Goal: Feedback & Contribution: Contribute content

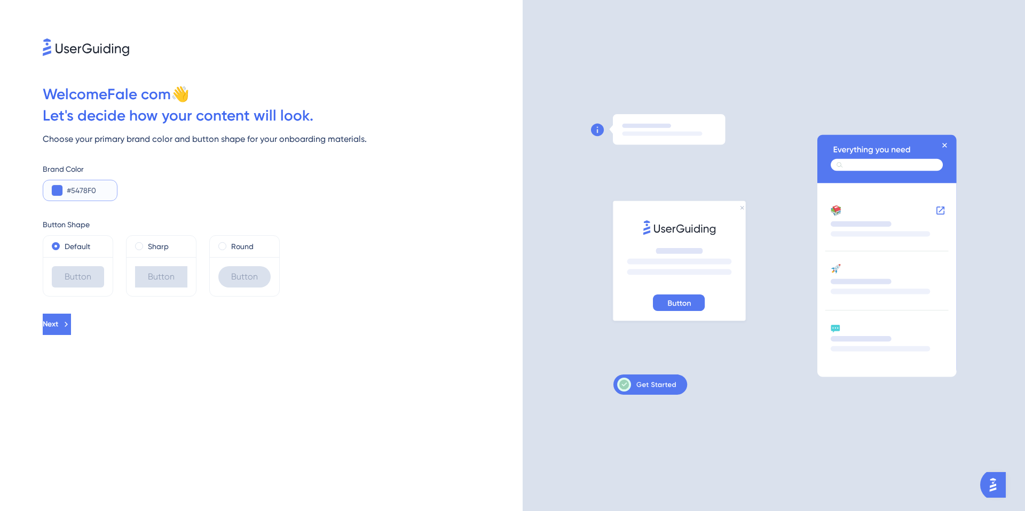
click at [57, 189] on button at bounding box center [57, 190] width 11 height 11
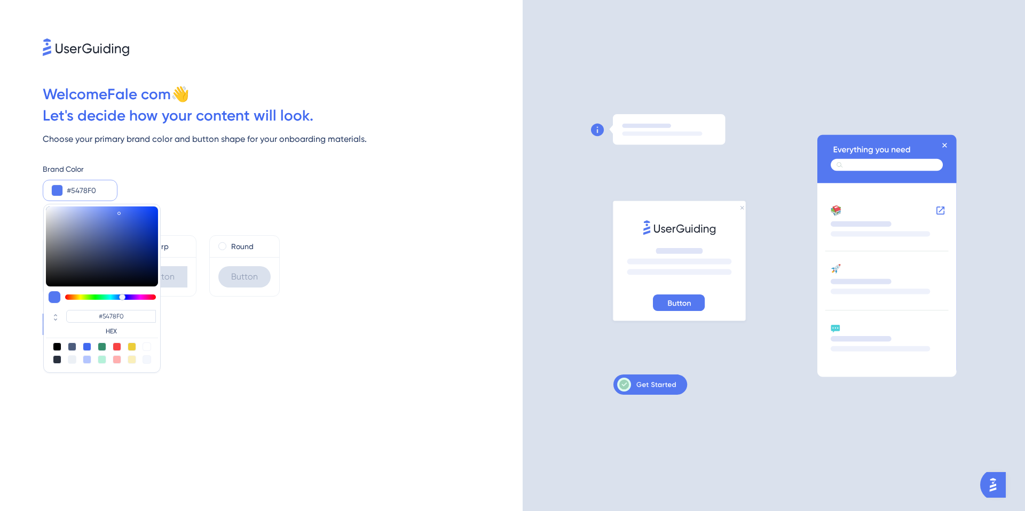
click at [372, 183] on div "Brand Color #5478F0 #5478F0 HEX" at bounding box center [283, 182] width 480 height 38
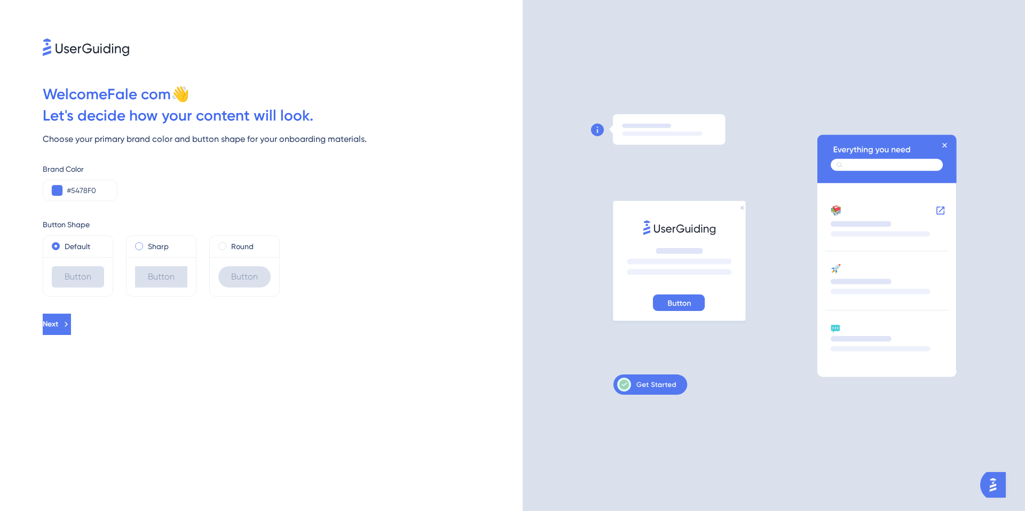
click at [154, 246] on label "Sharp" at bounding box center [158, 246] width 21 height 13
click at [241, 246] on label "Round" at bounding box center [242, 246] width 22 height 13
click at [57, 190] on button at bounding box center [57, 190] width 11 height 11
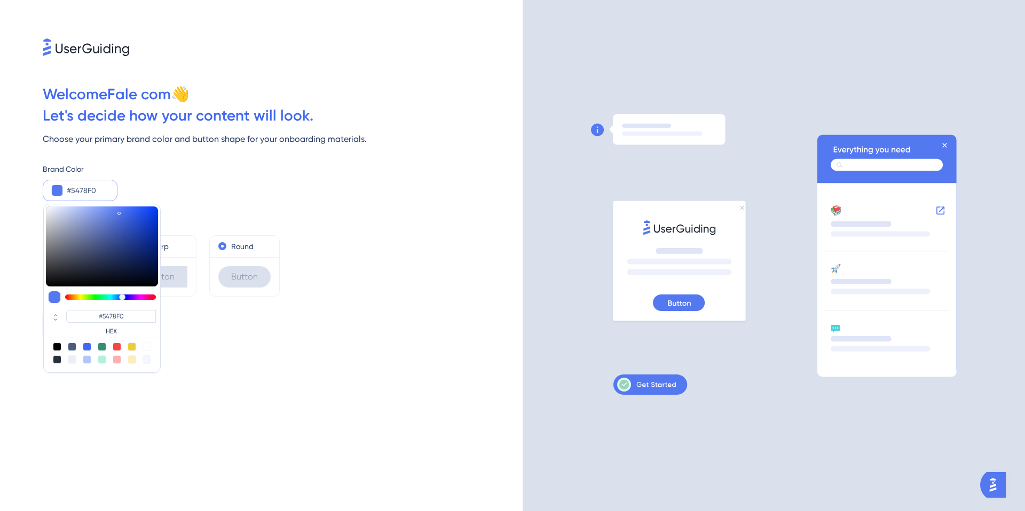
type input "#333747"
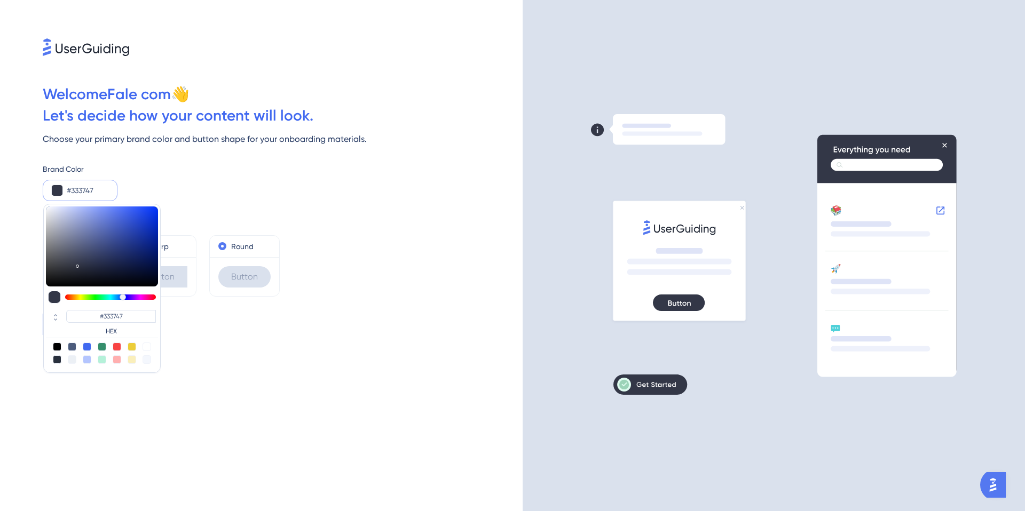
type input "#2d2f36"
type input "#2D2F36"
type input "#161616"
type input "#0c0c0c"
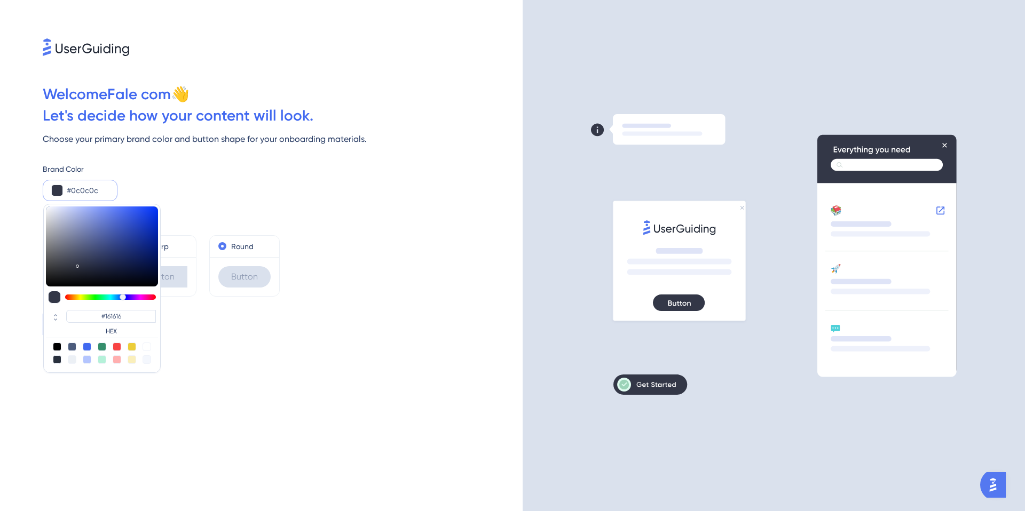
type input "#0C0C0C"
type input "#030303"
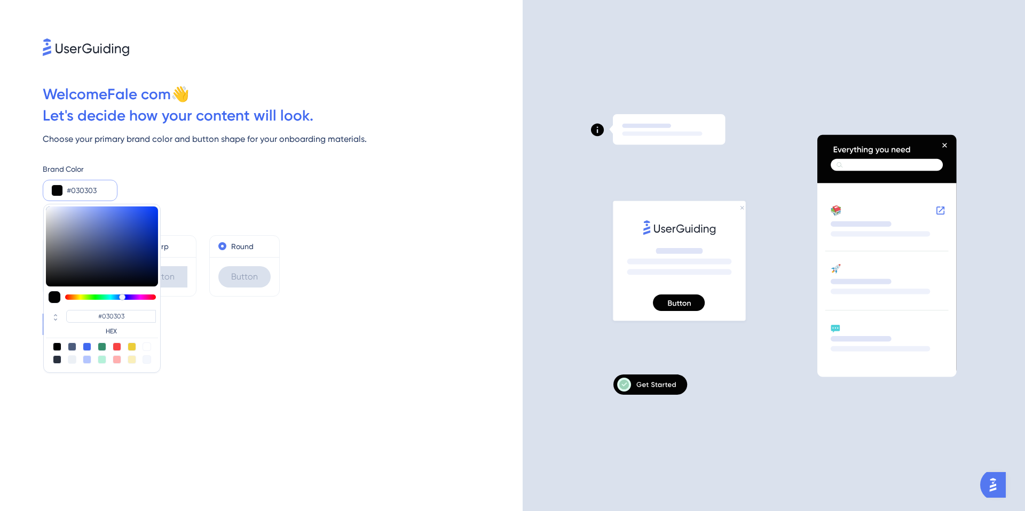
type input "#000000"
type input "#020202"
type input "#030303"
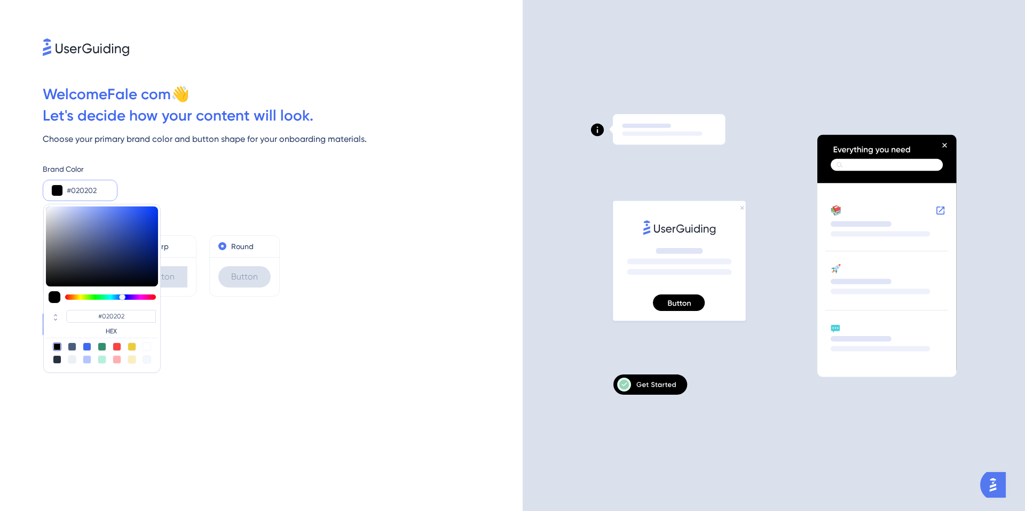
type input "#030303"
type input "#080808"
type input "#0d0d0e"
type input "#0D0D0E"
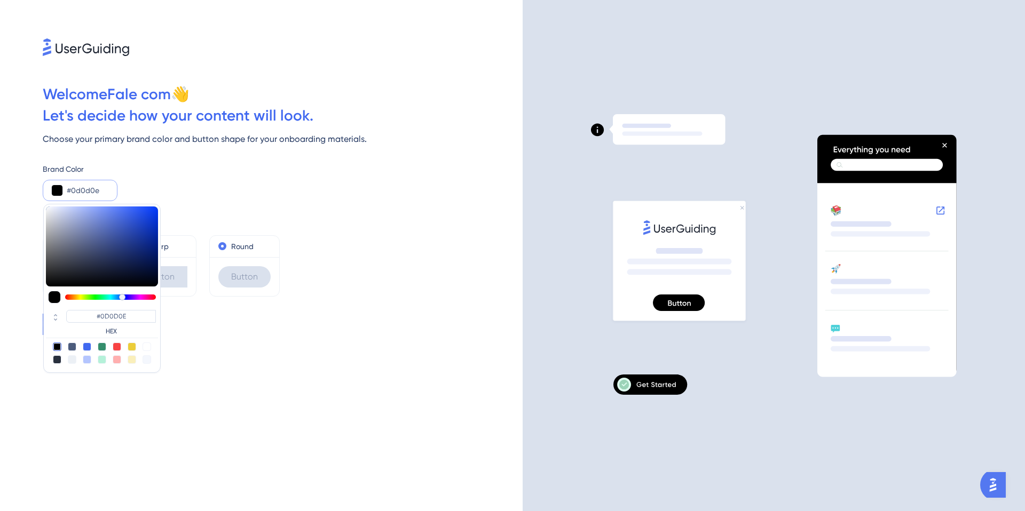
type input "#121213"
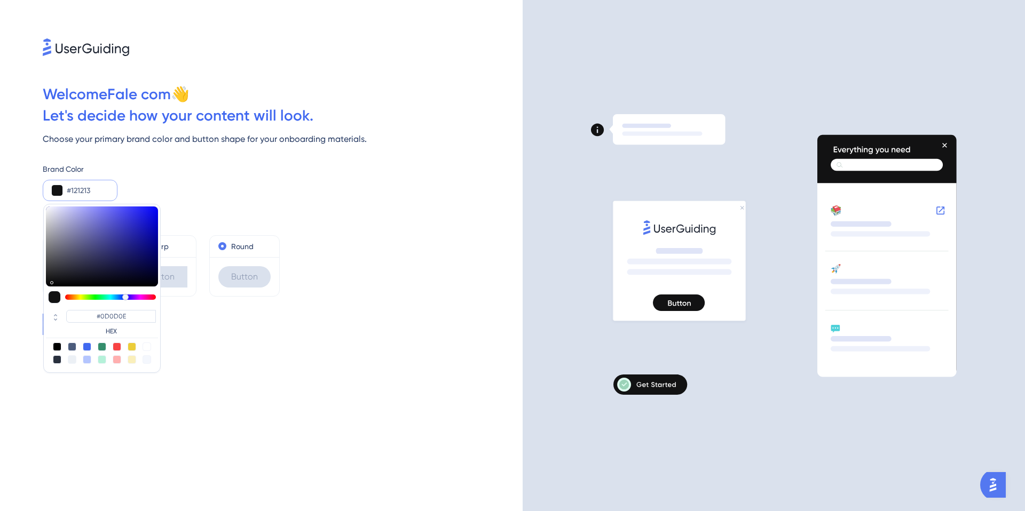
type input "#121213"
type input "#19191b"
type input "#19191B"
type input "#202025"
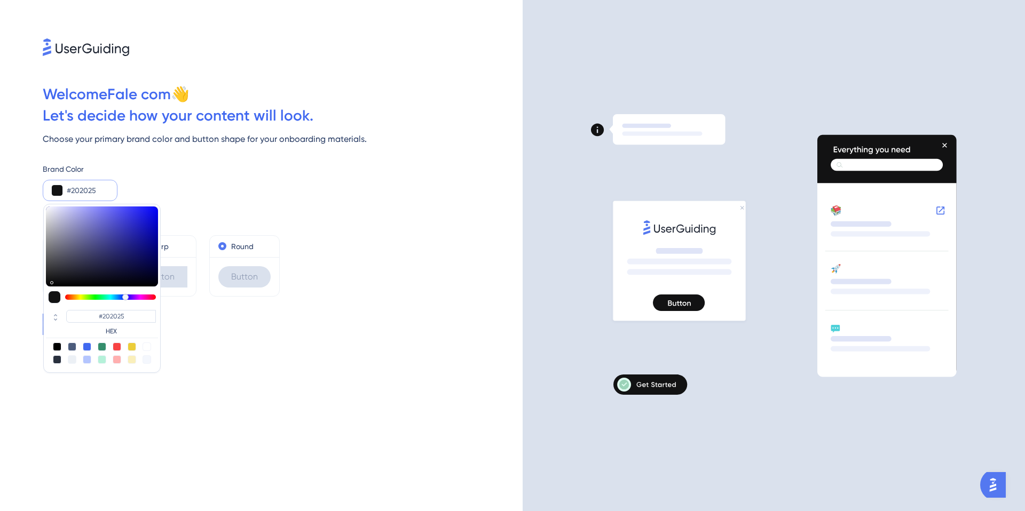
type input "#23232c"
type input "#23232C"
type input "#23232e"
type input "#23232E"
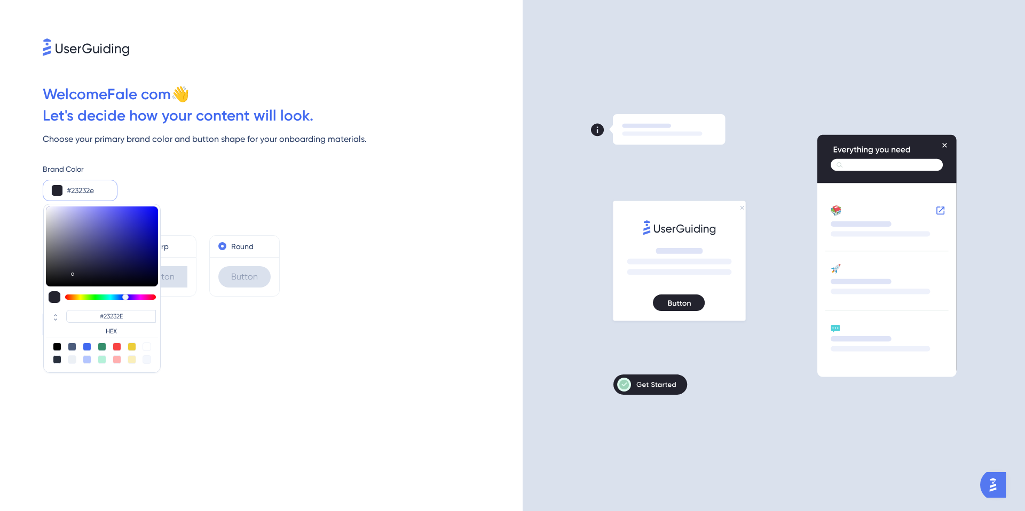
type input "#252531"
type input "#242430"
type input "#22222e"
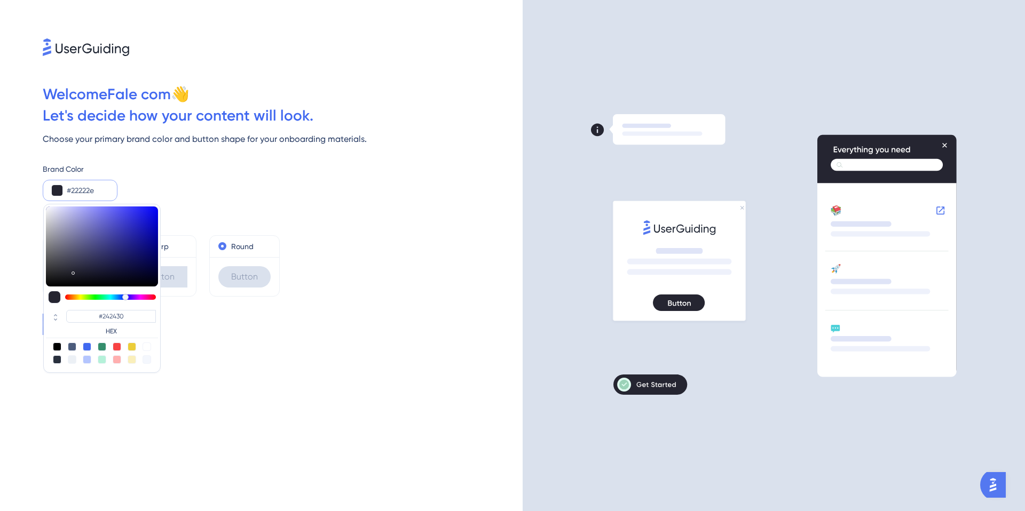
type input "#22222E"
drag, startPoint x: 78, startPoint y: 264, endPoint x: 74, endPoint y: 272, distance: 9.1
click at [74, 272] on div at bounding box center [102, 247] width 112 height 80
type input "#22232e"
type input "#22232E"
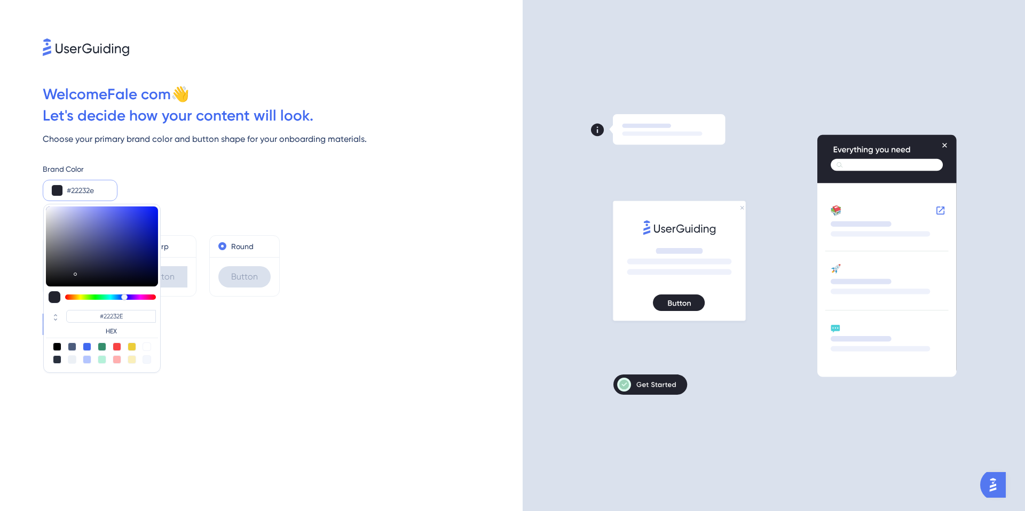
type input "#22222e"
type input "#22222E"
type input "#23222e"
type input "#23222E"
type input "#24222e"
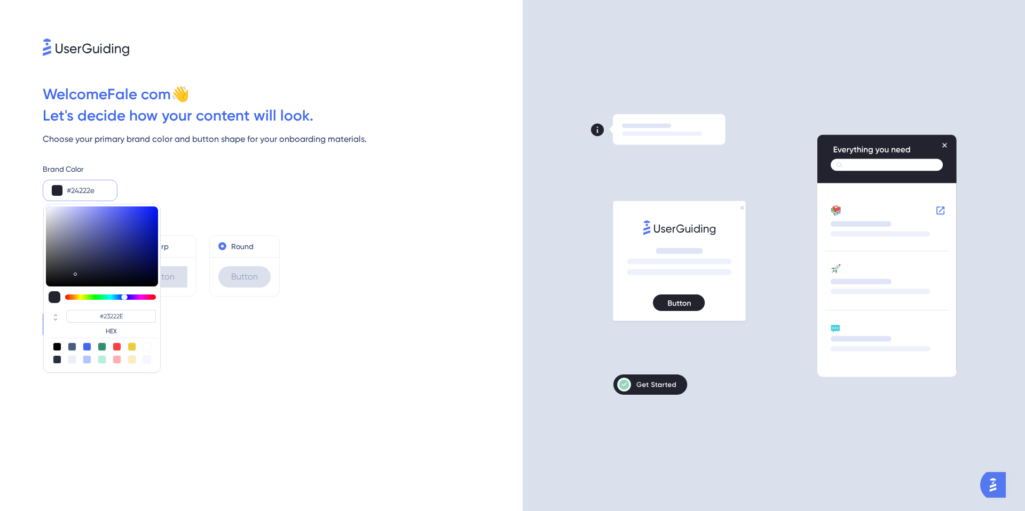
type input "#24222E"
type input "#25222e"
type input "#25222E"
type input "#26222e"
type input "#26222E"
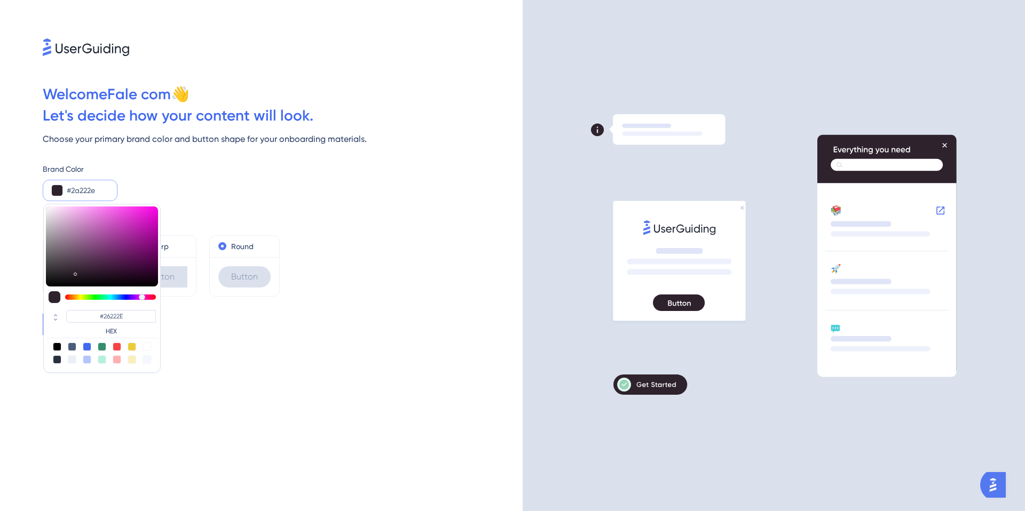
type input "#2e222d"
type input "#2A222E"
type input "#2e222a"
type input "#2E222A"
type input "#2e2229"
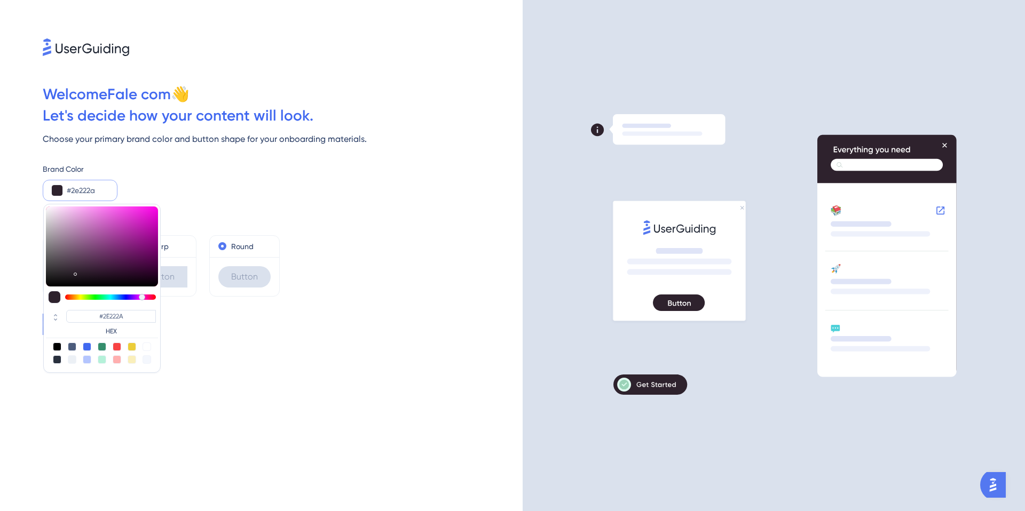
type input "#2E2229"
drag, startPoint x: 125, startPoint y: 297, endPoint x: 147, endPoint y: 298, distance: 21.9
click at [147, 298] on div at bounding box center [147, 297] width 6 height 6
type input "#2e222a"
type input "#2E222A"
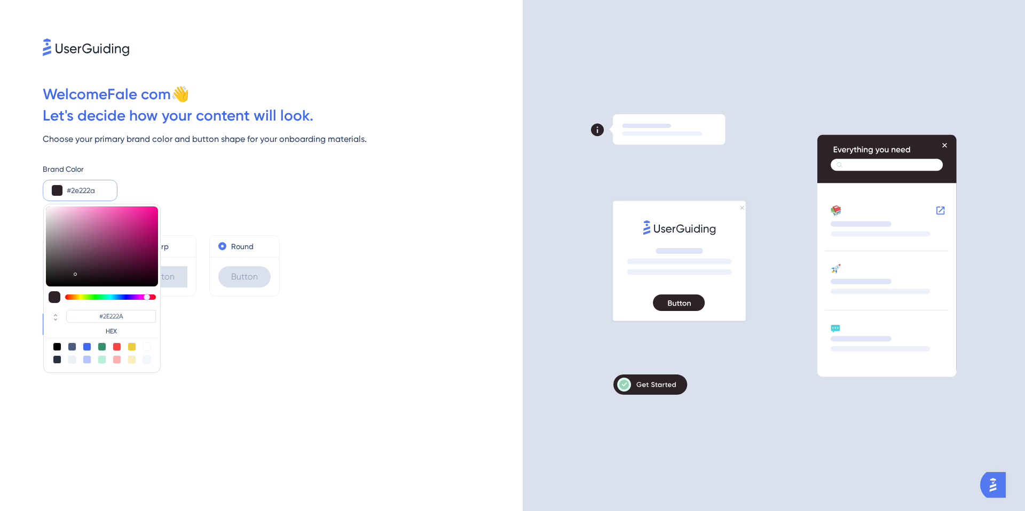
type input "#2e222b"
type input "#2E222B"
type input "#2e222c"
type input "#2E222C"
type input "#2e222d"
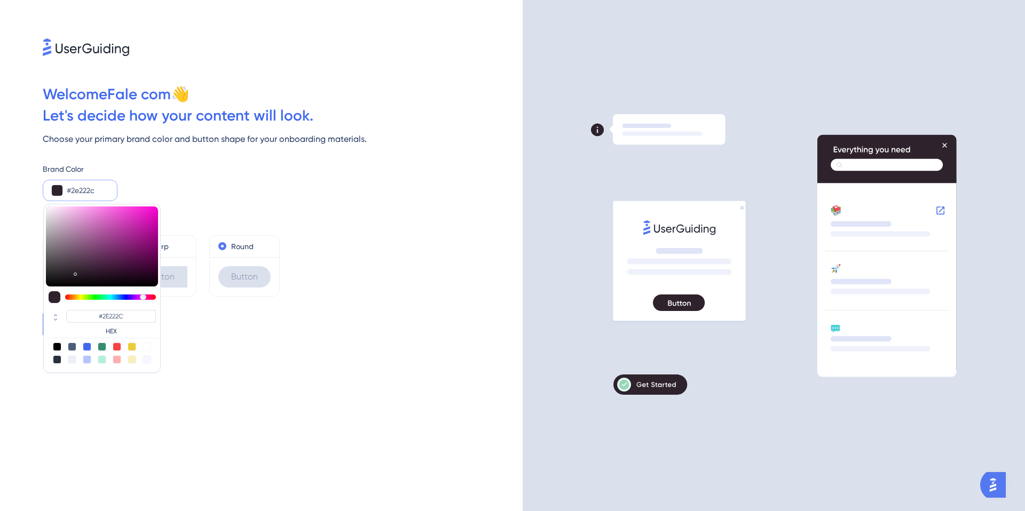
type input "#2E222D"
type input "#2e222e"
type input "#2E222E"
type input "#2d222e"
type input "#2D222E"
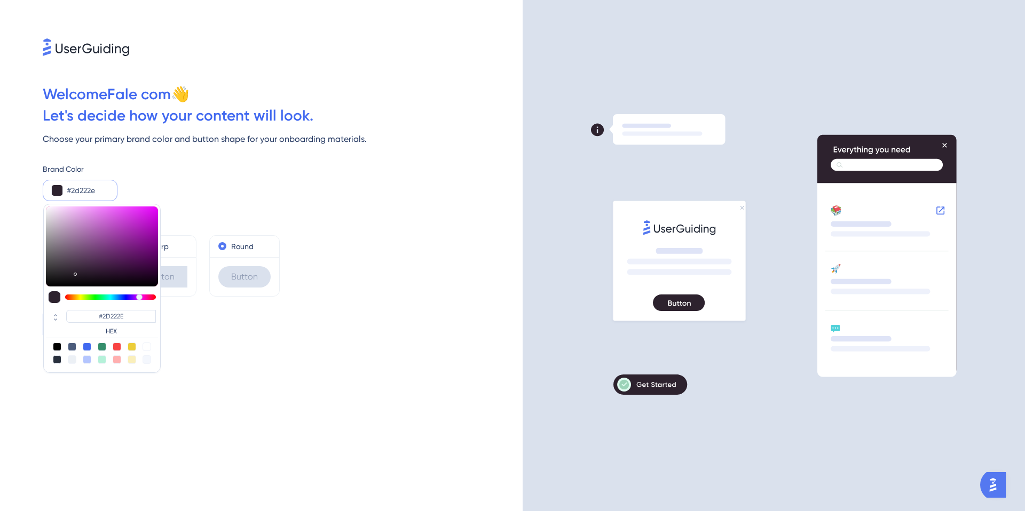
type input "#2e222e"
type input "#2E222E"
type input "#2d222e"
type input "#2D222E"
drag, startPoint x: 147, startPoint y: 298, endPoint x: 139, endPoint y: 298, distance: 7.5
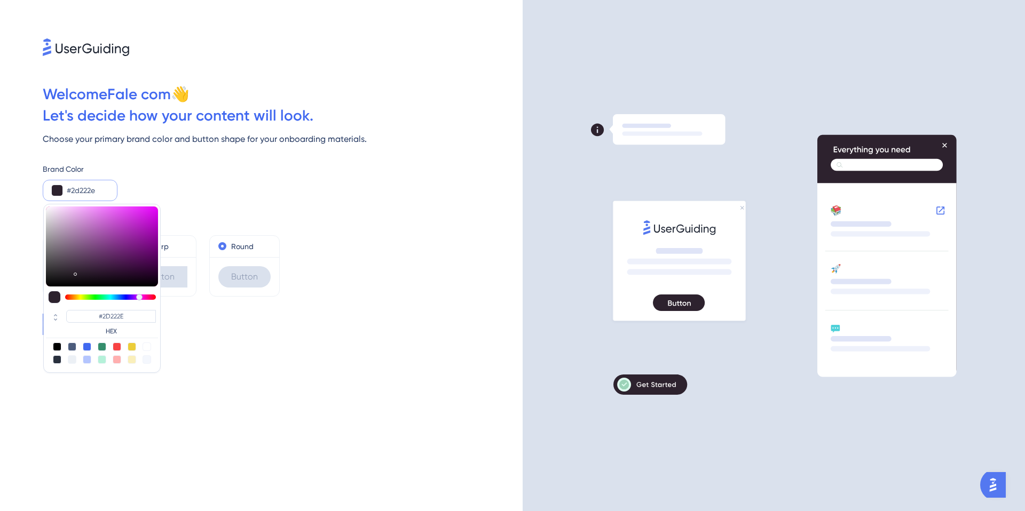
click at [139, 298] on div at bounding box center [139, 297] width 6 height 6
type input "#a91db6"
type input "#A91DB6"
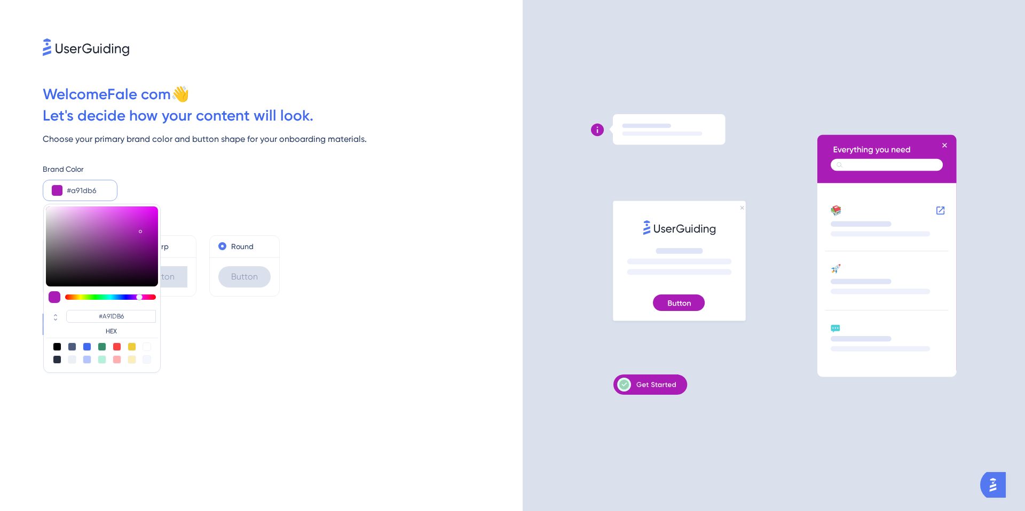
type input "#a91bb6"
type input "#A91BB6"
type input "#a512b3"
type input "#A512B3"
type input "#a411b3"
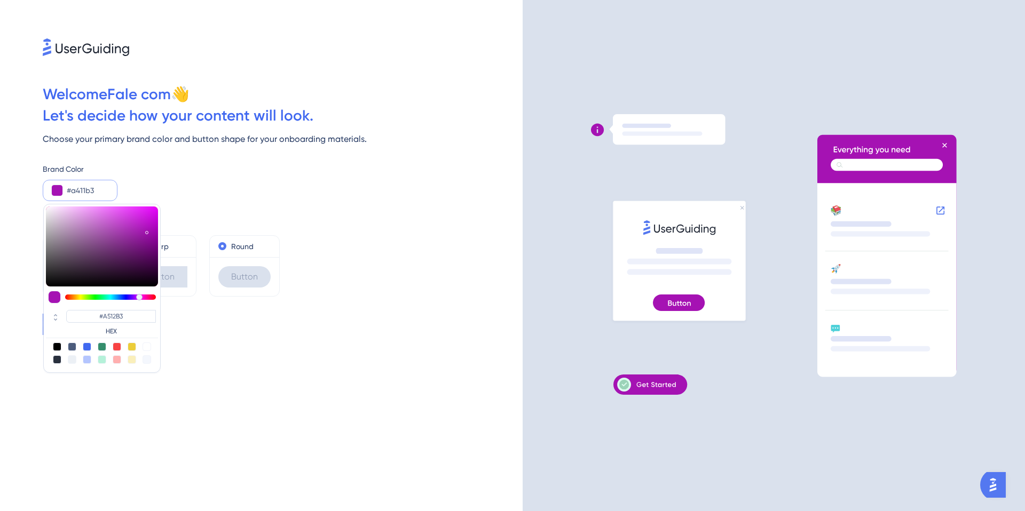
type input "#A411B3"
type input "#a30eb3"
type input "#A30EB3"
type input "#a20db3"
type input "#A20DB3"
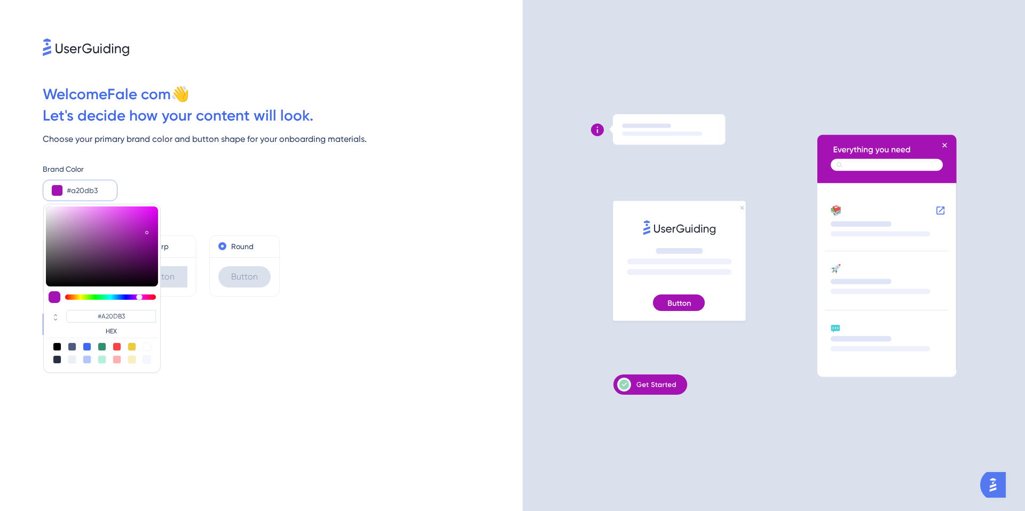
type input "#a10bb3"
type input "#A10BB3"
type input "#a00ab3"
type input "#A00AB3"
type input "#9f09b3"
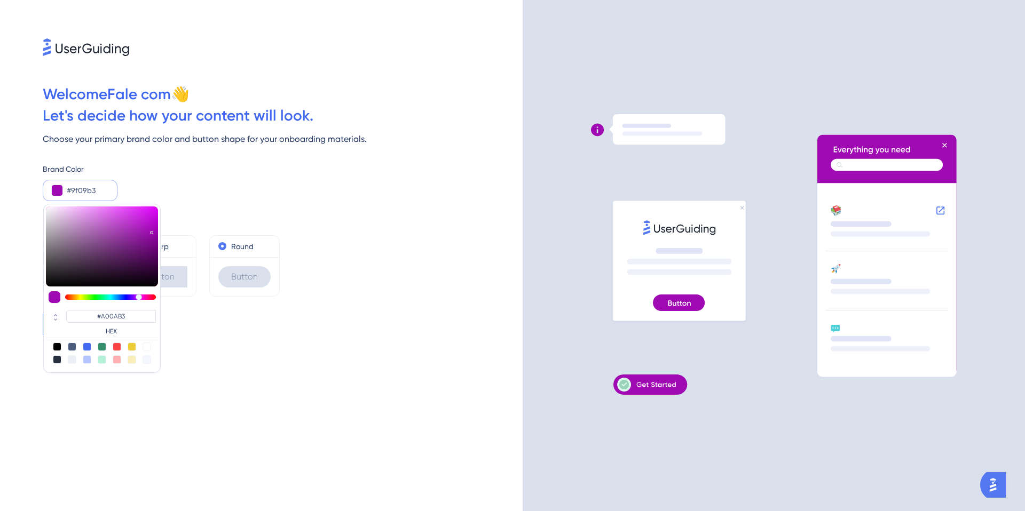
type input "#9F09B3"
type input "#9d08b1"
type input "#9D08B1"
type input "#9b07af"
type input "#9B07AF"
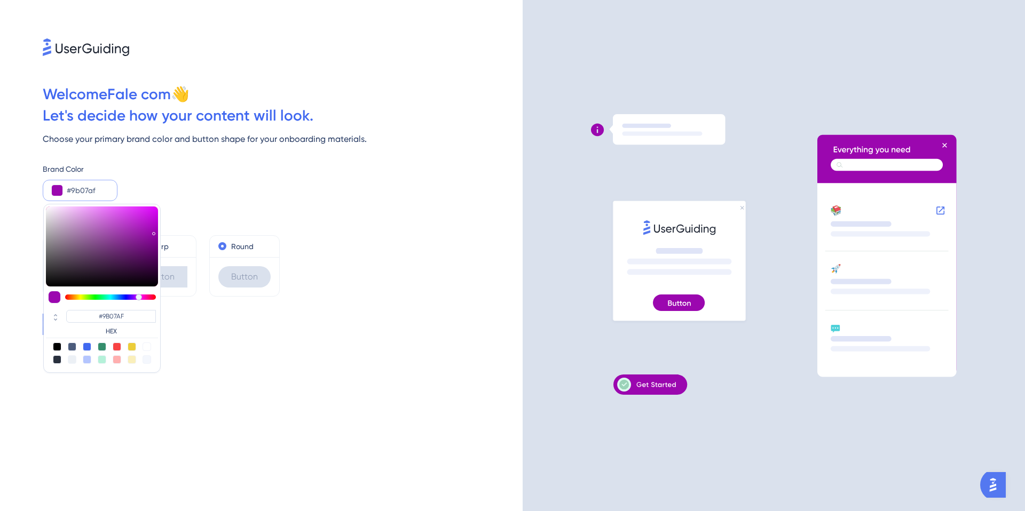
type input "#9706aa"
type input "#9706AA"
type input "#9506a8"
type input "#9506A8"
type input "#9505a8"
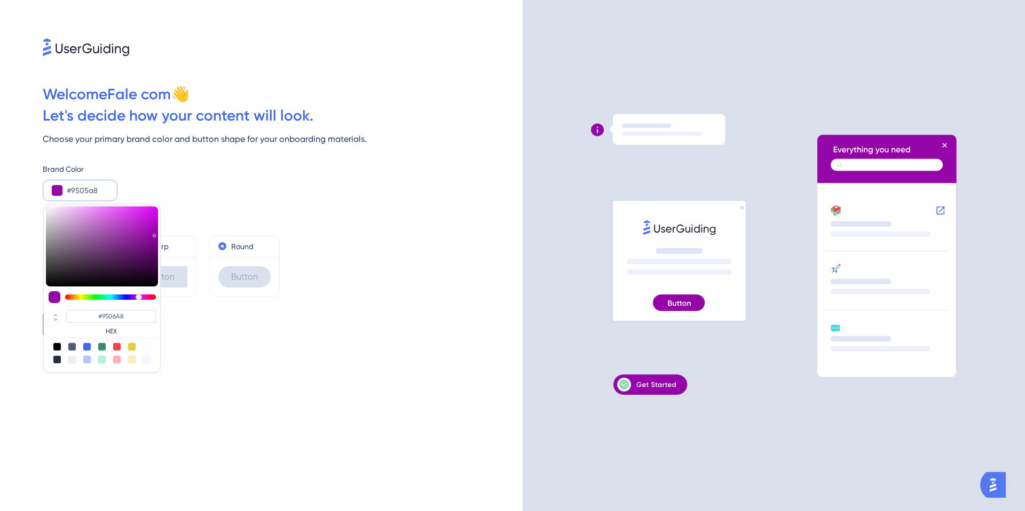
type input "#9505A8"
type input "#9704aa"
type input "#9704AA"
type input "#9705aa"
type input "#9705AA"
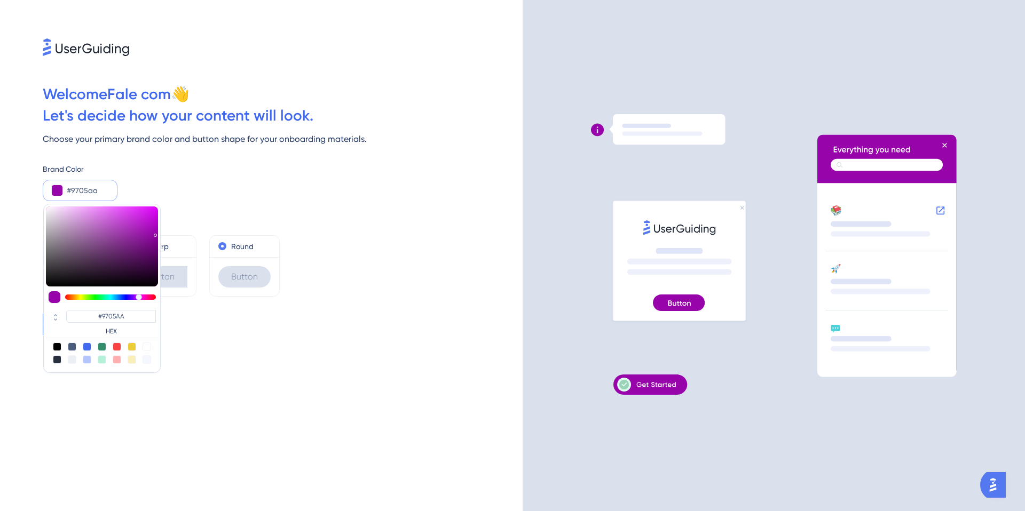
type input "#9706aa"
type input "#9706AA"
type input "#9608a8"
type input "#9608A8"
type input "#9410a5"
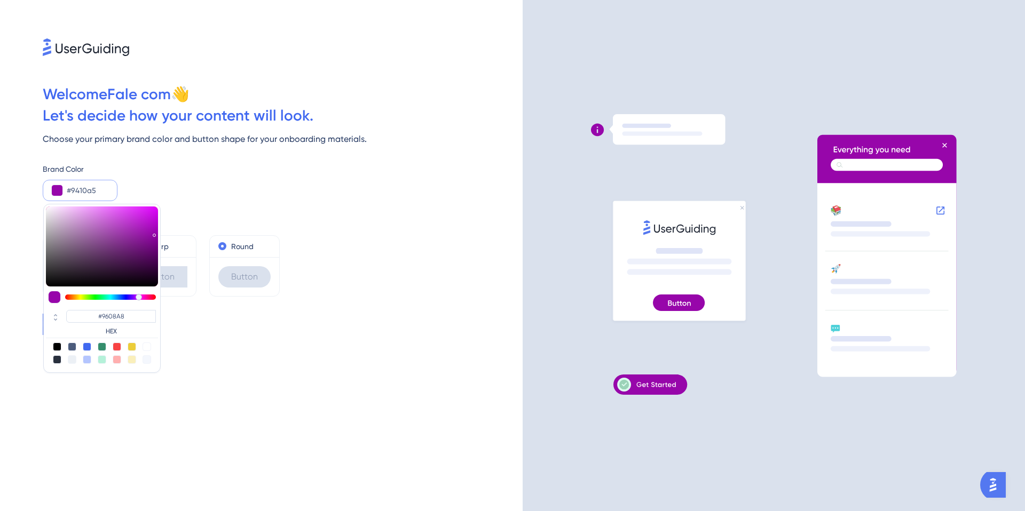
type input "#9410A5"
type input "#9313a3"
type input "#9313A3"
type input "#8f149e"
type input "#8F149E"
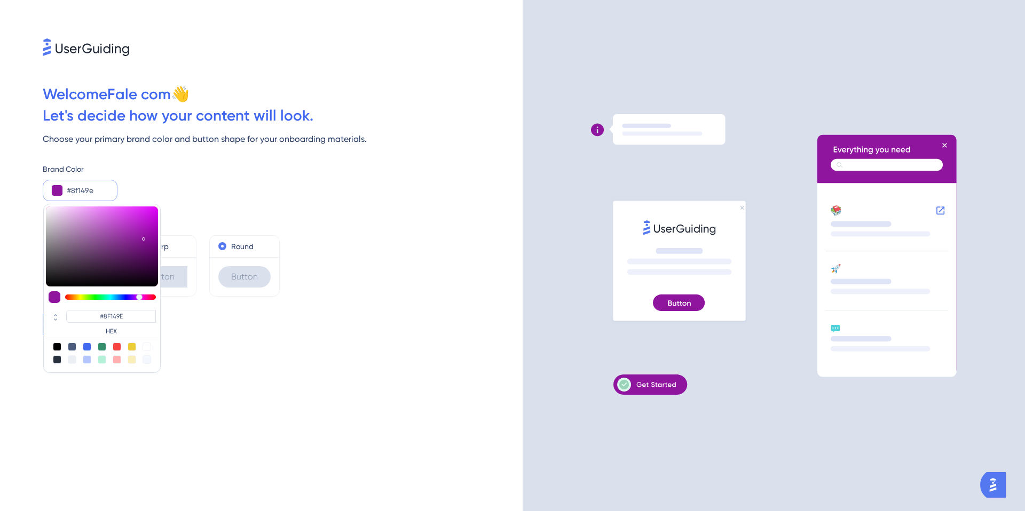
type input "#8e149c"
type input "#8E149C"
type input "#8d149b"
type input "#8D149B"
type input "#8d139b"
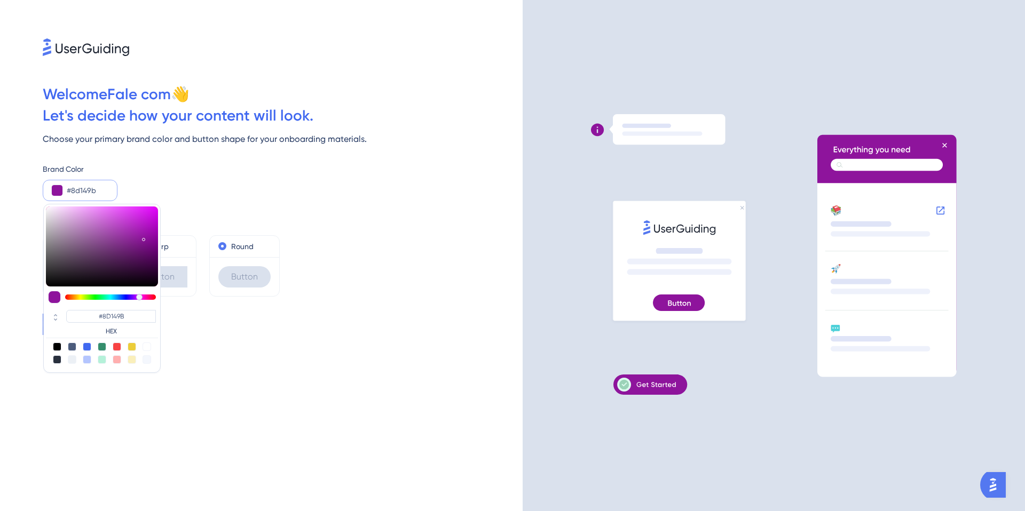
type input "#8D139B"
type input "#8b1299"
type input "#8B1299"
type input "#8b1199"
type input "#8B1199"
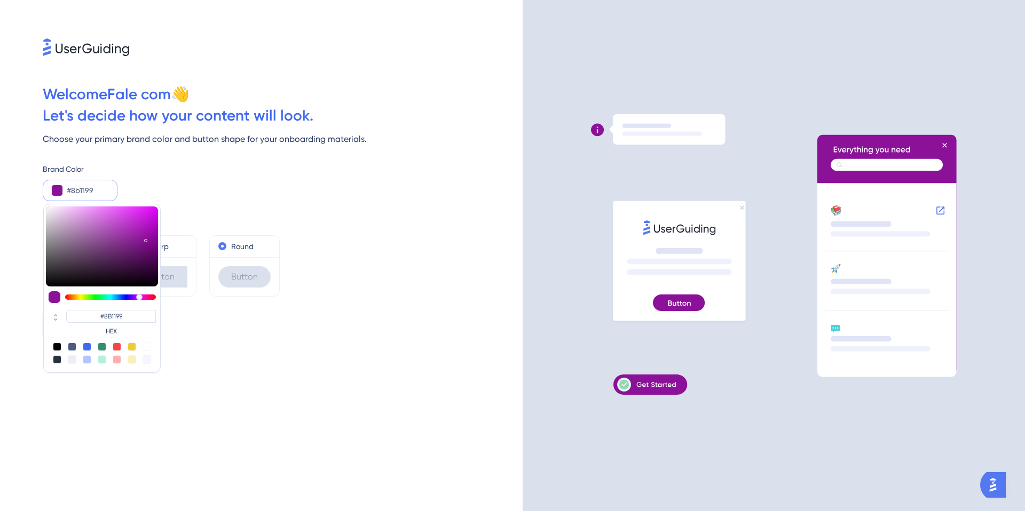
type input "#891197"
type input "#881096"
type input "#860f94"
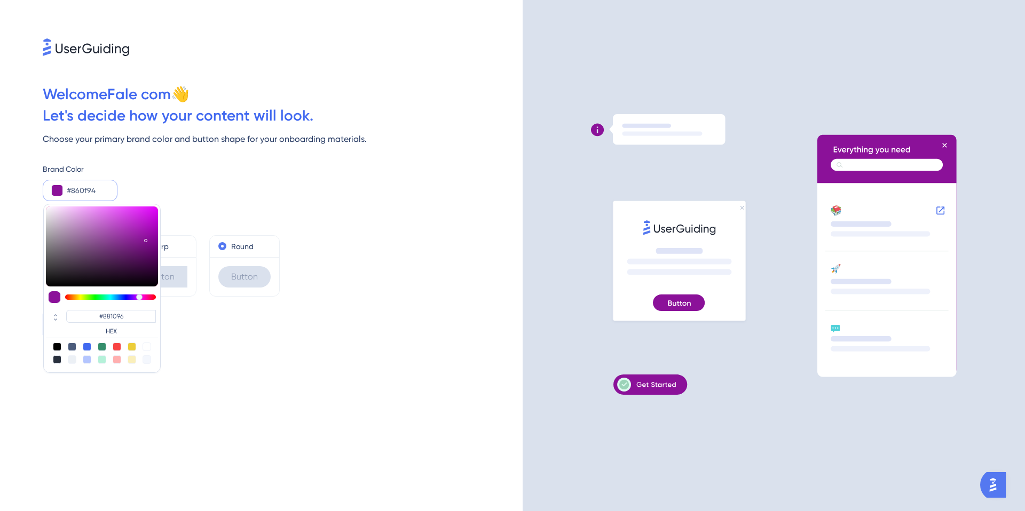
type input "#860F94"
type input "#840f92"
type input "#840F92"
type input "#810f8f"
type input "#810F8F"
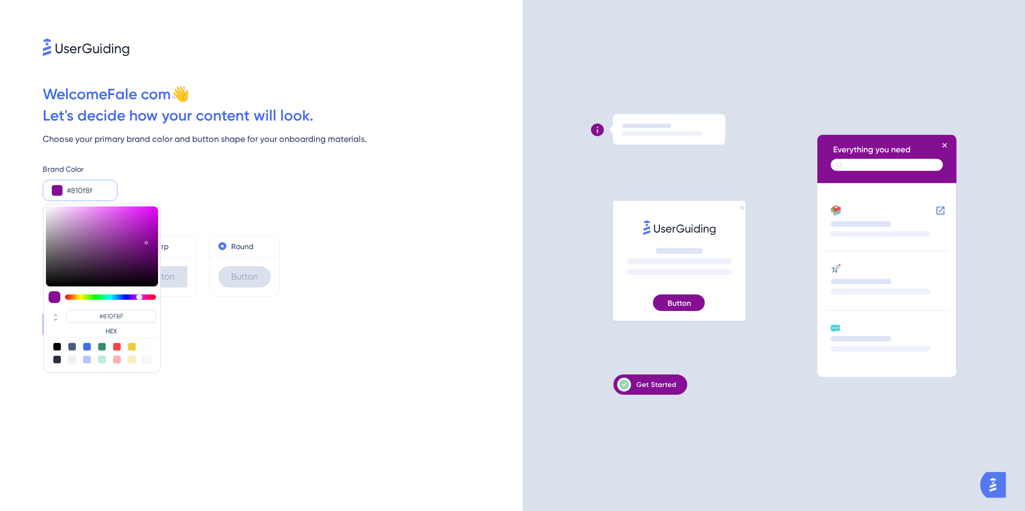
type input "#7e0e8b"
type input "#7E0E8B"
type input "#7b0e88"
type input "#7B0E88"
type input "#780d85"
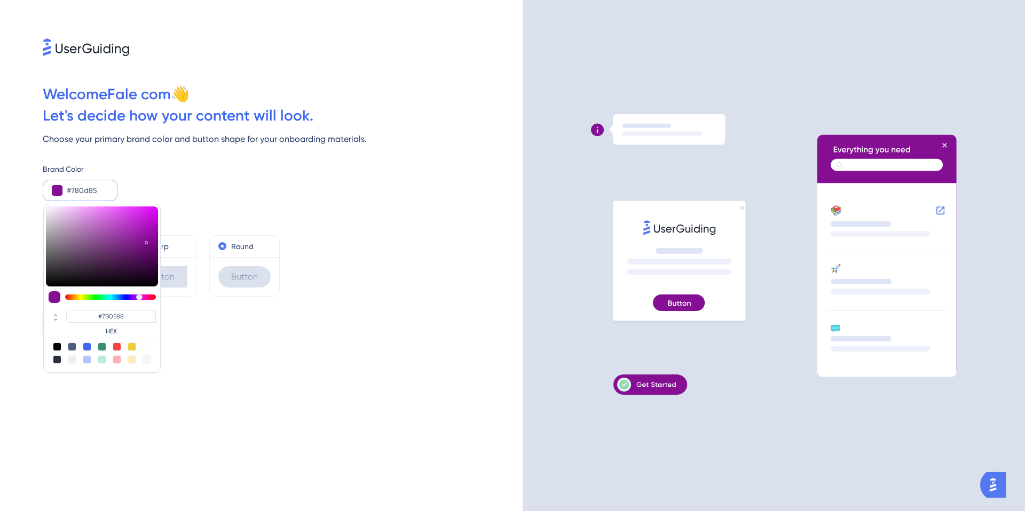
type input "#780D85"
type input "#760d83"
type input "#760D83"
type input "#740c81"
type input "#740C81"
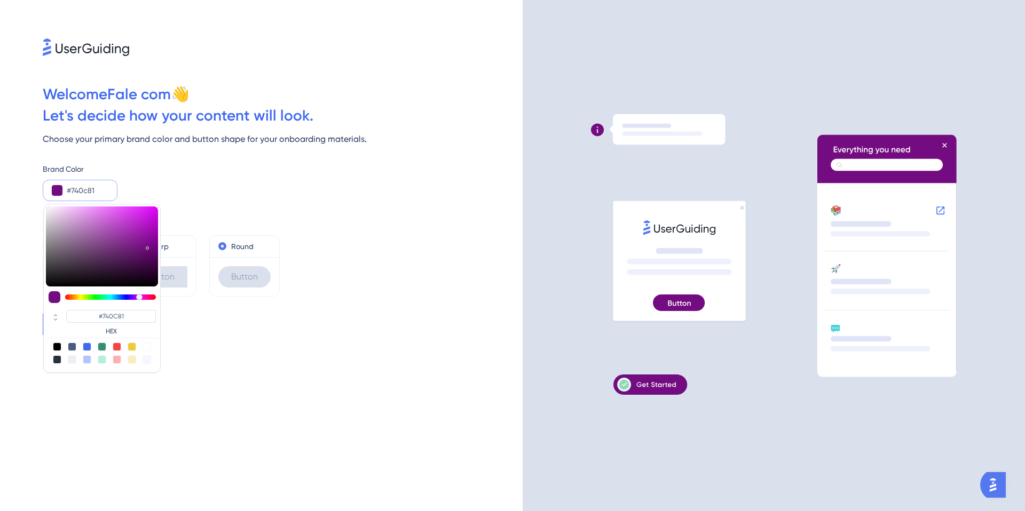
type input "#730c80"
type input "#730C80"
type input "#700c7c"
type input "#700C7C"
type input "#6f0c7a"
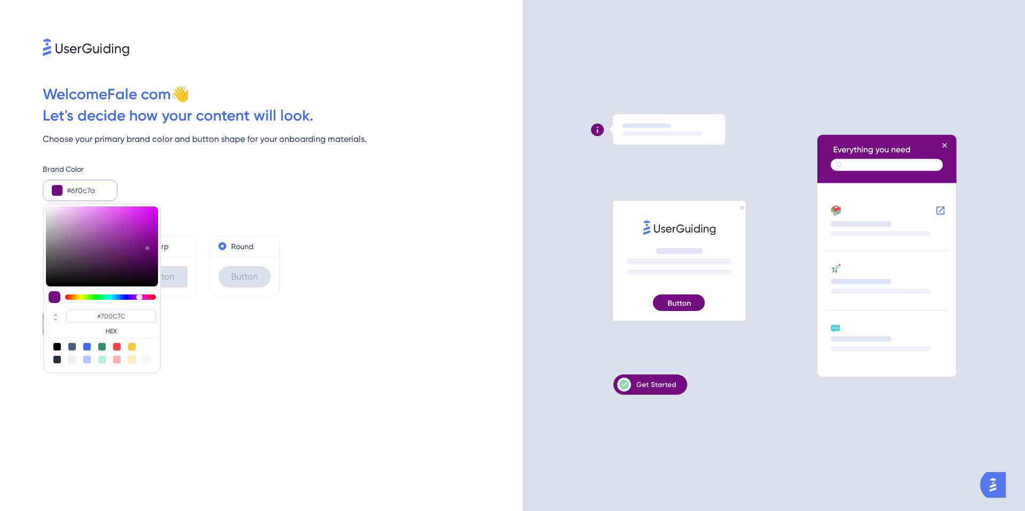
type input "#6F0C7A"
type input "#6e0c79"
type input "#6E0C79"
type input "#6c0b77"
type input "#6C0B77"
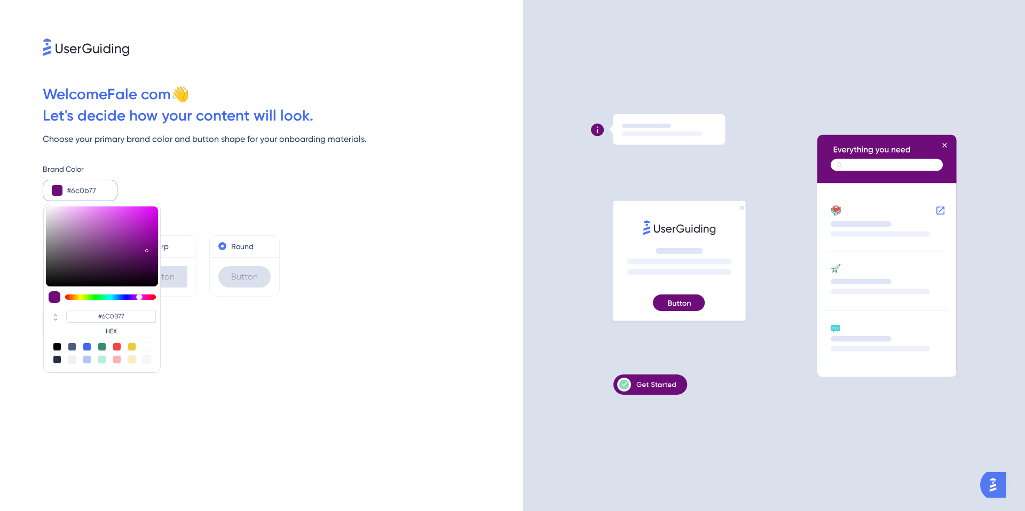
type input "#690b74"
type input "#690B74"
type input "#660b70"
type input "#660B70"
type input "#650b6e"
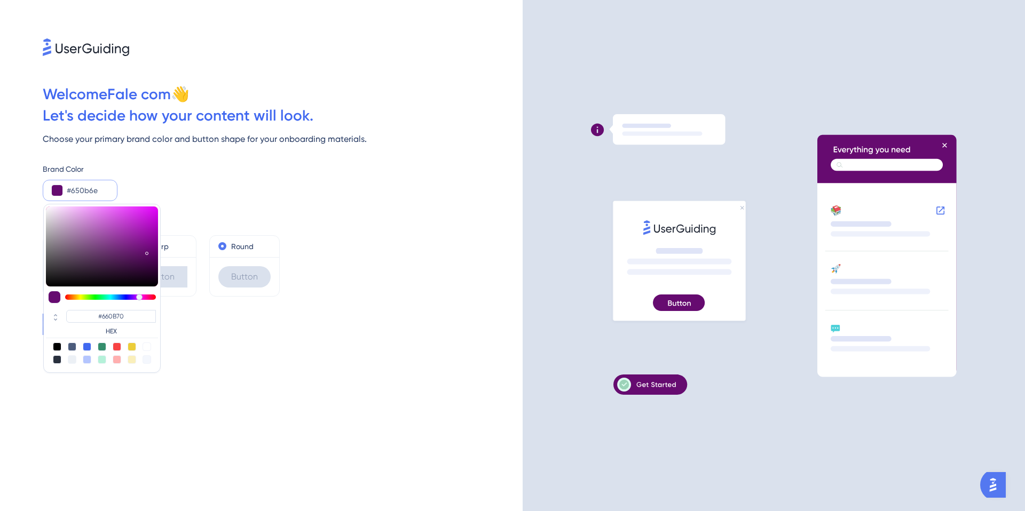
type input "#650B6E"
type input "#640d6d"
type input "#640D6D"
type input "#64146d"
type input "#64146D"
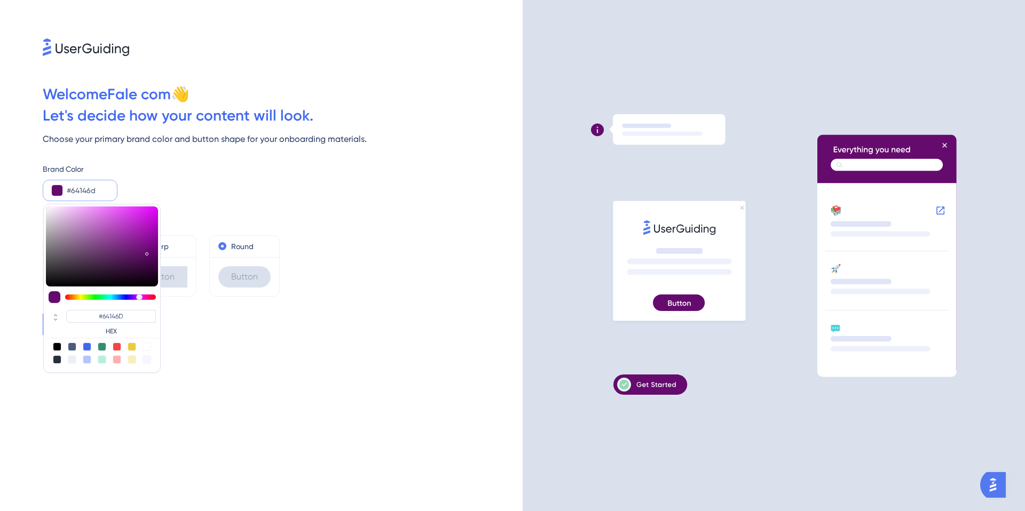
type input "#662c6d"
type input "#662C6D"
type input "#683e6d"
type input "#683E6D"
type input "#663f6b"
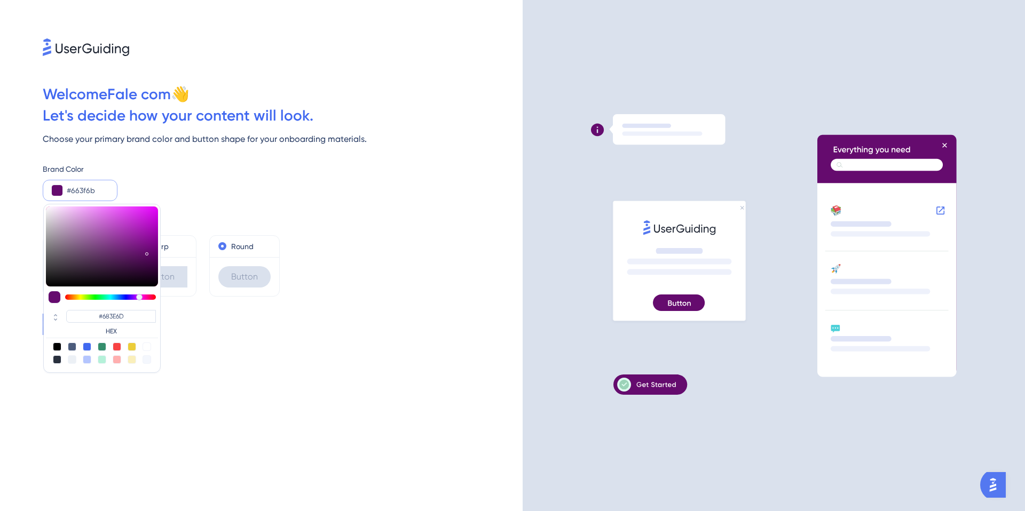
type input "#663F6B"
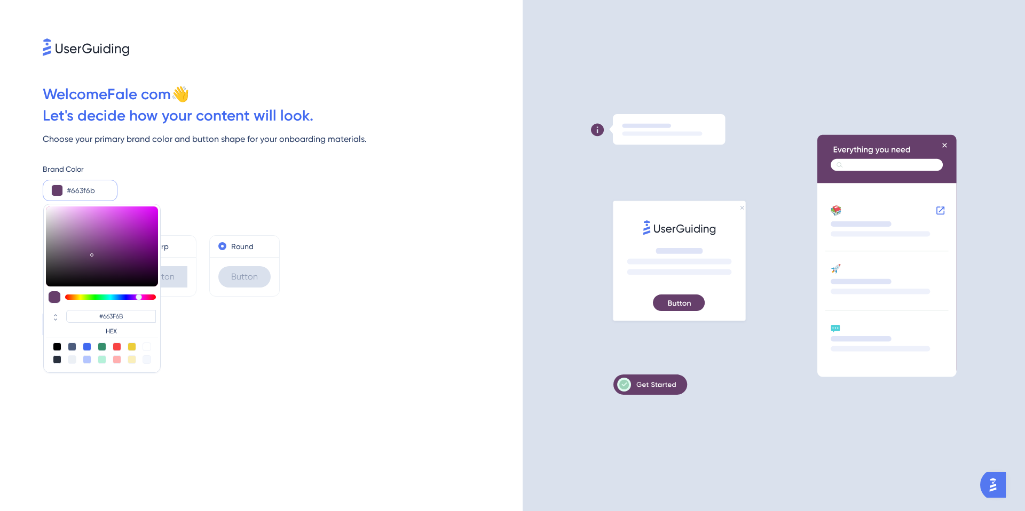
type input "#624366"
type input "#504652"
type input "#3b3b3b"
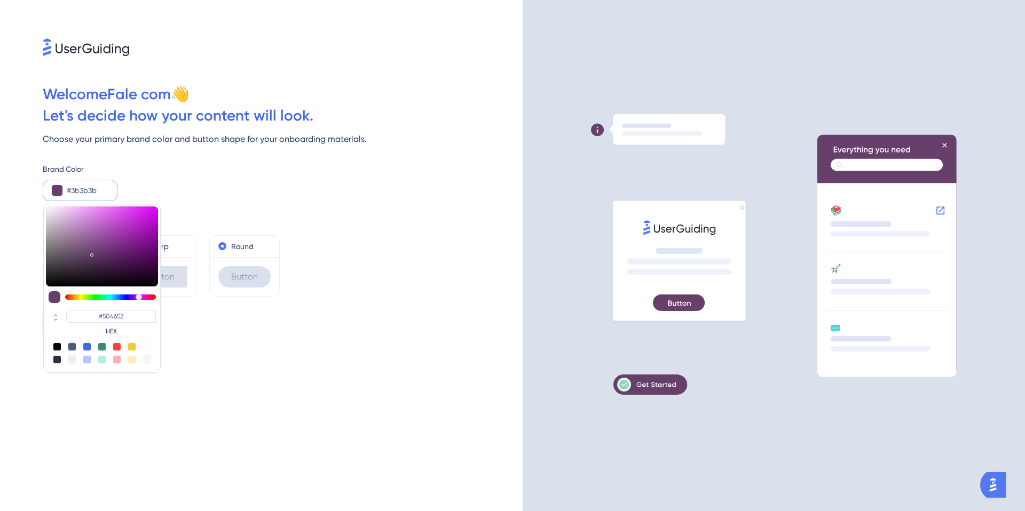
type input "#3B3B3B"
type input "#303030"
type input "#272727"
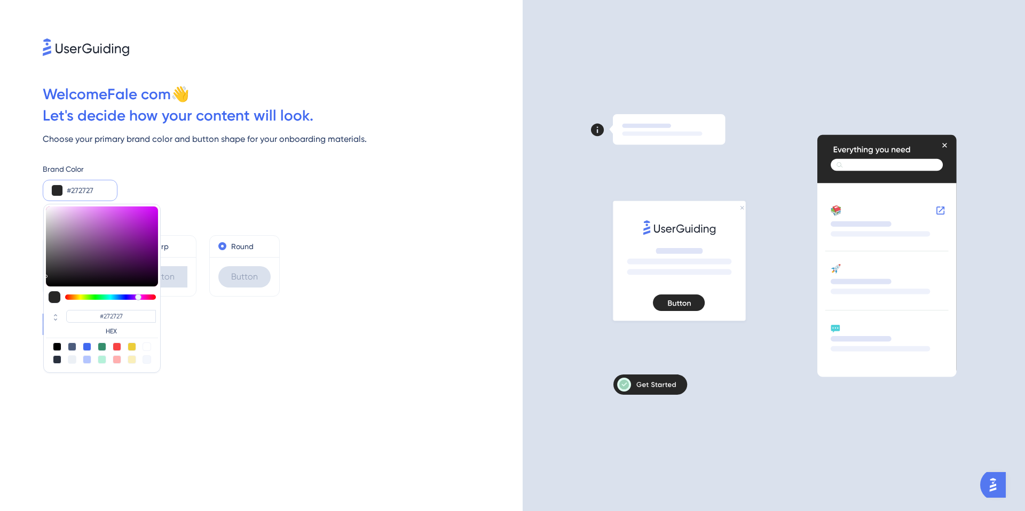
type input "#181818"
type input "#0a0a0a"
type input "#0A0A0A"
type input "#050505"
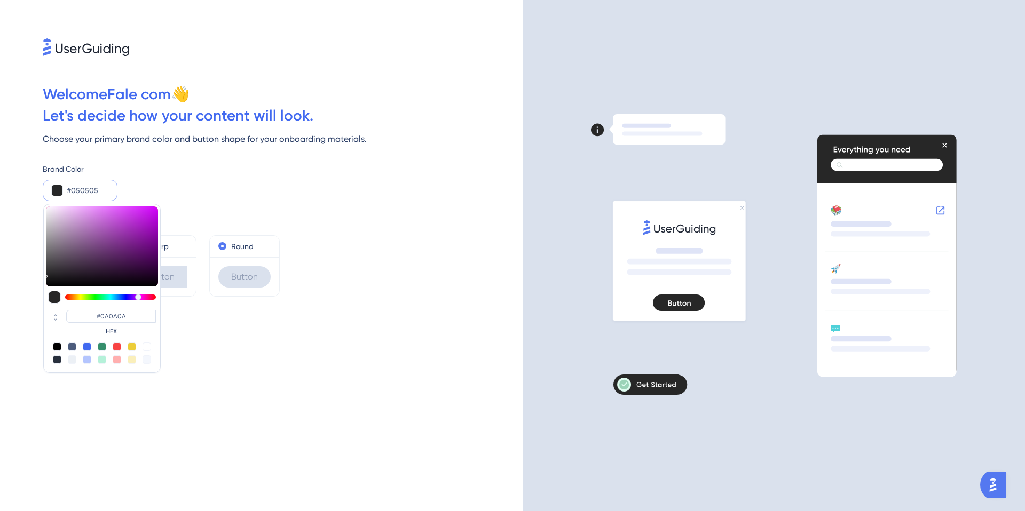
type input "#050505"
type input "#020202"
type input "#000000"
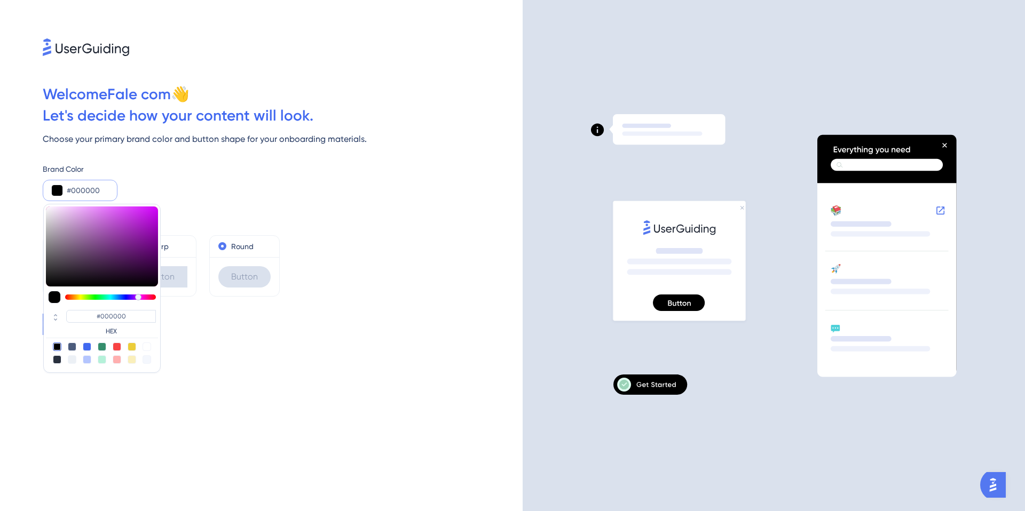
drag, startPoint x: 140, startPoint y: 230, endPoint x: 0, endPoint y: 299, distance: 156.1
click at [0, 299] on div "Welcome Fale com 👋 Let ' s decide how your content will look. Choose your prima…" at bounding box center [261, 255] width 523 height 511
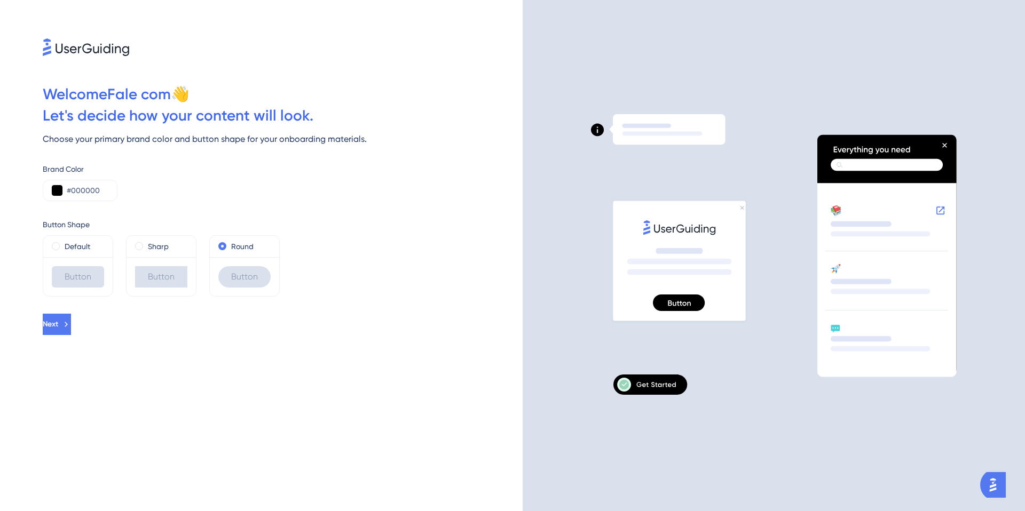
click at [278, 197] on div "Brand Color #000000" at bounding box center [283, 182] width 480 height 38
click at [71, 322] on icon at bounding box center [66, 325] width 10 height 10
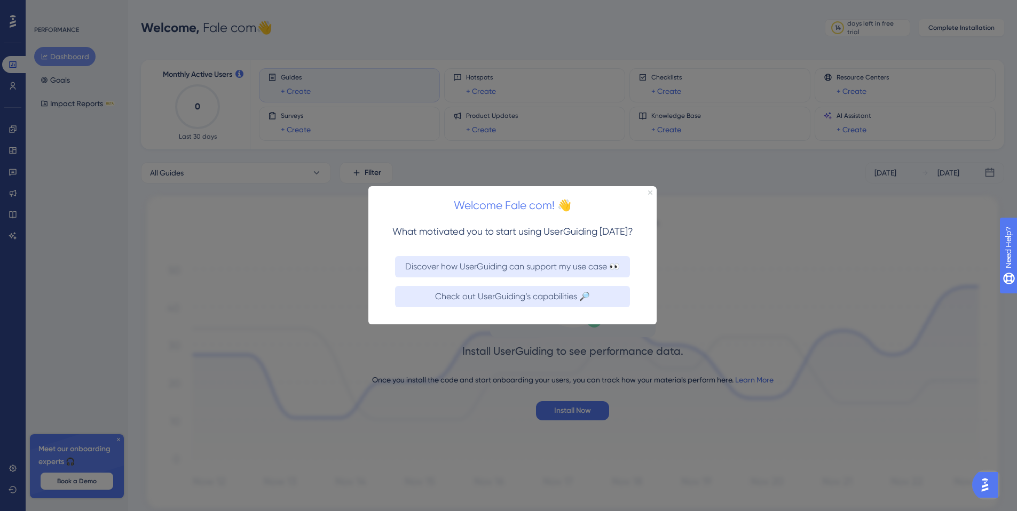
click at [649, 191] on icon "Close Preview" at bounding box center [650, 193] width 4 height 4
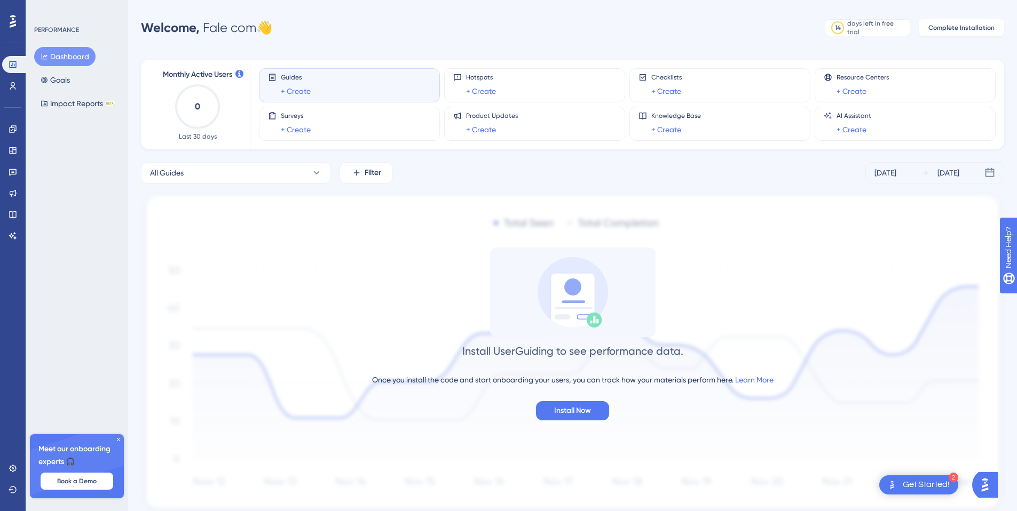
click at [563, 165] on div "All Guides Filter [DATE] [DATE]" at bounding box center [572, 172] width 863 height 21
click at [751, 123] on div "Knowledge Base + Create" at bounding box center [719, 124] width 163 height 25
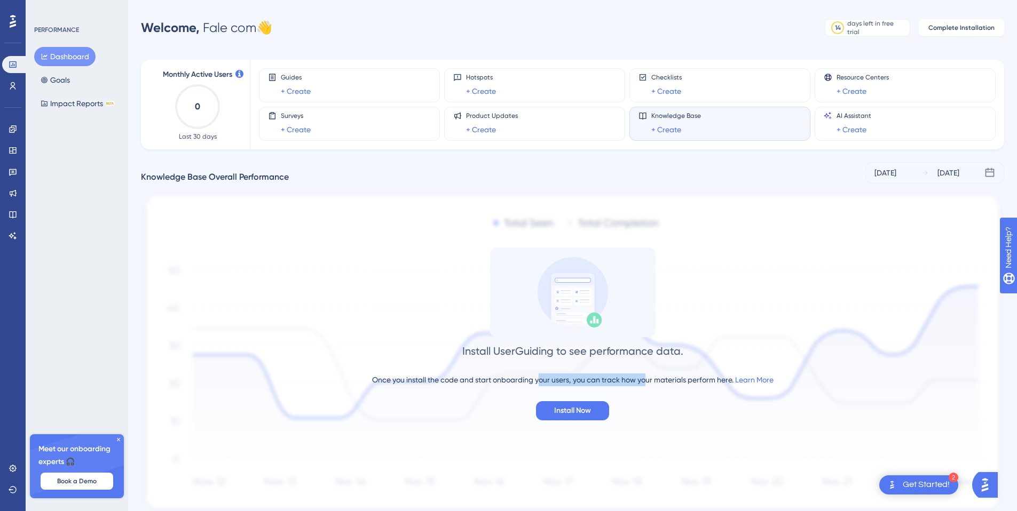
drag, startPoint x: 538, startPoint y: 380, endPoint x: 645, endPoint y: 379, distance: 107.3
click at [645, 379] on div "Once you install the code and start onboarding your users, you can track how yo…" at bounding box center [572, 380] width 401 height 13
click at [676, 131] on link "+ Create" at bounding box center [666, 129] width 30 height 13
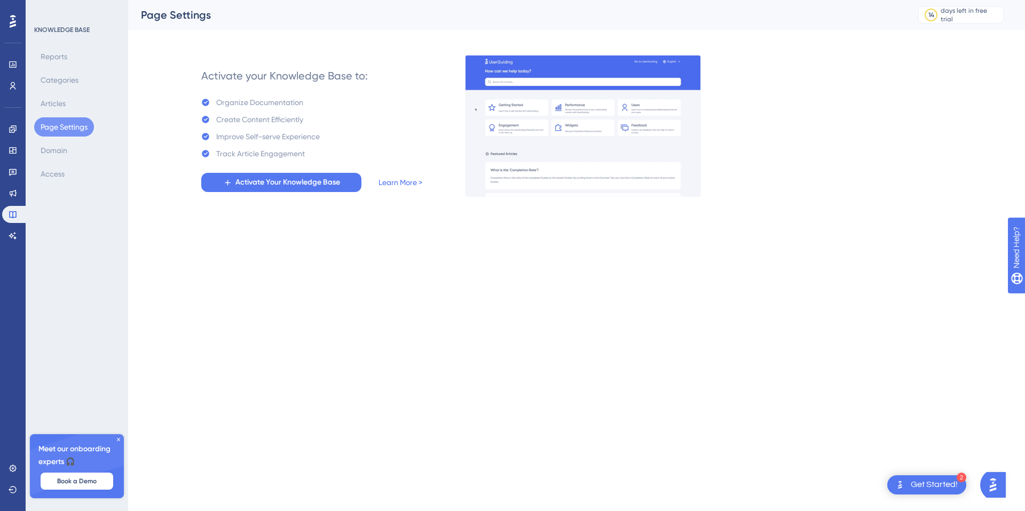
click at [371, 0] on html "2 Get Started! Performance Users Engagement Widgets Feedback Product Updates Kn…" at bounding box center [512, 0] width 1025 height 0
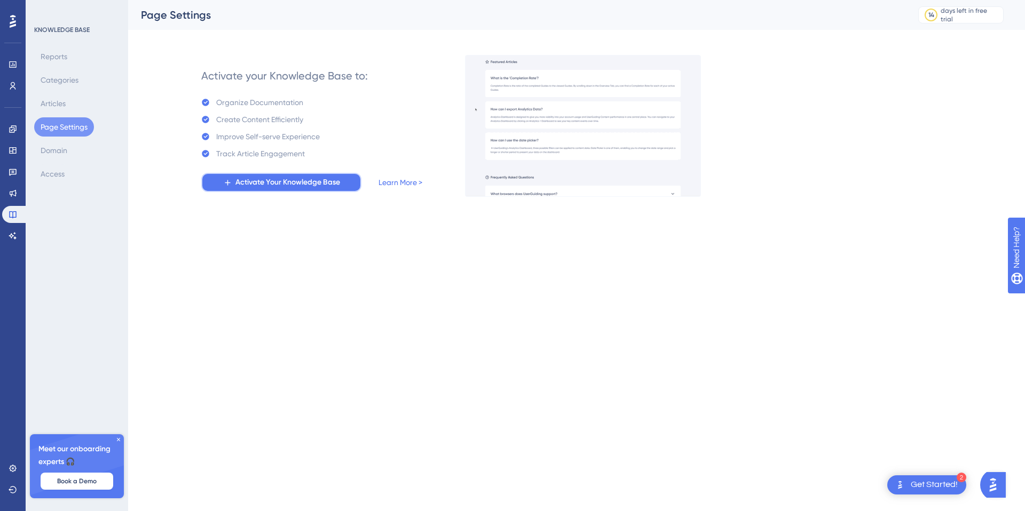
click at [302, 186] on span "Activate Your Knowledge Base" at bounding box center [287, 182] width 105 height 13
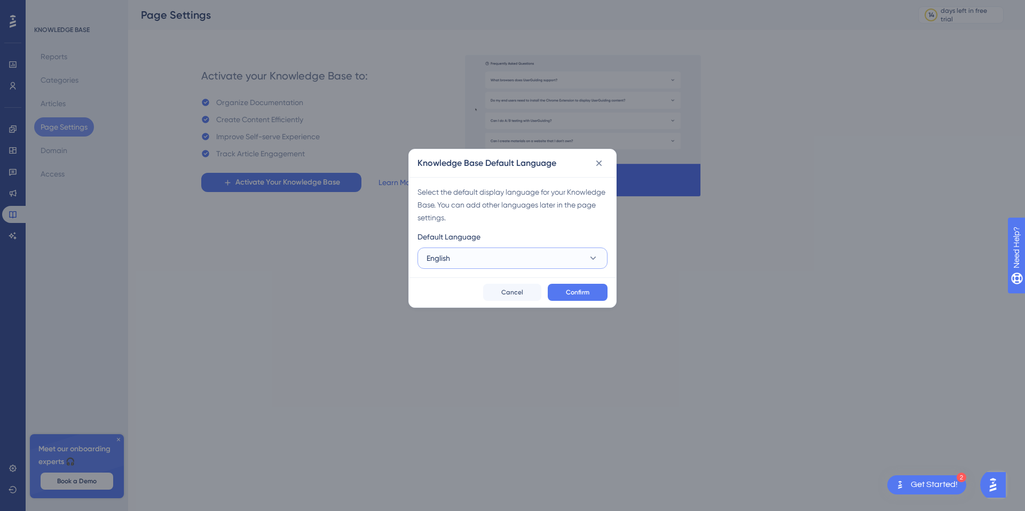
click at [464, 259] on button "English" at bounding box center [512, 258] width 190 height 21
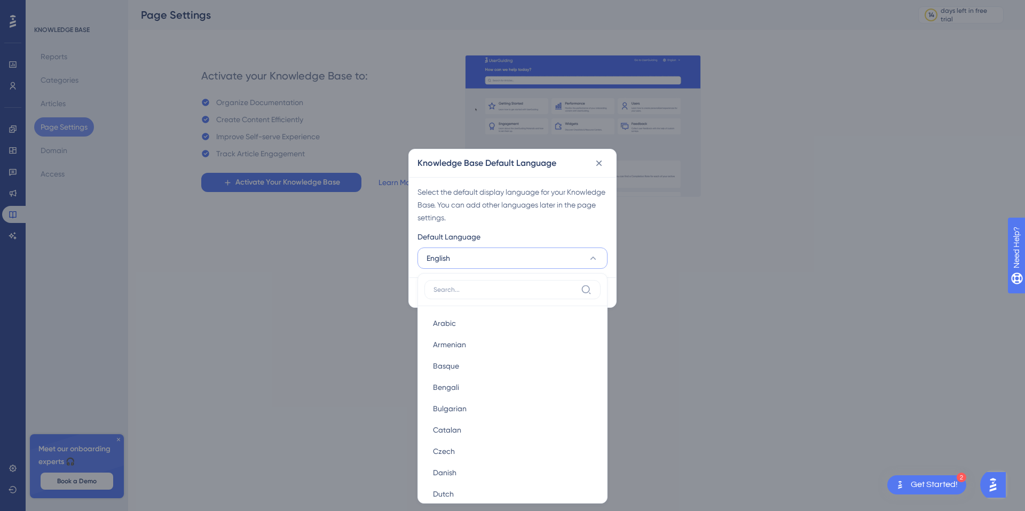
click at [463, 295] on label at bounding box center [512, 289] width 176 height 19
click at [463, 294] on input at bounding box center [504, 290] width 143 height 9
click at [463, 215] on div "✨ Save My Spot!✨" at bounding box center [513, 99] width 1025 height 232
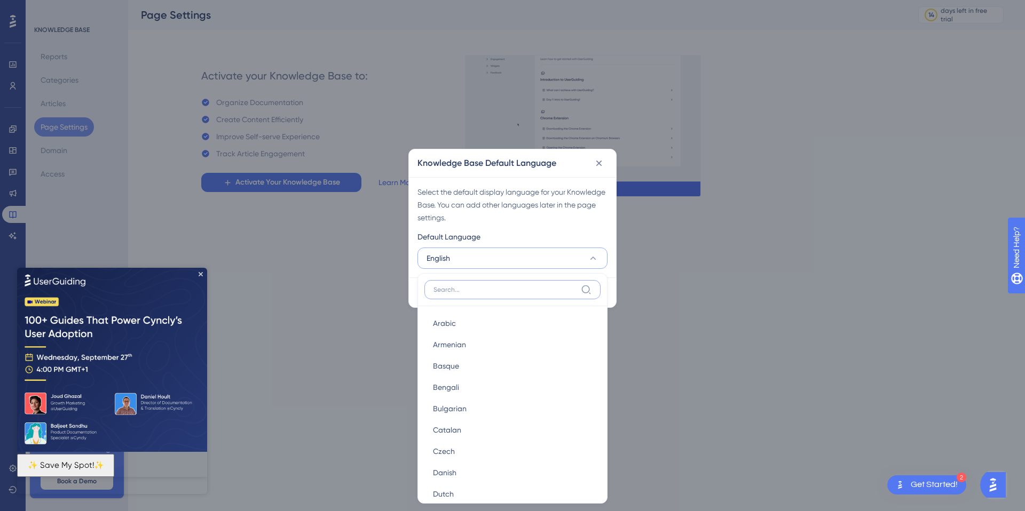
click at [486, 293] on input at bounding box center [504, 290] width 143 height 9
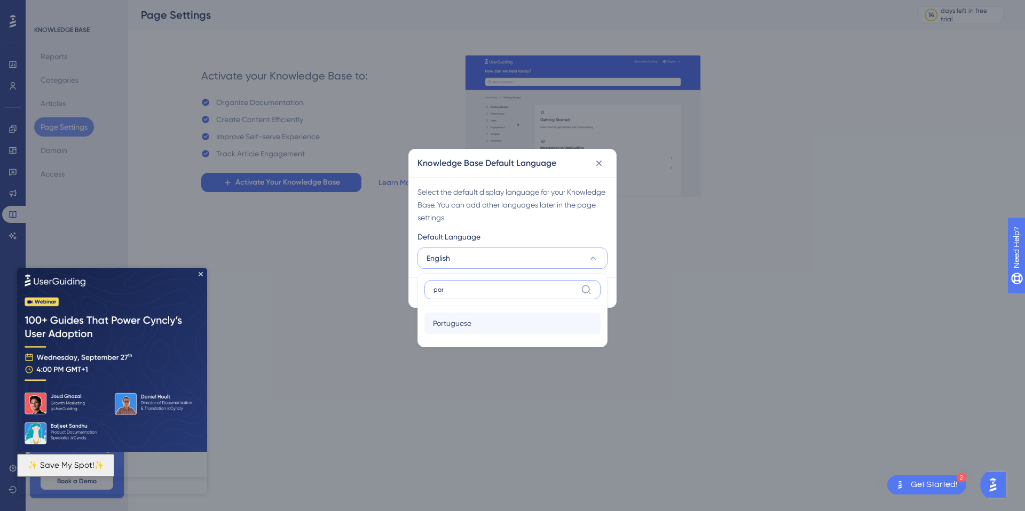
type input "por"
click at [494, 327] on div "Portuguese Portuguese" at bounding box center [512, 323] width 159 height 21
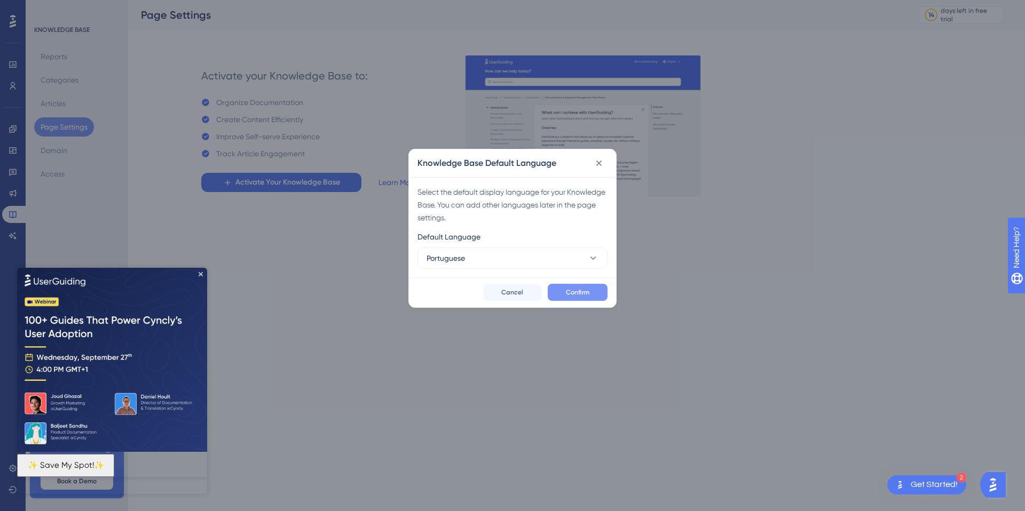
click at [592, 294] on button "Confirm" at bounding box center [578, 292] width 60 height 17
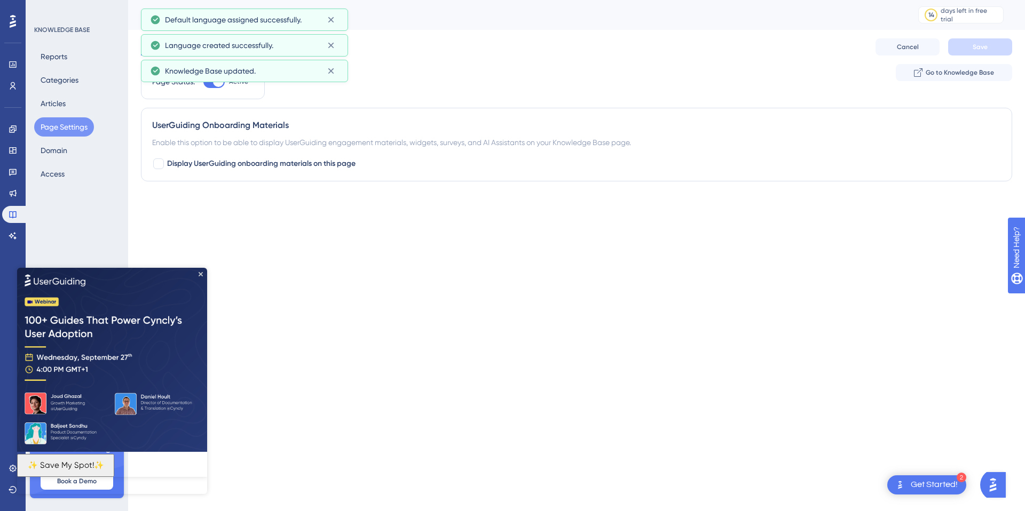
click at [459, 97] on div "Page Status: Active Go to Knowledge Base" at bounding box center [576, 86] width 871 height 44
click at [277, 119] on div "UserGuiding Onboarding Materials" at bounding box center [576, 125] width 849 height 13
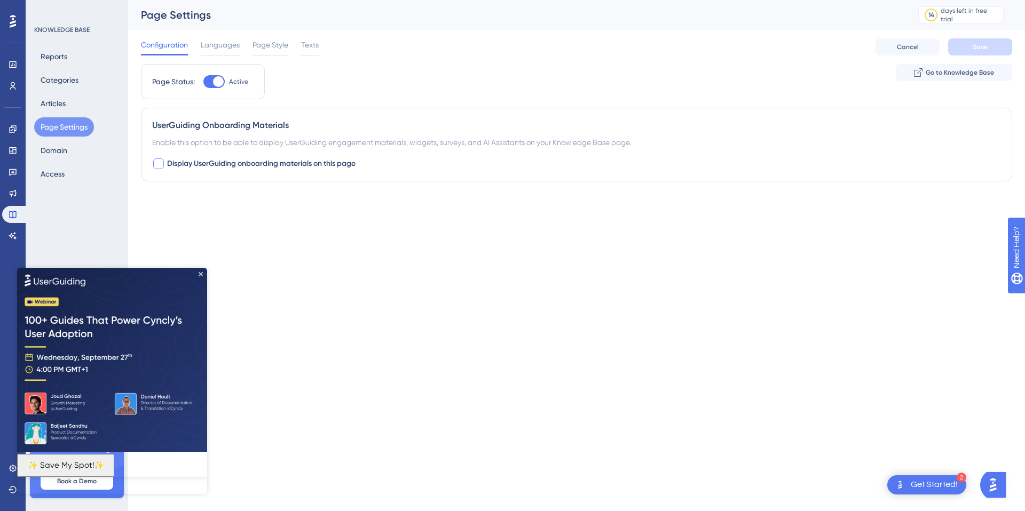
click at [240, 169] on span "Display UserGuiding onboarding materials on this page" at bounding box center [261, 163] width 188 height 13
checkbox input "true"
click at [223, 232] on button "Default" at bounding box center [210, 229] width 117 height 21
click at [198, 273] on img at bounding box center [112, 359] width 190 height 184
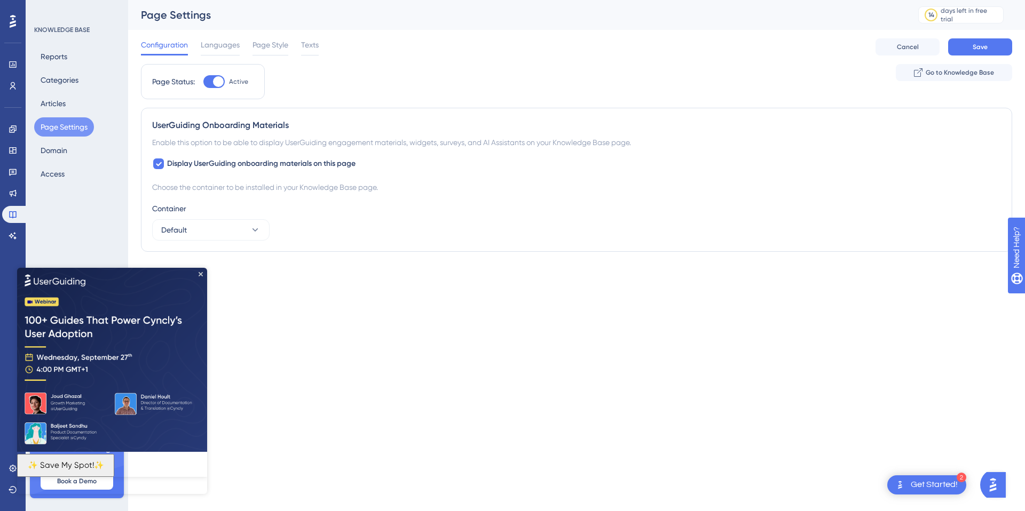
click at [533, 293] on div "Performance Users Engagement Widgets Feedback Product Updates Knowledge Base AI…" at bounding box center [512, 147] width 1025 height 295
click at [934, 70] on span "Go to Knowledge Base" at bounding box center [960, 72] width 68 height 9
click at [219, 49] on span "Languages" at bounding box center [220, 44] width 39 height 13
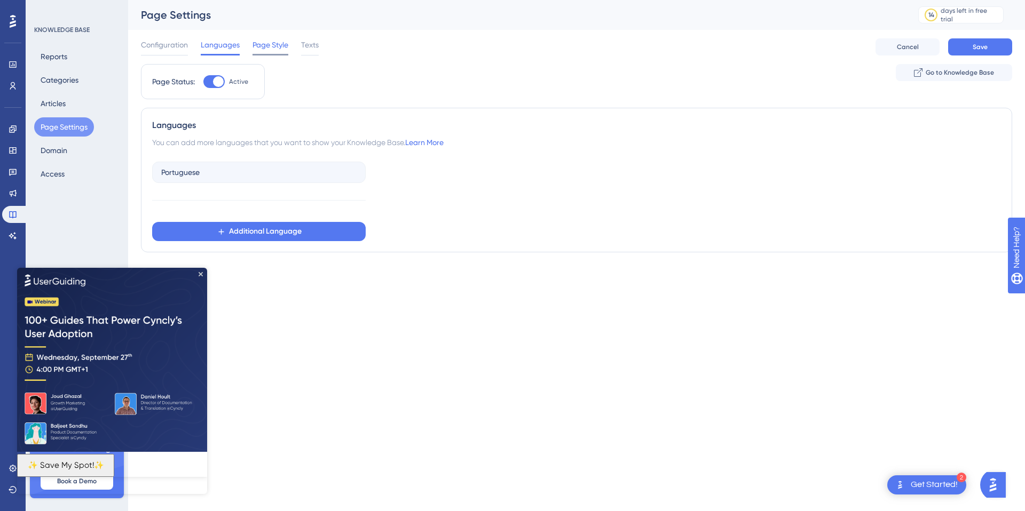
click at [273, 45] on span "Page Style" at bounding box center [271, 44] width 36 height 13
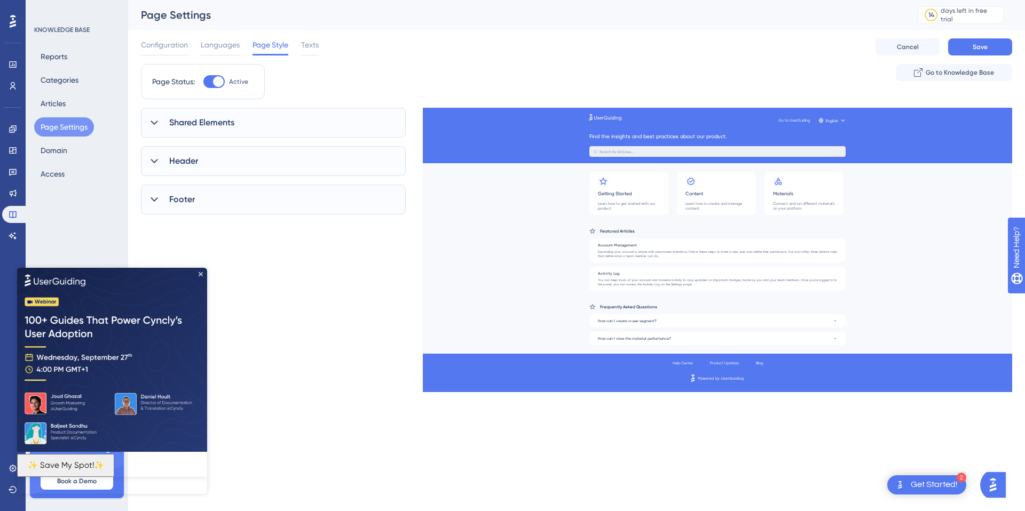
click at [258, 117] on div "Shared Elements" at bounding box center [273, 123] width 265 height 30
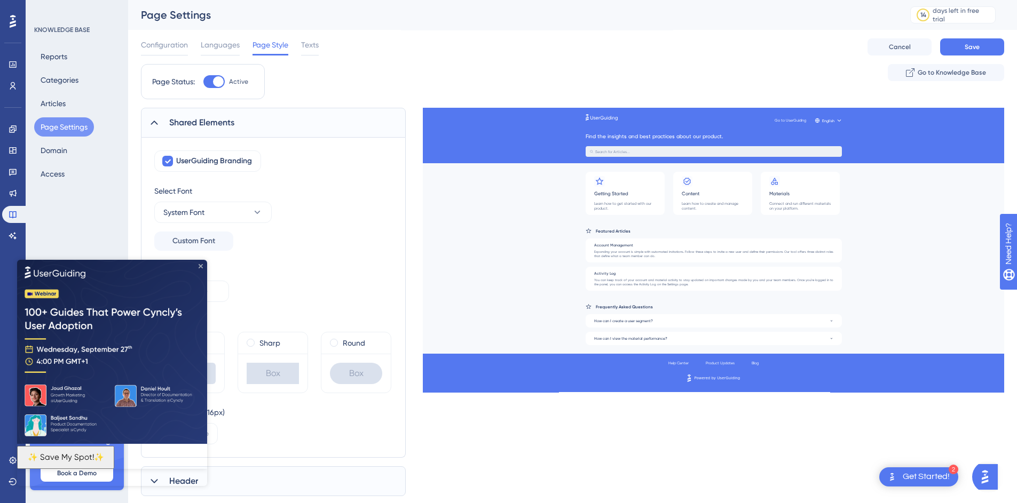
click at [200, 265] on icon "Close Preview" at bounding box center [201, 266] width 4 height 4
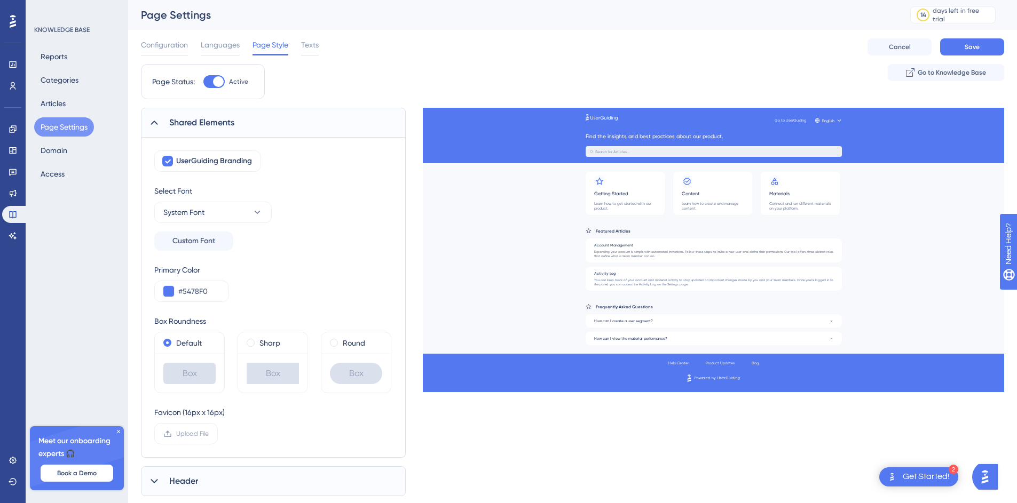
click at [327, 230] on div "Select Font System Font Custom Font" at bounding box center [273, 218] width 238 height 66
click at [228, 164] on span "UserGuiding Branding" at bounding box center [214, 161] width 76 height 13
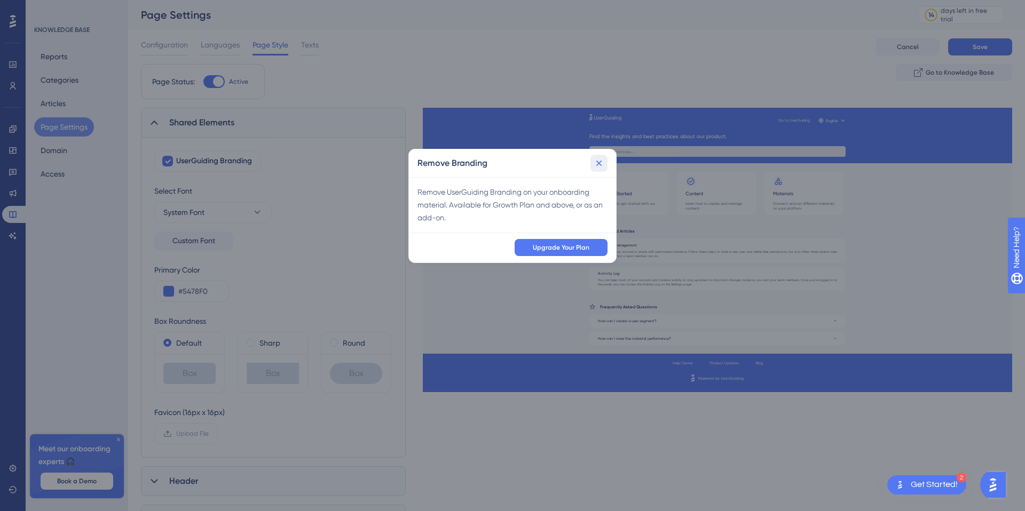
click at [596, 164] on icon at bounding box center [599, 163] width 11 height 11
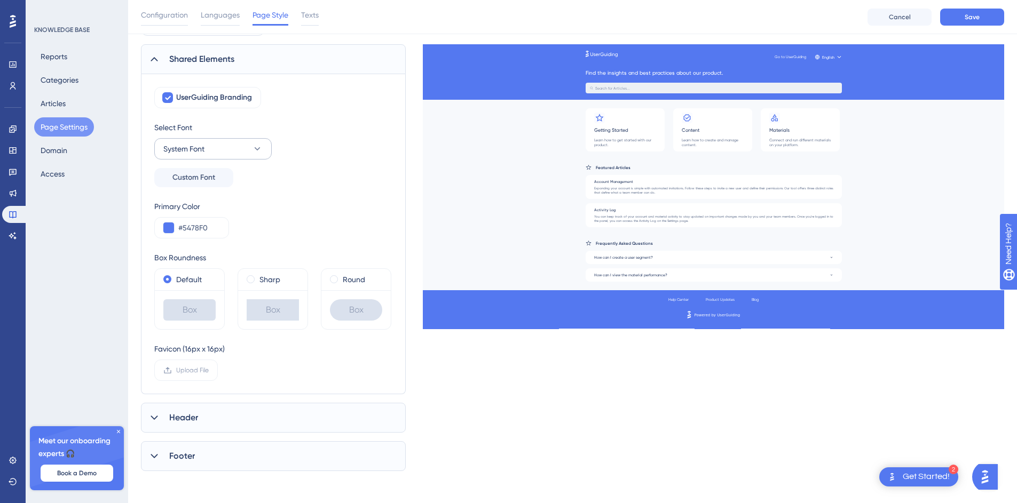
scroll to position [70, 0]
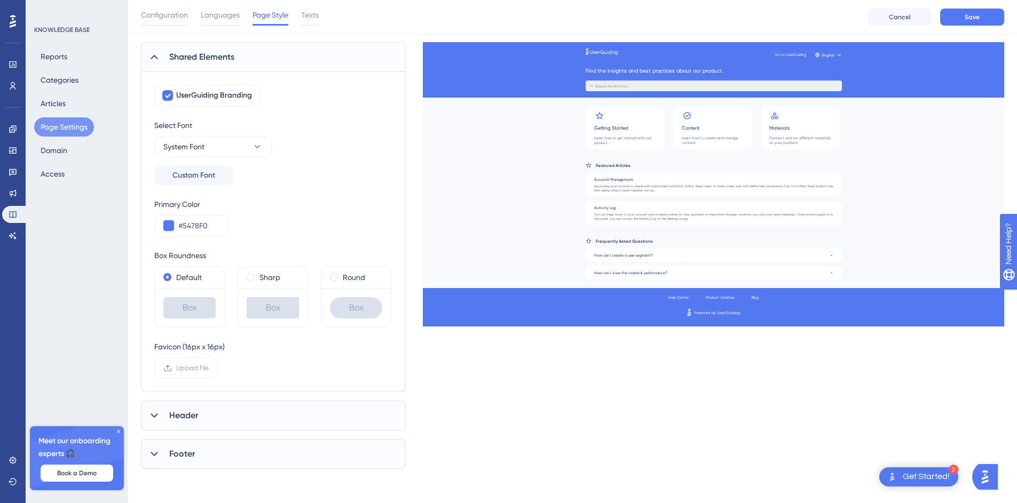
click at [206, 412] on div "Header" at bounding box center [273, 416] width 265 height 30
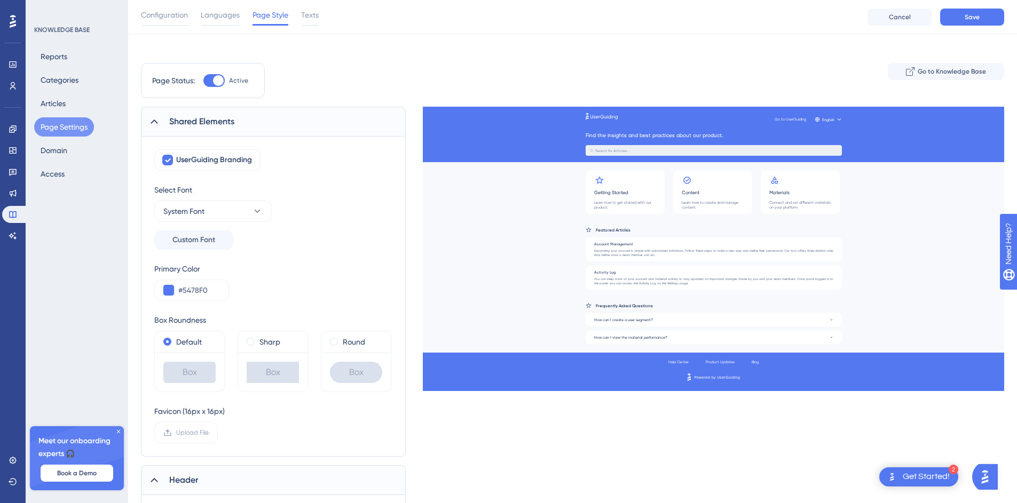
scroll to position [0, 0]
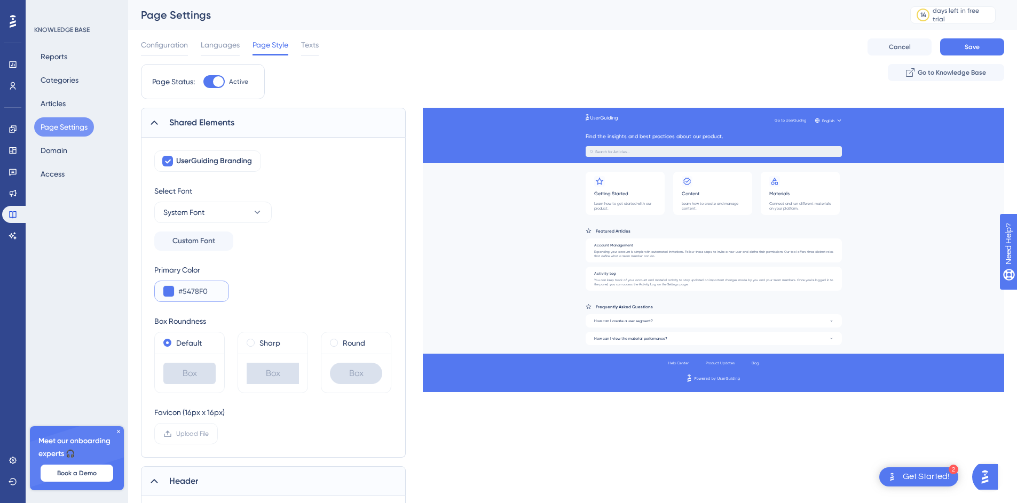
click at [164, 289] on button at bounding box center [168, 291] width 11 height 11
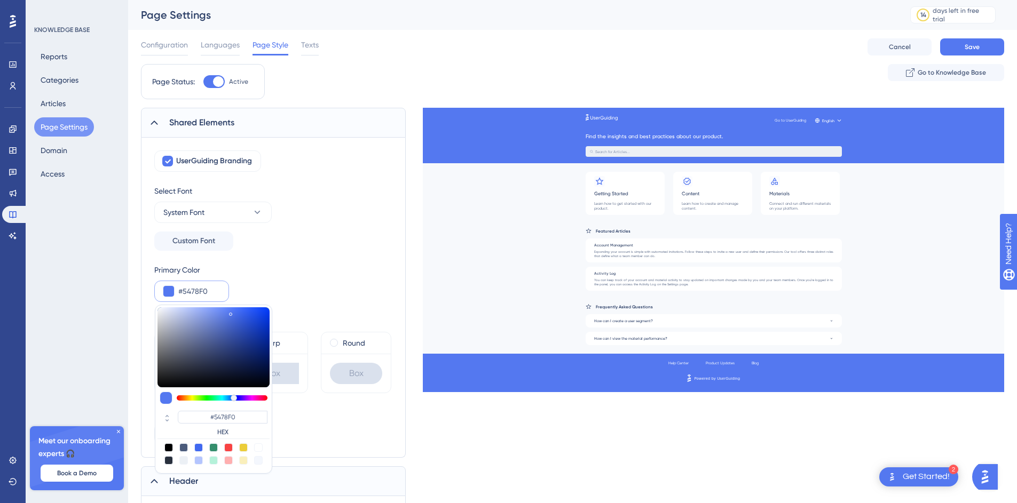
type input "#515769"
type input "#3d404b"
type input "#3D404B"
type input "#141416"
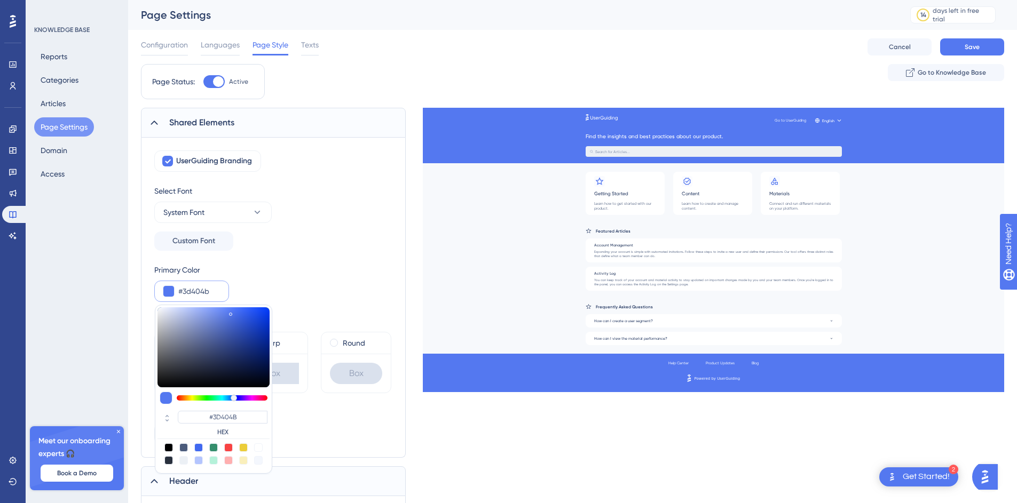
type input "#141416"
type input "#000000"
drag, startPoint x: 181, startPoint y: 359, endPoint x: 135, endPoint y: 395, distance: 58.5
click at [135, 395] on div "Performance Users Engagement Widgets Feedback Product Updates Knowledge Base AI…" at bounding box center [572, 388] width 889 height 776
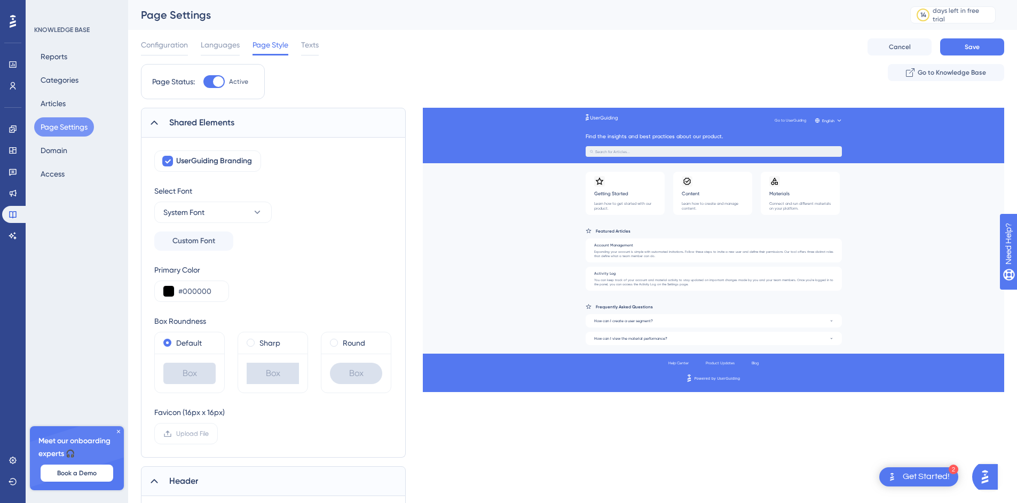
click at [320, 286] on div "Primary Color #000000" at bounding box center [273, 283] width 238 height 38
click at [335, 343] on span at bounding box center [334, 343] width 8 height 8
click at [341, 341] on input "radio" at bounding box center [341, 341] width 0 height 0
click at [332, 270] on div "Primary Color #000000" at bounding box center [273, 283] width 238 height 38
click at [247, 213] on button "System Font" at bounding box center [212, 212] width 117 height 21
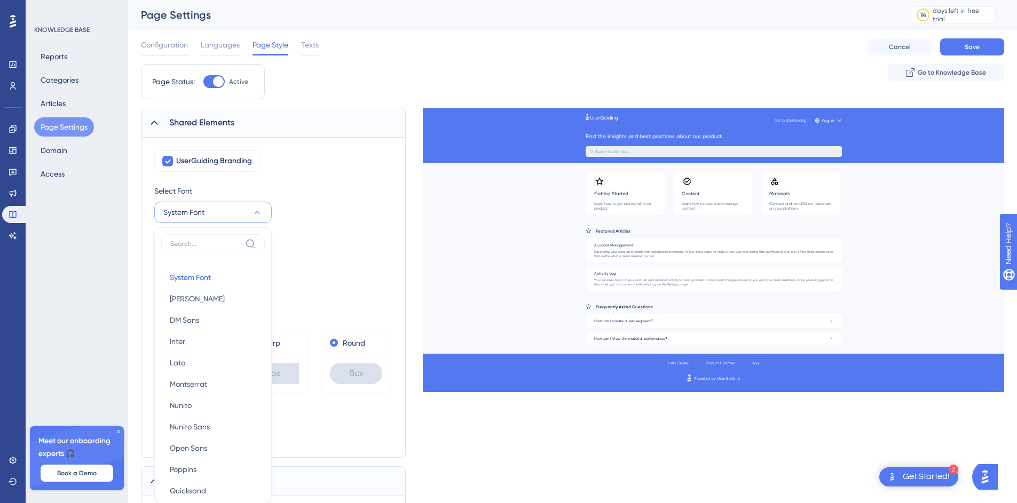
scroll to position [113, 0]
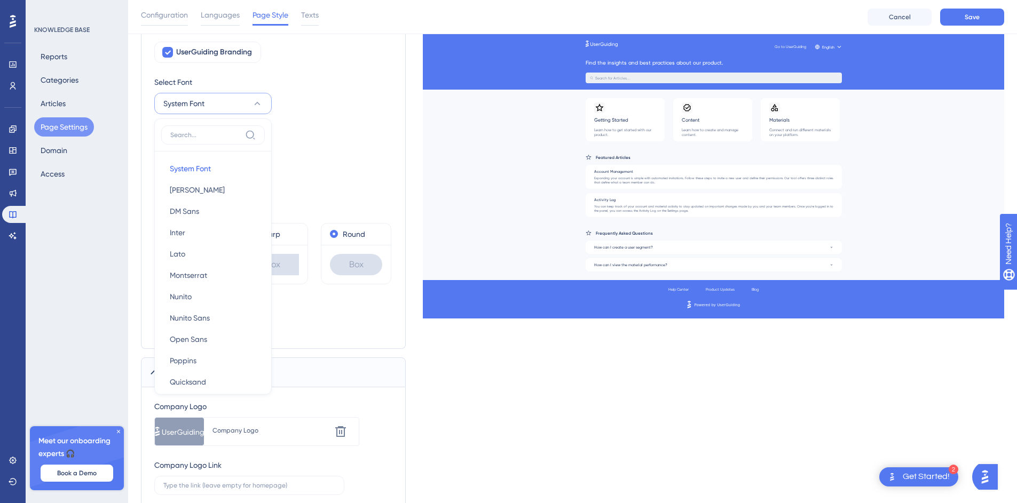
click at [347, 165] on div "Primary Color #000000" at bounding box center [273, 174] width 238 height 38
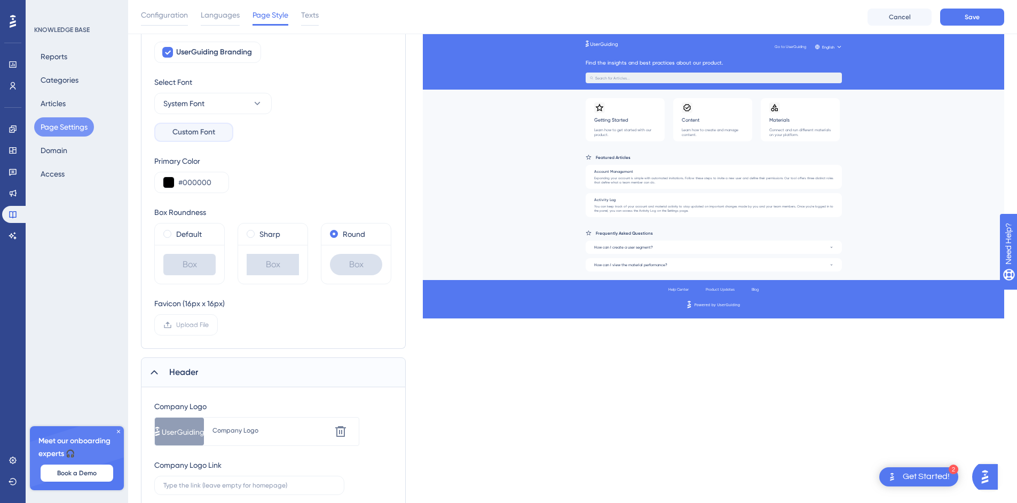
click at [214, 132] on span "Custom Font" at bounding box center [193, 132] width 43 height 13
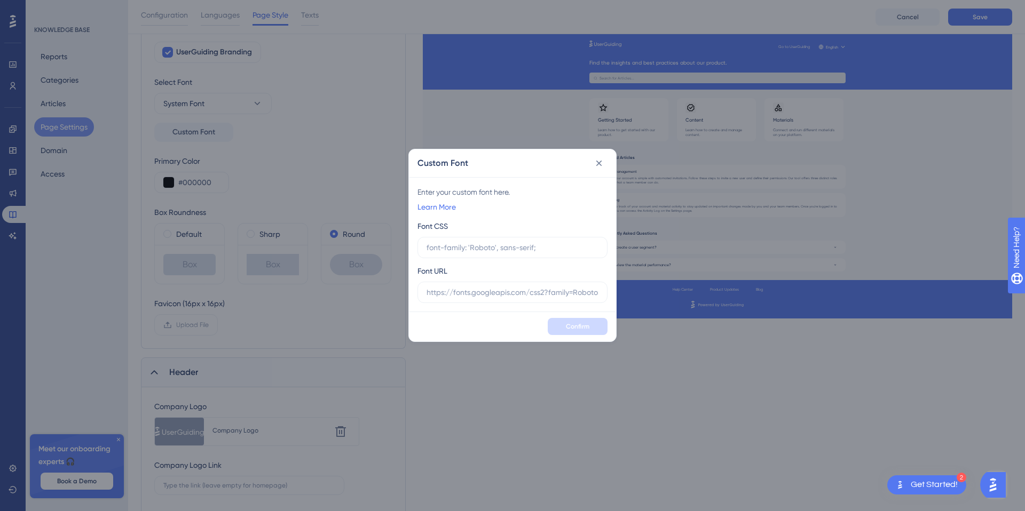
click at [324, 121] on div "Custom Font Enter your custom font here. Learn More Font CSS Font URL Confirm" at bounding box center [512, 255] width 1025 height 511
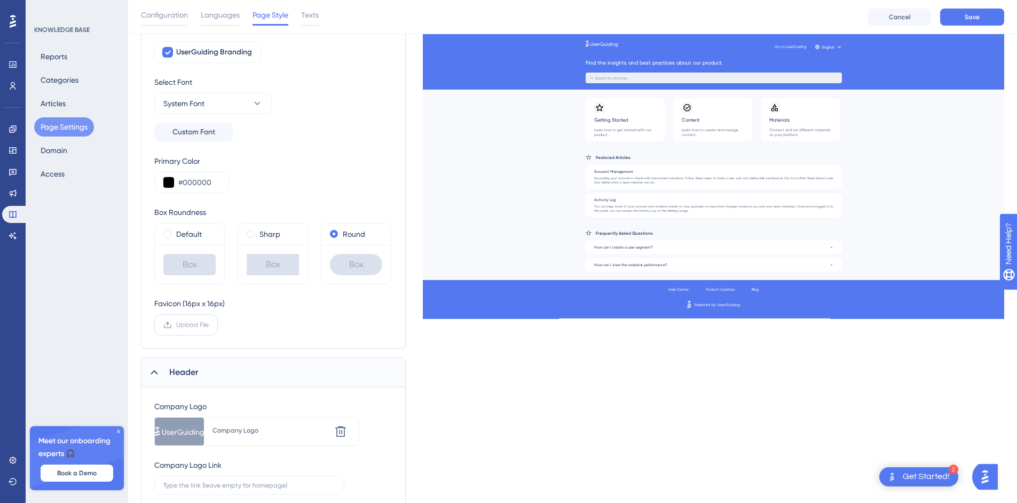
click at [187, 327] on span "Upload File" at bounding box center [192, 325] width 33 height 9
click at [209, 325] on input "Upload File" at bounding box center [209, 325] width 0 height 0
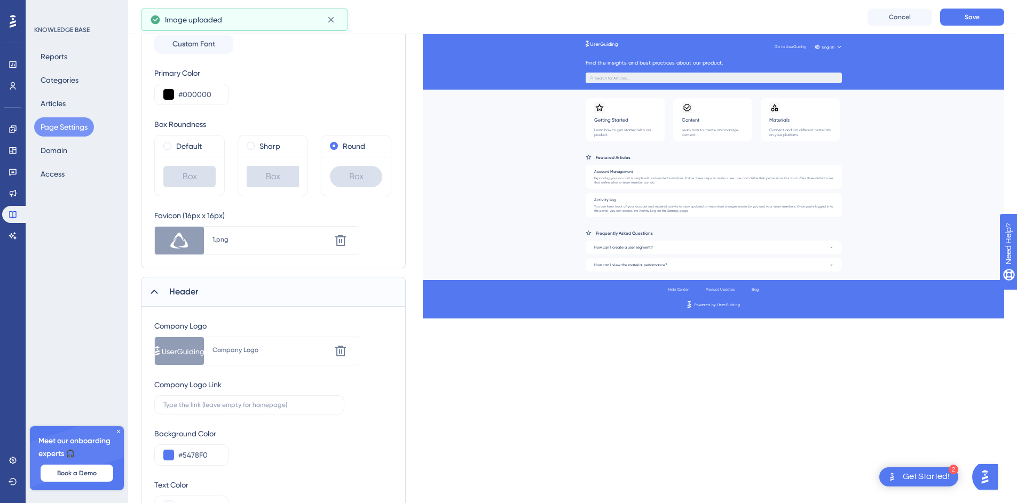
scroll to position [207, 0]
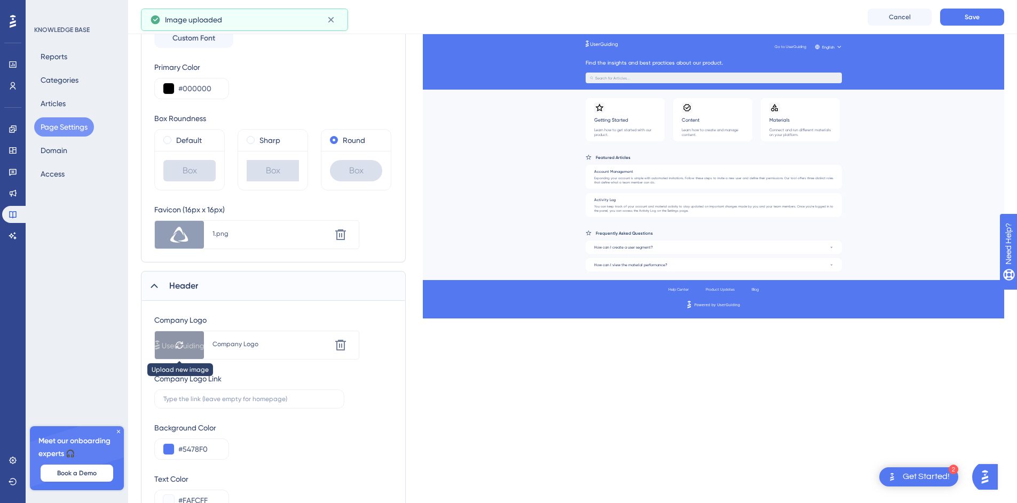
click at [182, 344] on icon at bounding box center [179, 345] width 9 height 9
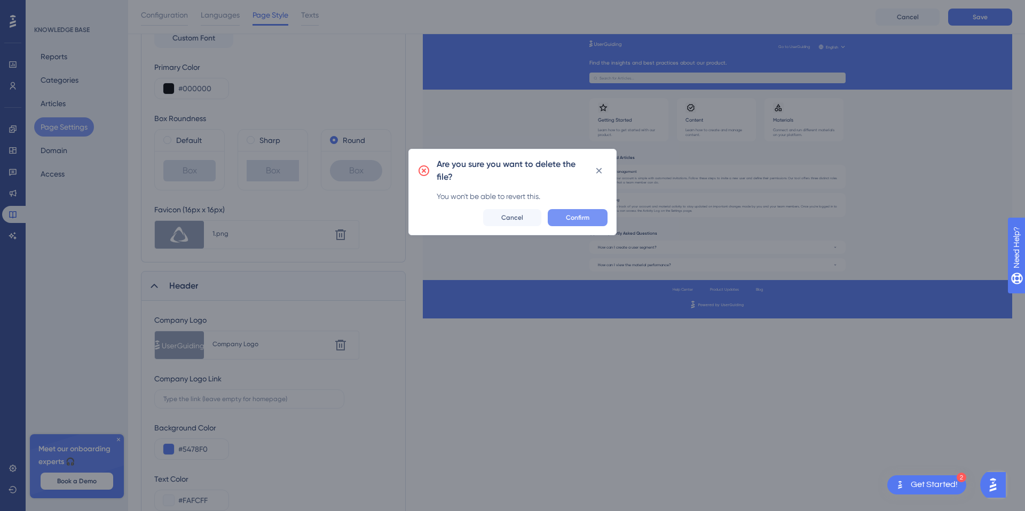
click at [568, 216] on span "Confirm" at bounding box center [577, 218] width 23 height 9
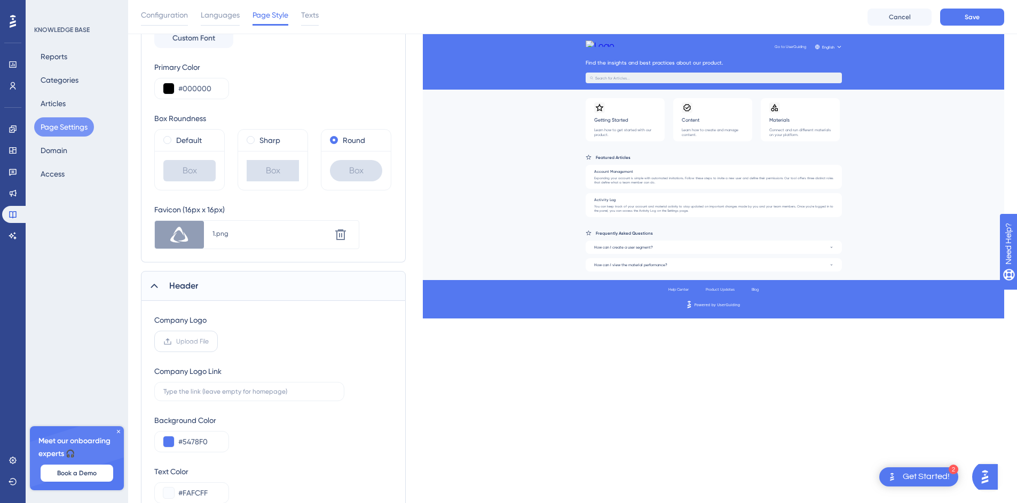
click at [196, 343] on span "Upload File" at bounding box center [192, 341] width 33 height 9
click at [209, 342] on input "Upload File" at bounding box center [209, 342] width 0 height 0
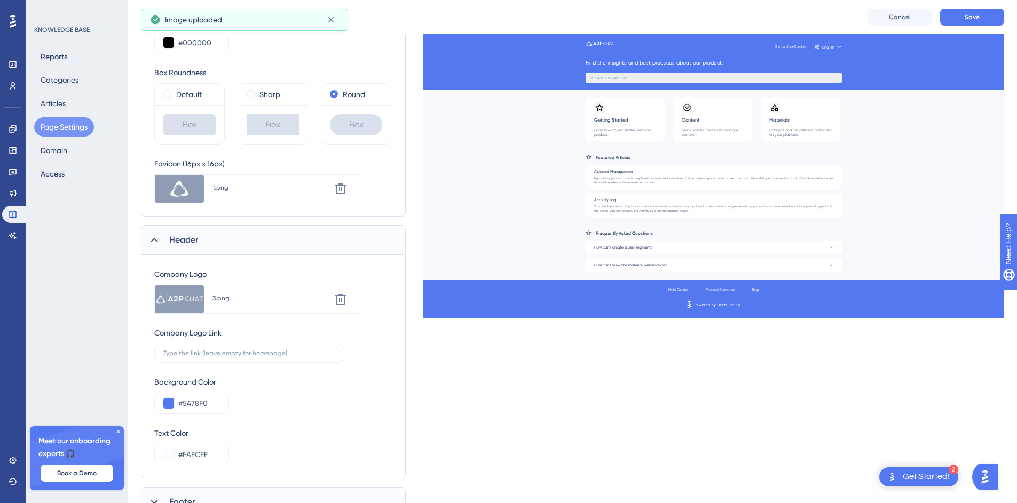
scroll to position [280, 0]
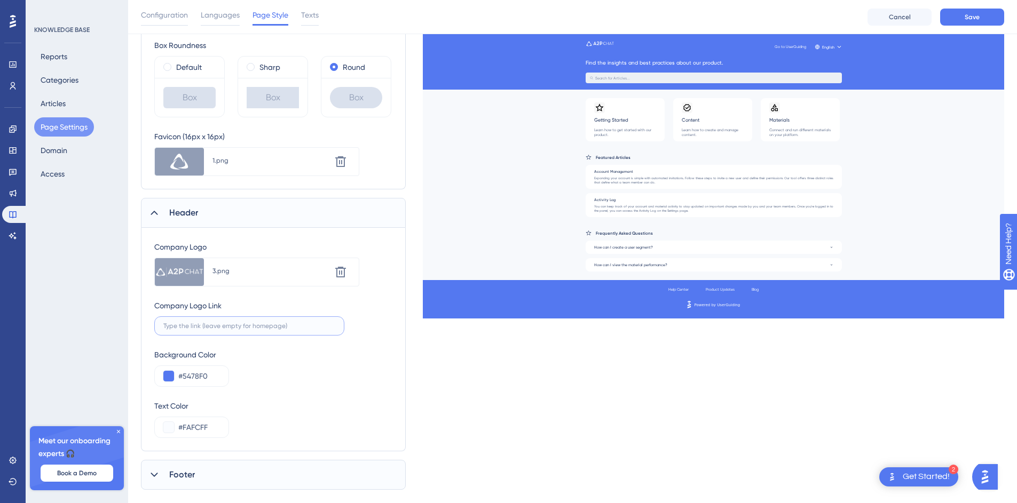
click at [226, 327] on input "text" at bounding box center [249, 325] width 172 height 7
click at [171, 377] on button at bounding box center [168, 376] width 11 height 11
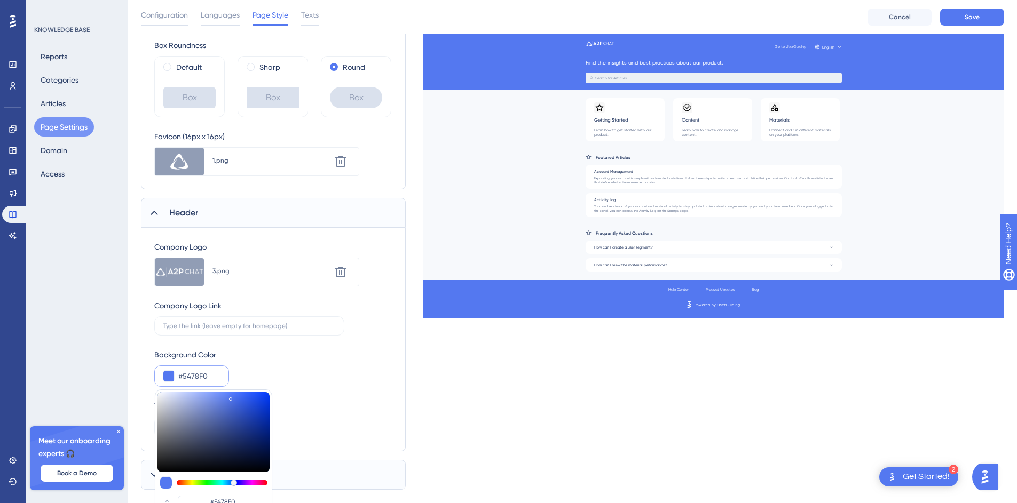
type input "#455485"
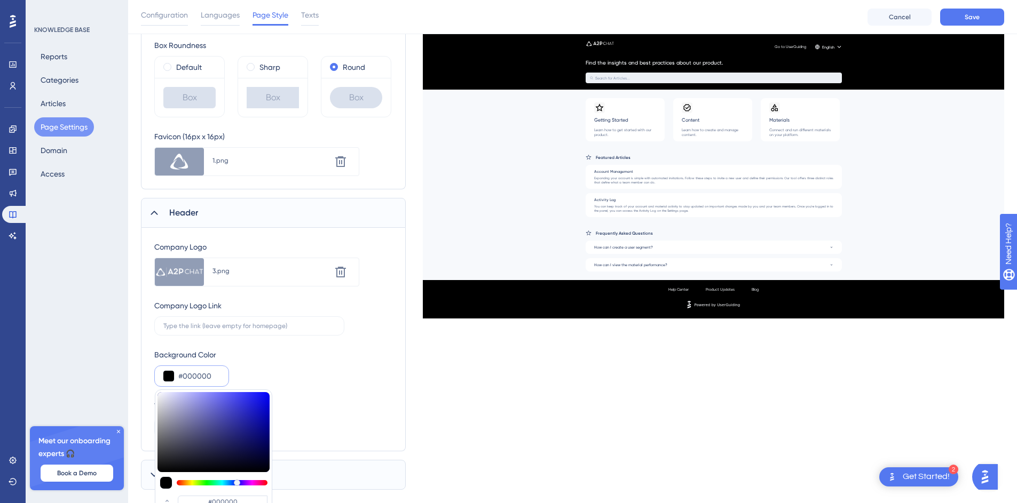
drag, startPoint x: 211, startPoint y: 431, endPoint x: 114, endPoint y: 485, distance: 111.4
click at [128, 485] on div "Performance Users Engagement Widgets Feedback Product Updates Knowledge Base AI…" at bounding box center [572, 113] width 889 height 787
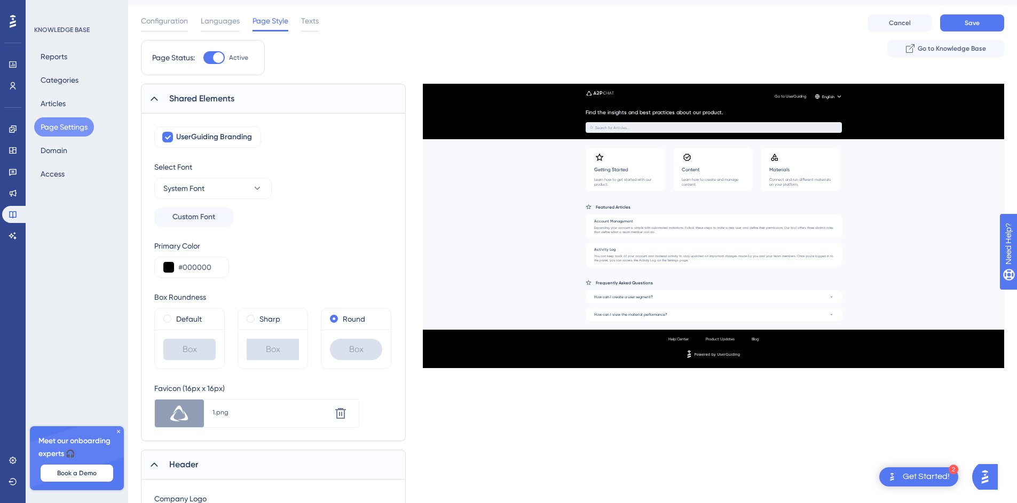
scroll to position [0, 0]
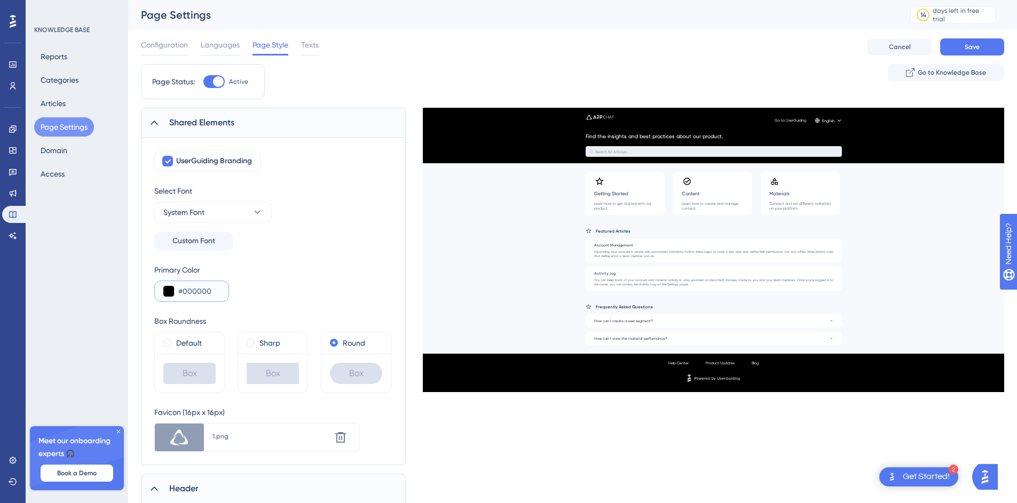
click at [168, 288] on button at bounding box center [168, 291] width 11 height 11
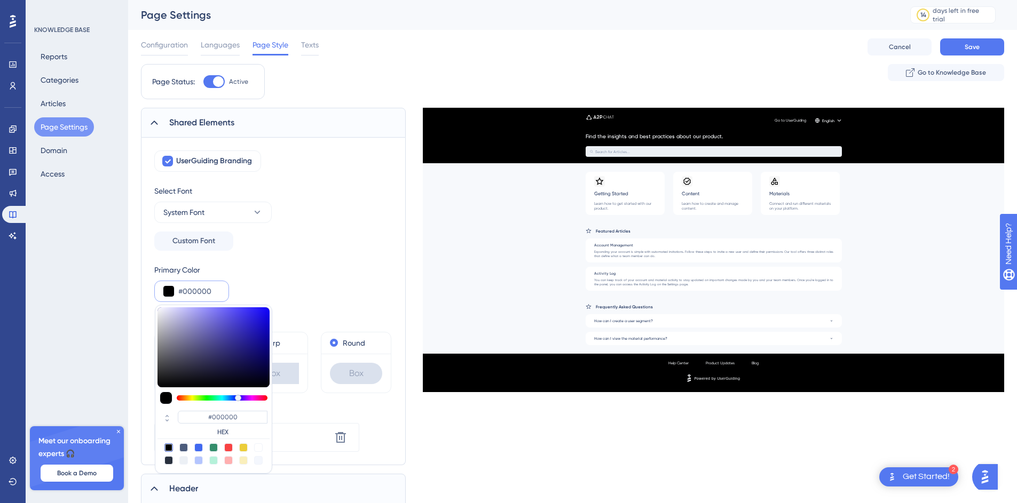
drag, startPoint x: 209, startPoint y: 399, endPoint x: 239, endPoint y: 398, distance: 29.9
click at [239, 398] on div at bounding box center [222, 398] width 91 height 5
click at [245, 397] on div at bounding box center [245, 398] width 6 height 6
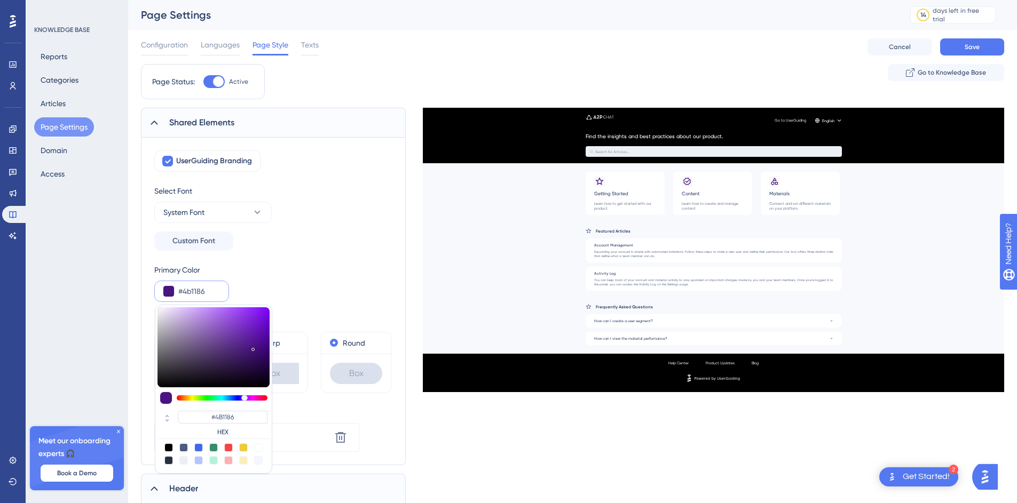
drag, startPoint x: 246, startPoint y: 365, endPoint x: 255, endPoint y: 345, distance: 21.5
click at [255, 345] on div at bounding box center [213, 347] width 112 height 80
drag, startPoint x: 254, startPoint y: 345, endPoint x: 264, endPoint y: 328, distance: 20.6
click at [264, 328] on div at bounding box center [264, 329] width 3 height 3
click at [358, 238] on div "Select Font System Font Custom Font" at bounding box center [273, 218] width 238 height 66
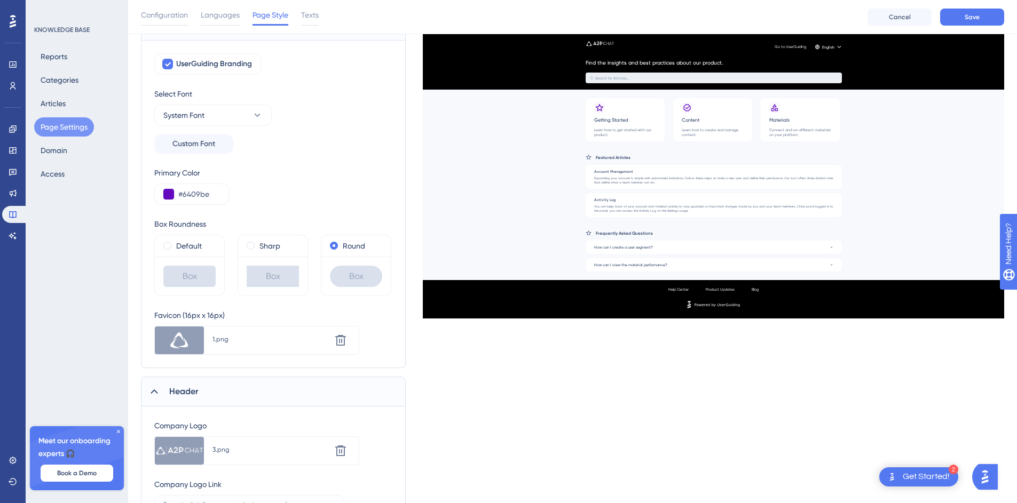
scroll to position [301, 0]
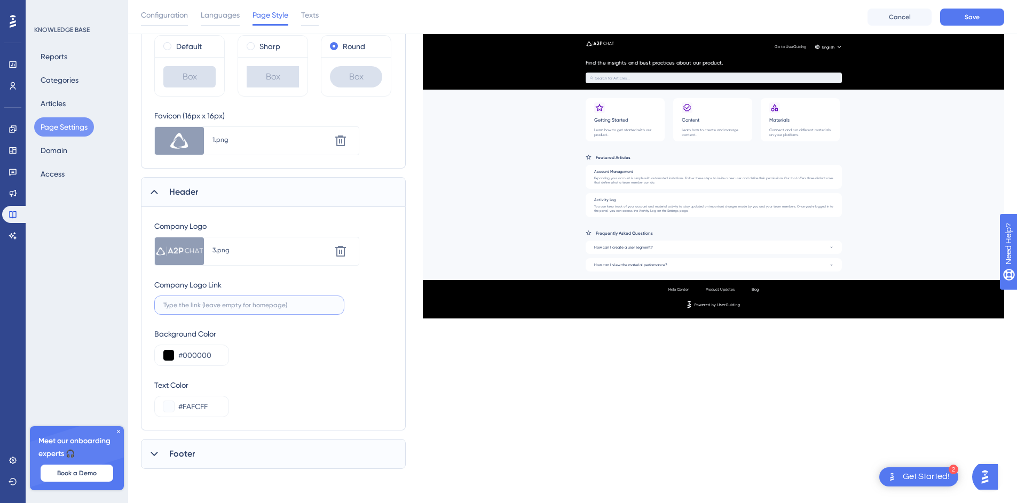
click at [238, 306] on input "text" at bounding box center [249, 305] width 172 height 7
click at [377, 343] on div "Background Color #000000" at bounding box center [273, 347] width 238 height 38
click at [235, 459] on div "Footer" at bounding box center [273, 454] width 265 height 30
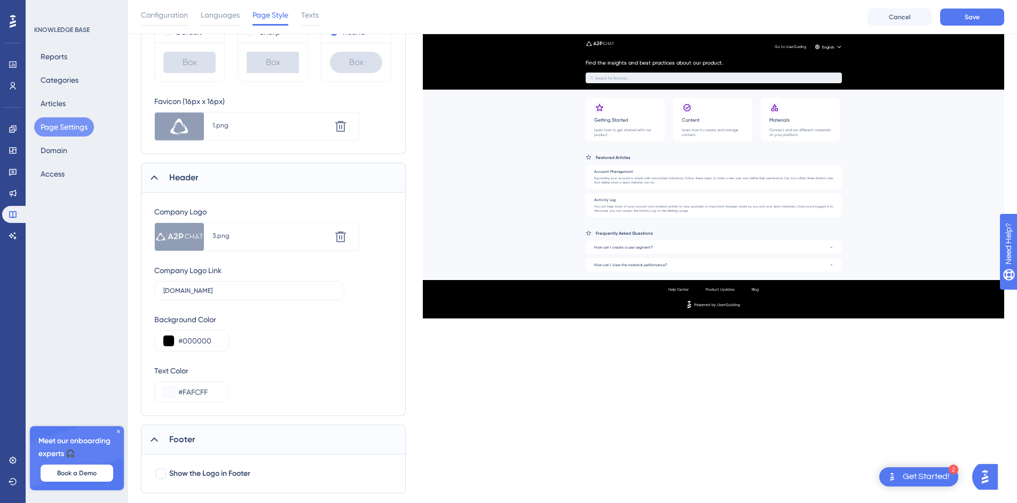
scroll to position [340, 0]
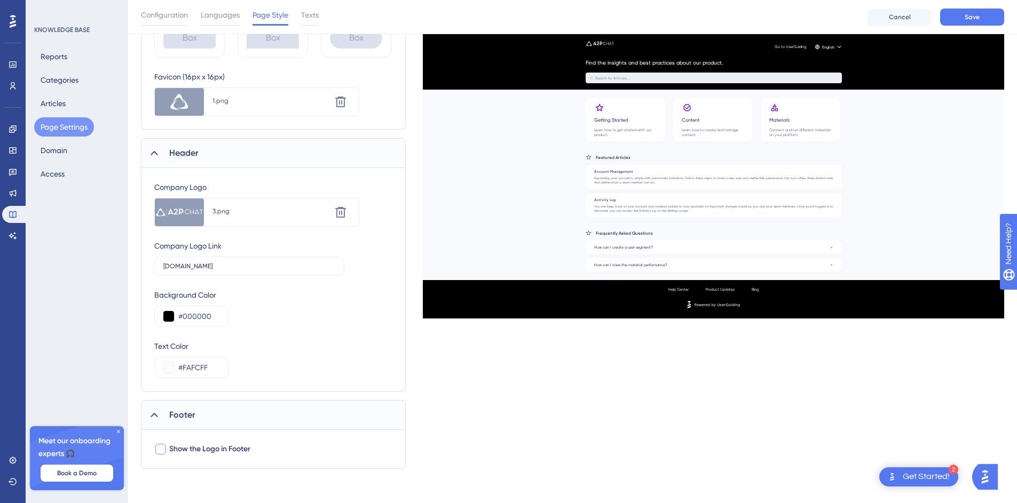
click at [225, 452] on span "Show the Logo in Footer" at bounding box center [209, 449] width 81 height 13
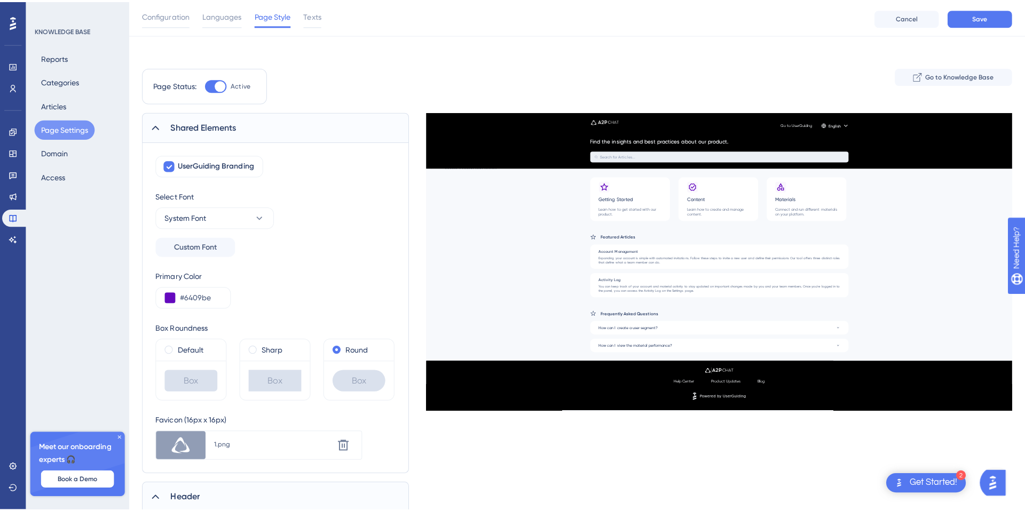
scroll to position [0, 0]
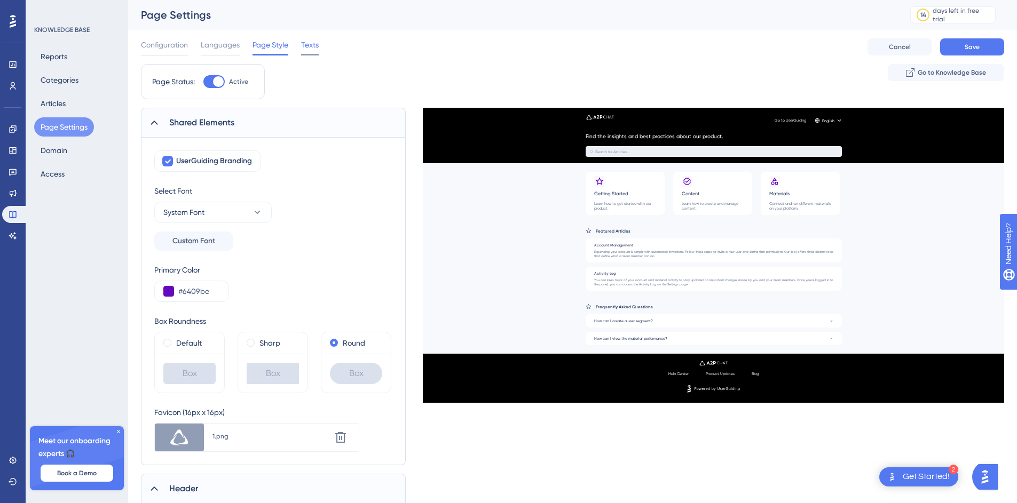
click at [312, 44] on span "Texts" at bounding box center [310, 44] width 18 height 13
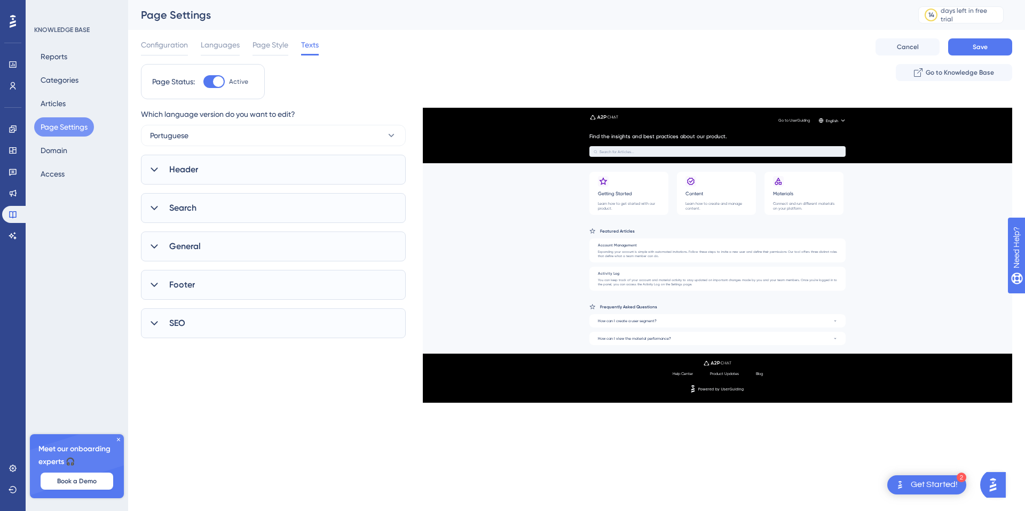
click at [249, 172] on div "Header" at bounding box center [273, 170] width 265 height 30
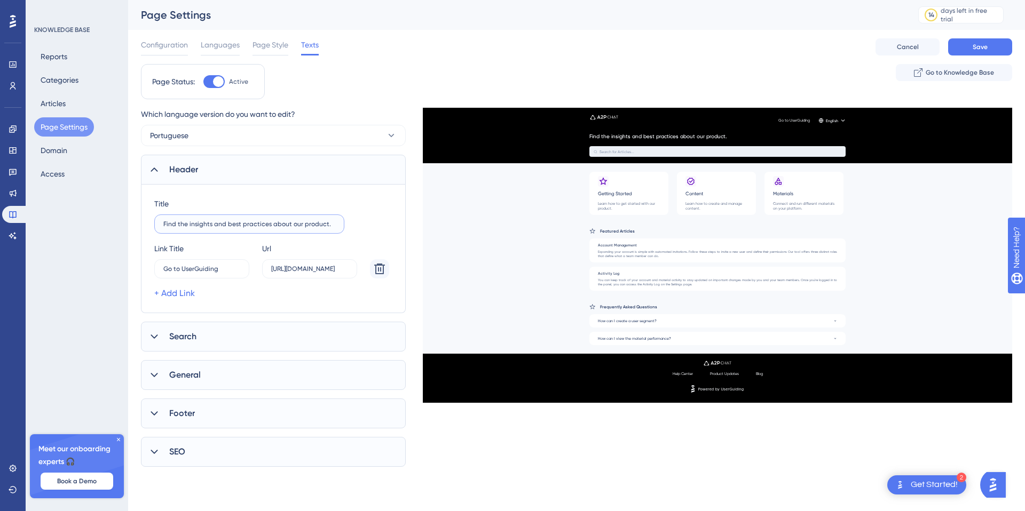
click at [256, 223] on input "Find the insights and best practices about our product." at bounding box center [249, 223] width 172 height 7
click at [177, 272] on input "Go to UserGuiding" at bounding box center [196, 268] width 66 height 7
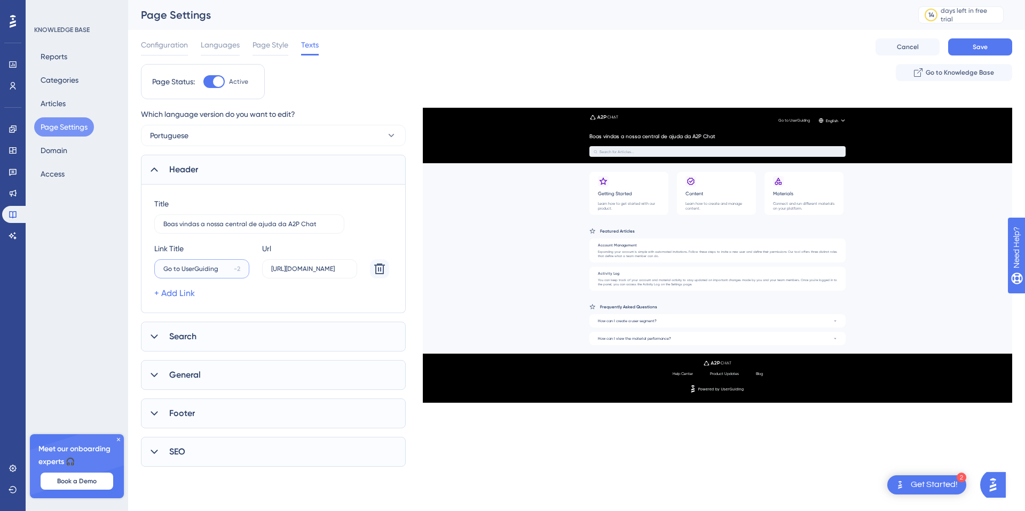
click at [177, 272] on input "Go to UserGuiding" at bounding box center [196, 268] width 66 height 7
click at [202, 269] on input "Acessar A2P Cha" at bounding box center [197, 268] width 68 height 7
paste input "text"
click at [296, 271] on input "[URL][DOMAIN_NAME]" at bounding box center [309, 268] width 77 height 7
click at [317, 268] on input "[URL][DOMAIN_NAME]" at bounding box center [309, 268] width 77 height 7
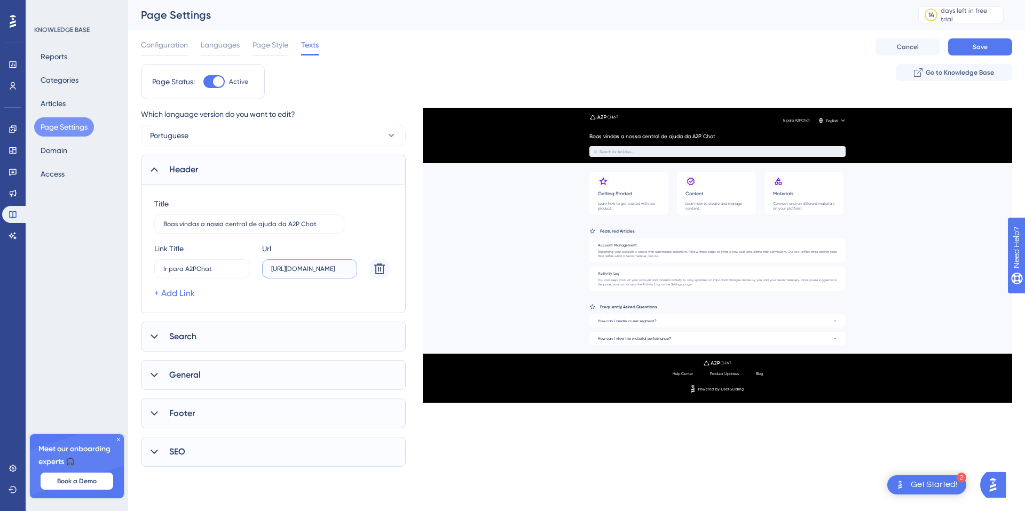
click at [317, 268] on input "[URL][DOMAIN_NAME]" at bounding box center [309, 268] width 77 height 7
click at [306, 269] on input "[URL][DOMAIN_NAME]" at bounding box center [309, 268] width 77 height 7
click at [391, 212] on div "Title Boas vindas a nossa central de ajuda da A2P Chat" at bounding box center [273, 216] width 238 height 36
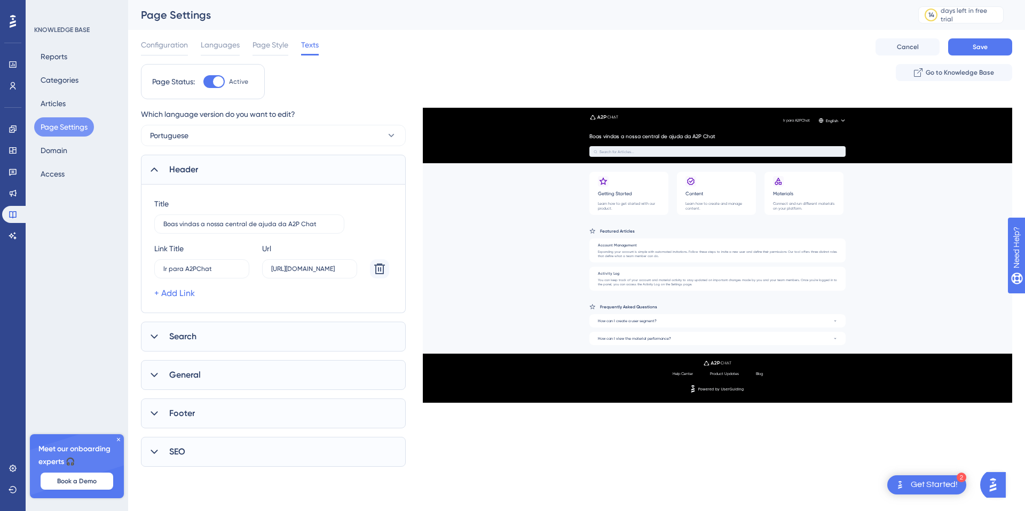
click at [242, 336] on div "Search" at bounding box center [273, 337] width 265 height 30
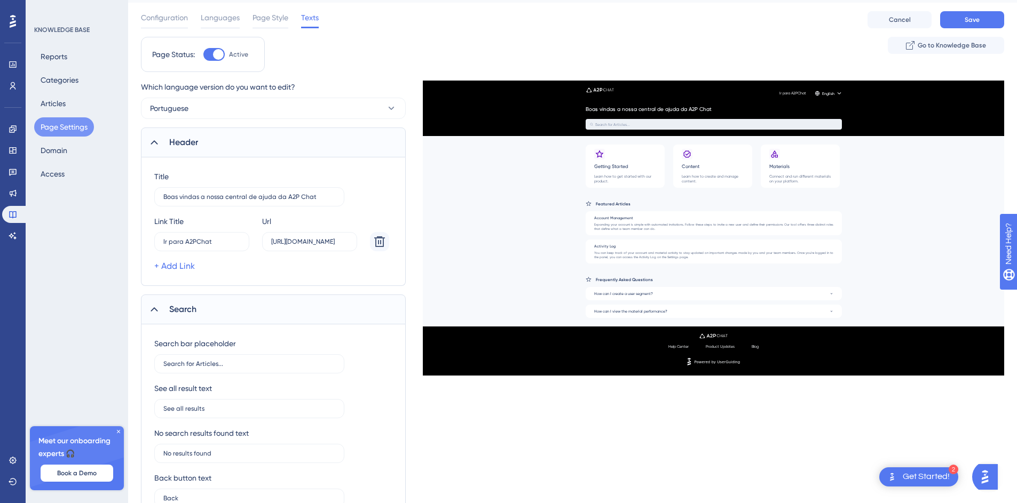
scroll to position [99, 0]
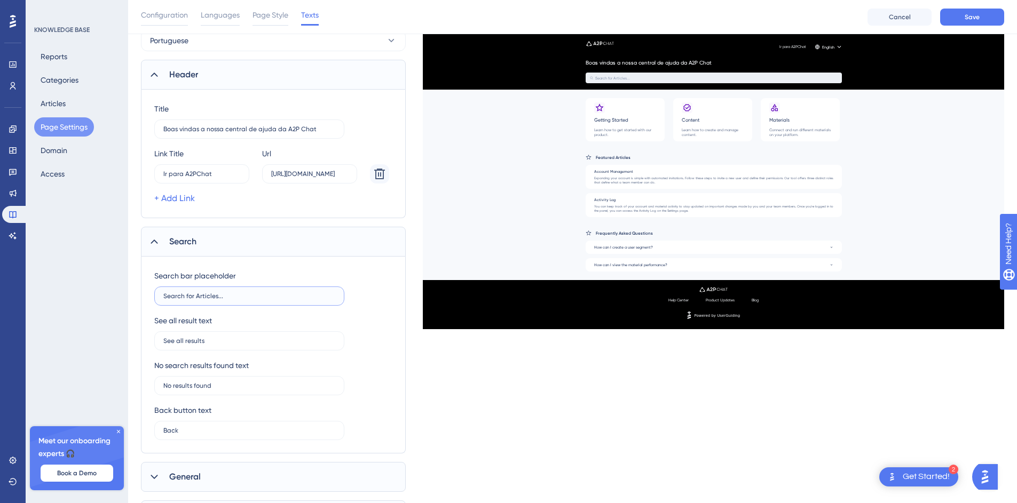
click at [245, 296] on input "Search for Articles..." at bounding box center [249, 296] width 172 height 7
click at [222, 343] on input "See all results" at bounding box center [249, 340] width 172 height 7
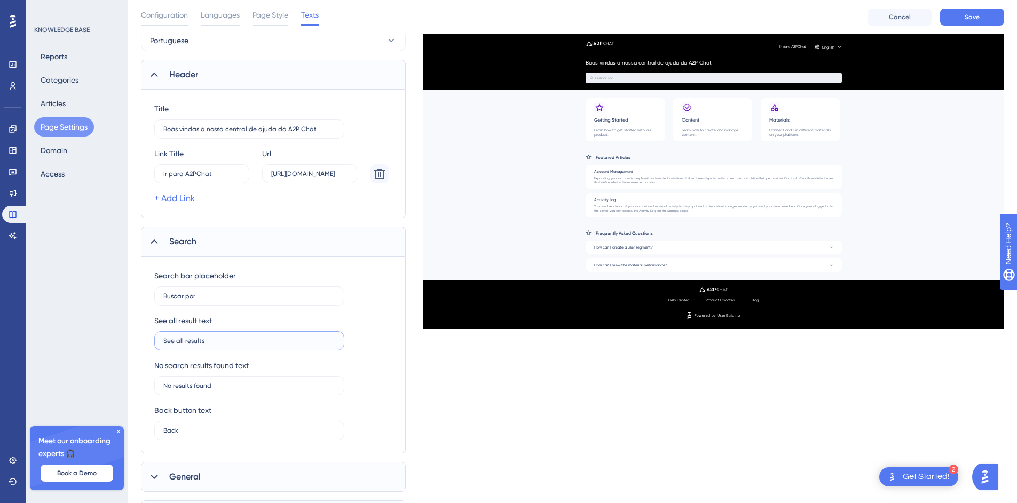
click at [222, 343] on input "See all results" at bounding box center [249, 340] width 172 height 7
click at [222, 390] on label "No results found" at bounding box center [249, 385] width 190 height 19
click at [222, 390] on input "No results found" at bounding box center [249, 385] width 172 height 7
click at [222, 390] on label "No results found" at bounding box center [249, 385] width 190 height 19
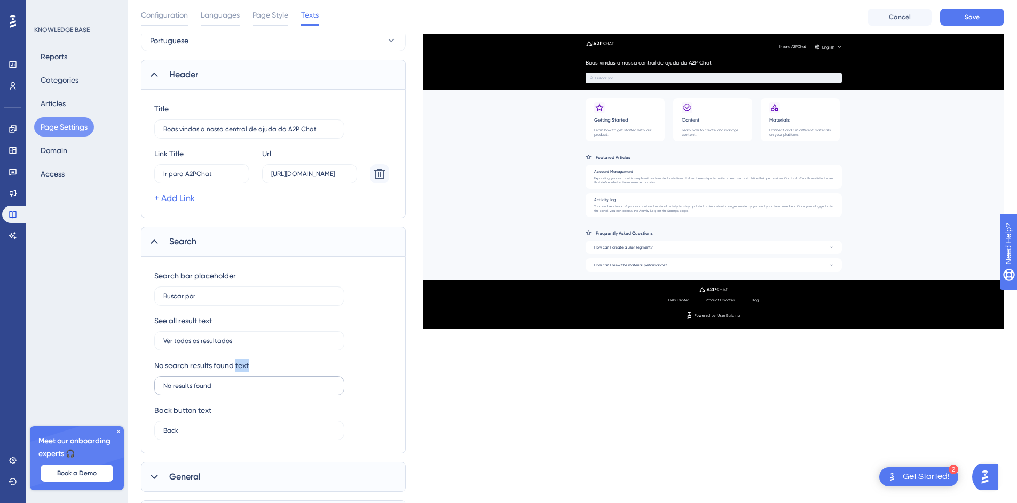
click at [222, 390] on input "No results found" at bounding box center [249, 385] width 172 height 7
click at [222, 390] on label "No results found" at bounding box center [249, 385] width 190 height 19
click at [222, 390] on input "No results found" at bounding box center [249, 385] width 172 height 7
click at [198, 387] on input "No results found" at bounding box center [249, 385] width 172 height 7
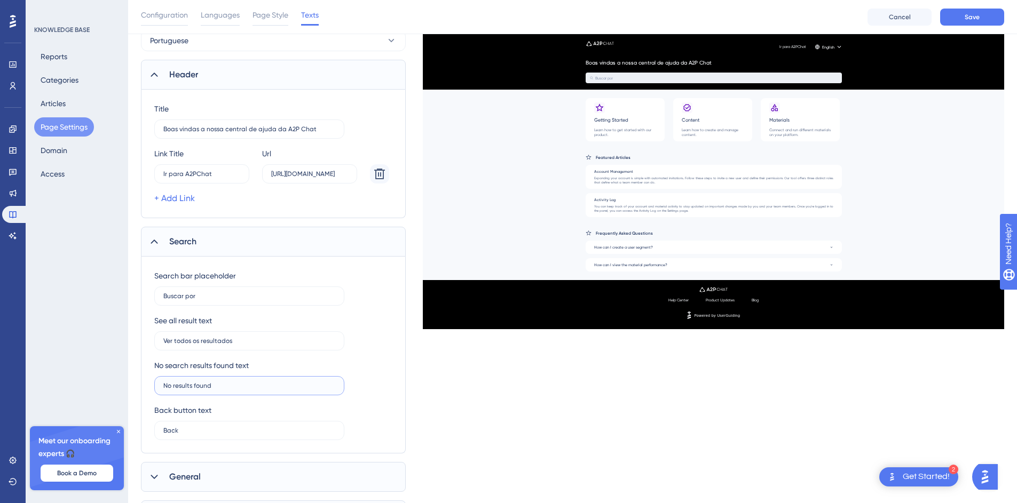
click at [198, 387] on input "No results found" at bounding box center [249, 385] width 172 height 7
click at [195, 429] on input "Back" at bounding box center [249, 430] width 172 height 7
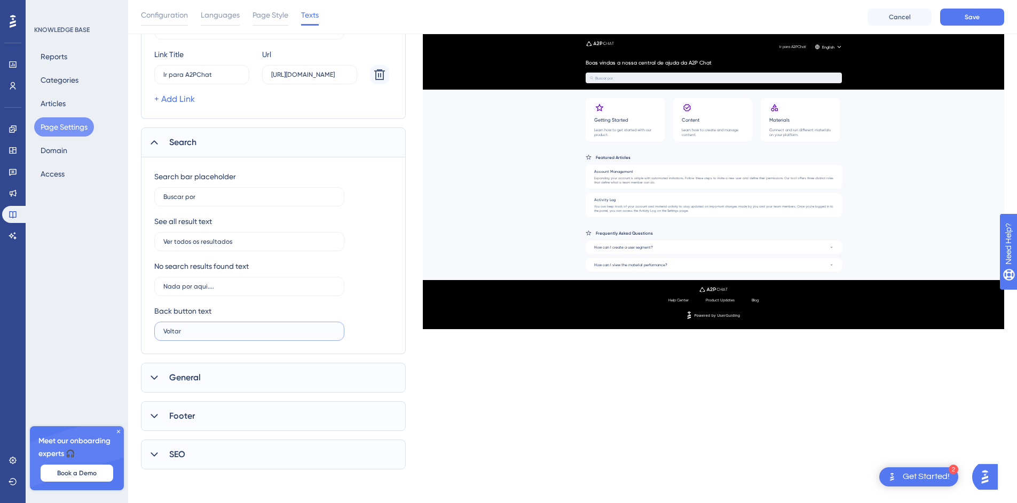
scroll to position [199, 0]
click at [214, 382] on div "General" at bounding box center [273, 377] width 265 height 30
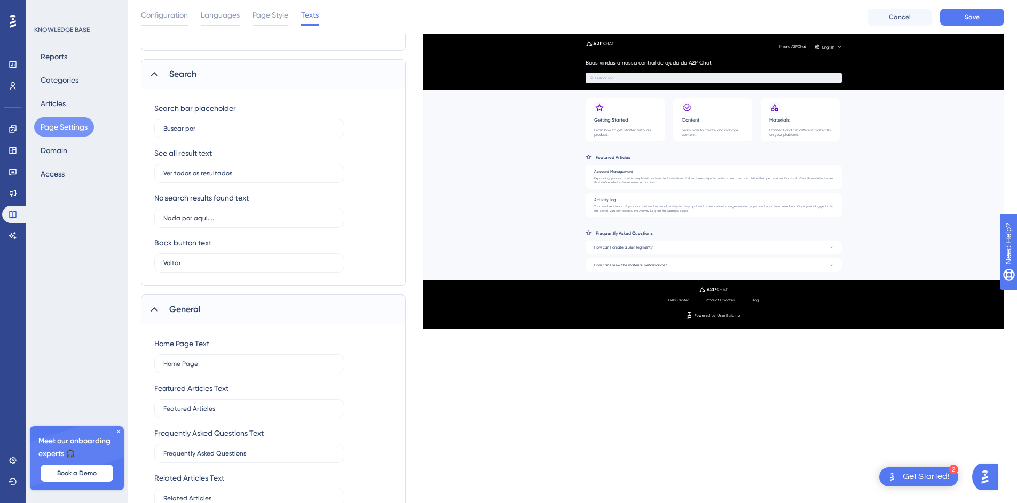
scroll to position [283, 0]
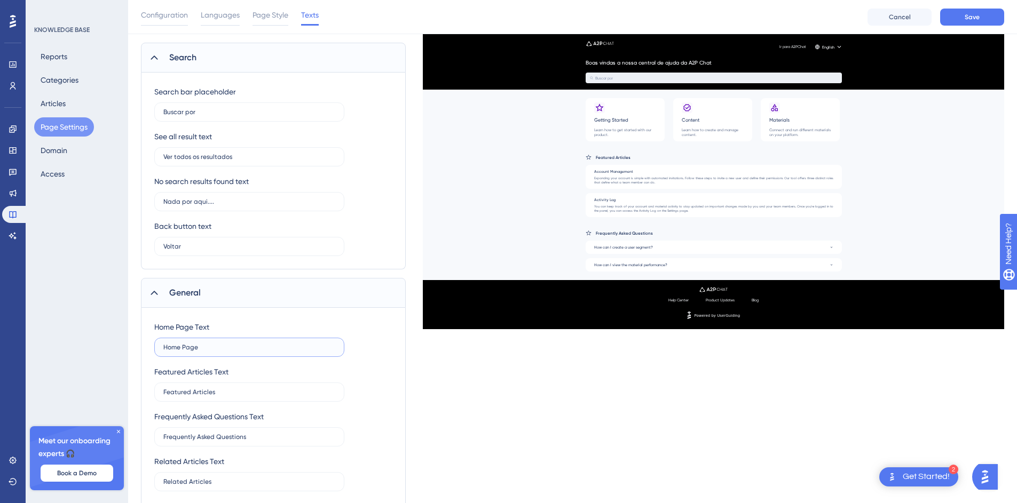
click at [208, 347] on input "Home Page" at bounding box center [249, 347] width 172 height 7
click at [345, 340] on div "Home Page Text Pagina Inicial" at bounding box center [273, 339] width 238 height 36
click at [206, 392] on input "Featured Articles" at bounding box center [249, 392] width 172 height 7
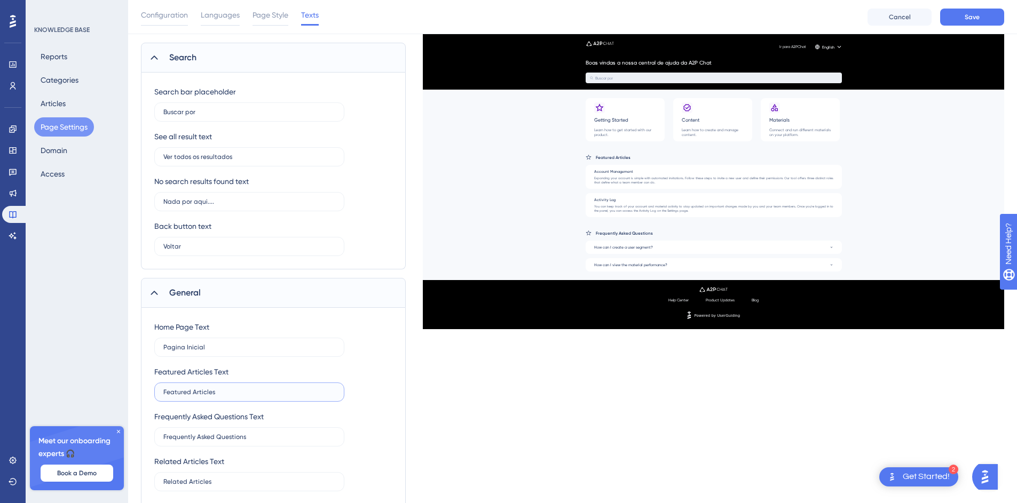
click at [206, 392] on input "Featured Articles" at bounding box center [249, 392] width 172 height 7
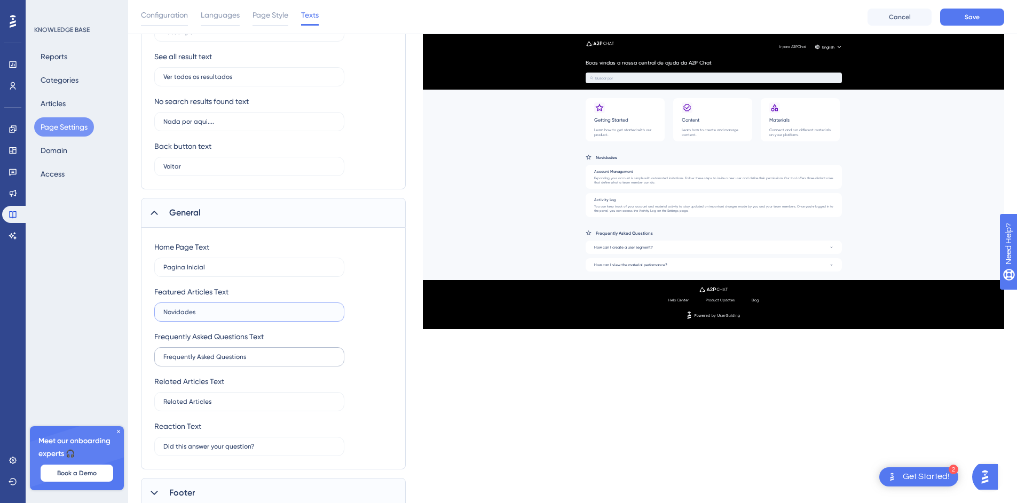
scroll to position [367, 0]
click at [250, 359] on label "Frequently Asked Questions" at bounding box center [249, 353] width 190 height 19
click at [250, 357] on input "Frequently Asked Questions" at bounding box center [249, 353] width 172 height 7
click at [250, 359] on label "Frequently Asked Questions" at bounding box center [249, 353] width 190 height 19
click at [250, 357] on input "Frequently Asked Questions" at bounding box center [249, 353] width 172 height 7
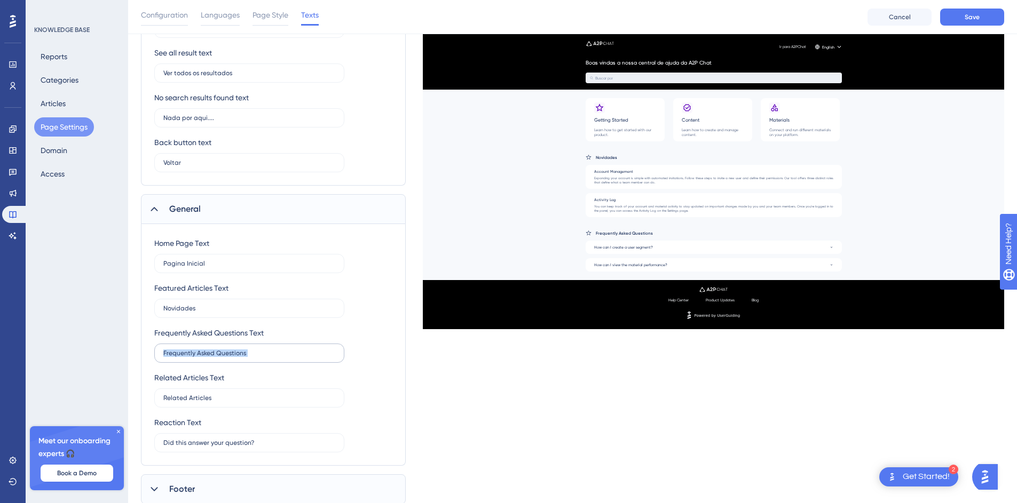
click at [250, 359] on label "Frequently Asked Questions" at bounding box center [249, 353] width 190 height 19
click at [250, 357] on input "Frequently Asked Questions" at bounding box center [249, 353] width 172 height 7
click at [253, 356] on input "Frequently Asked Questions" at bounding box center [249, 353] width 172 height 7
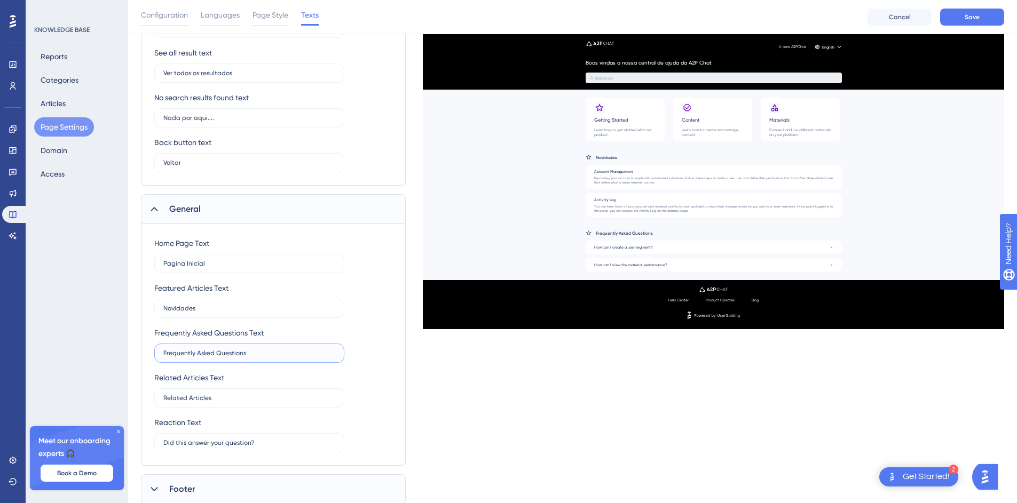
click at [253, 356] on input "Frequently Asked Questions" at bounding box center [249, 353] width 172 height 7
click at [216, 399] on input "Related Articles" at bounding box center [249, 398] width 172 height 7
click at [224, 443] on input "Did this answer your question?" at bounding box center [249, 442] width 172 height 7
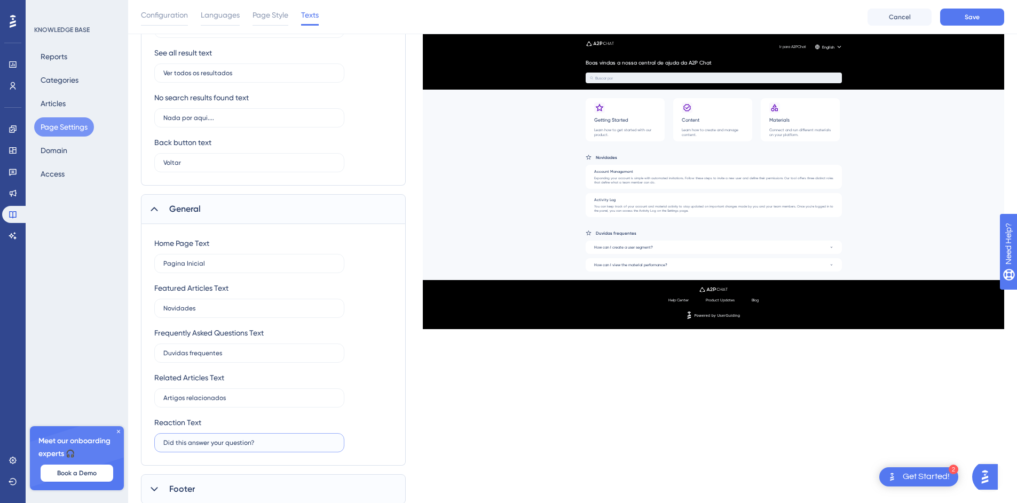
click at [224, 443] on input "Did this answer your question?" at bounding box center [249, 442] width 172 height 7
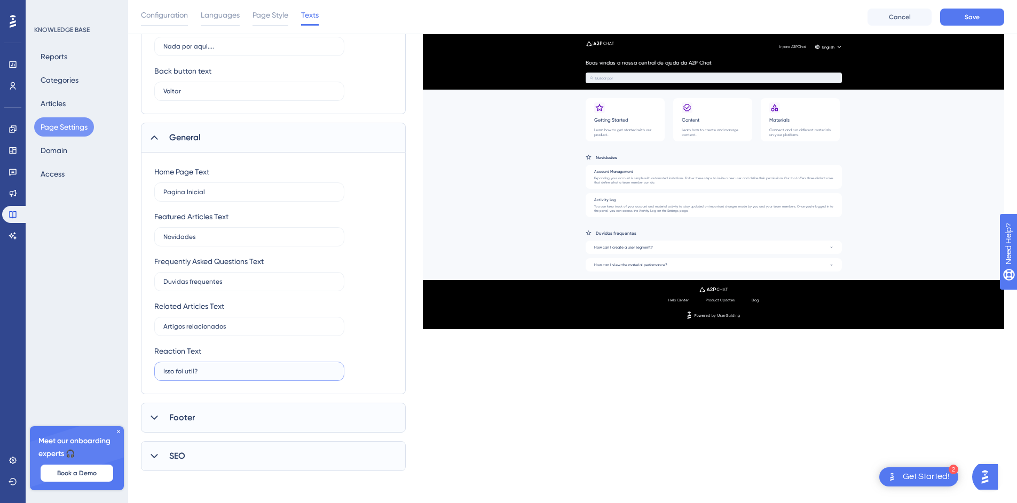
scroll to position [441, 0]
click at [195, 410] on div "Footer" at bounding box center [273, 416] width 265 height 30
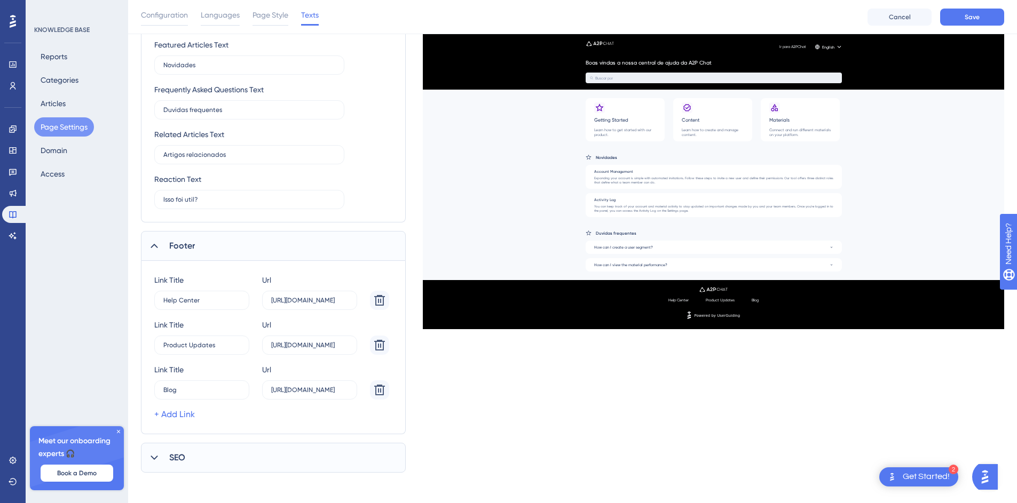
scroll to position [614, 0]
click at [376, 298] on icon at bounding box center [379, 296] width 13 height 13
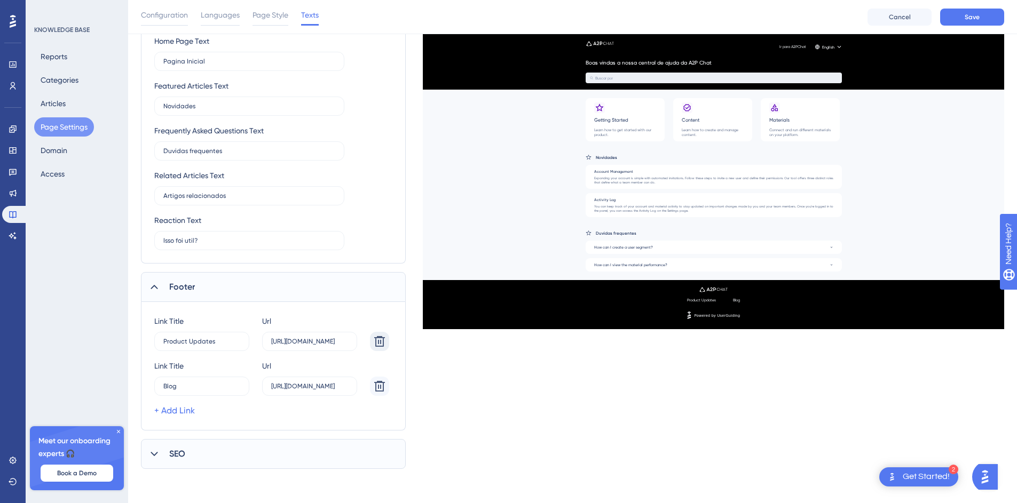
scroll to position [570, 0]
click at [378, 336] on icon at bounding box center [379, 341] width 11 height 11
click at [378, 382] on icon at bounding box center [379, 386] width 11 height 11
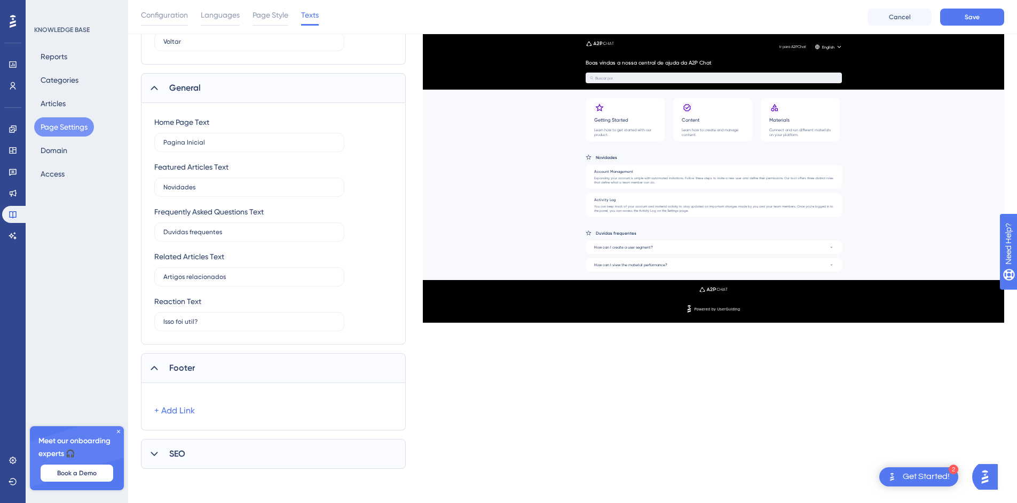
scroll to position [488, 0]
click at [203, 457] on div "SEO" at bounding box center [273, 454] width 265 height 30
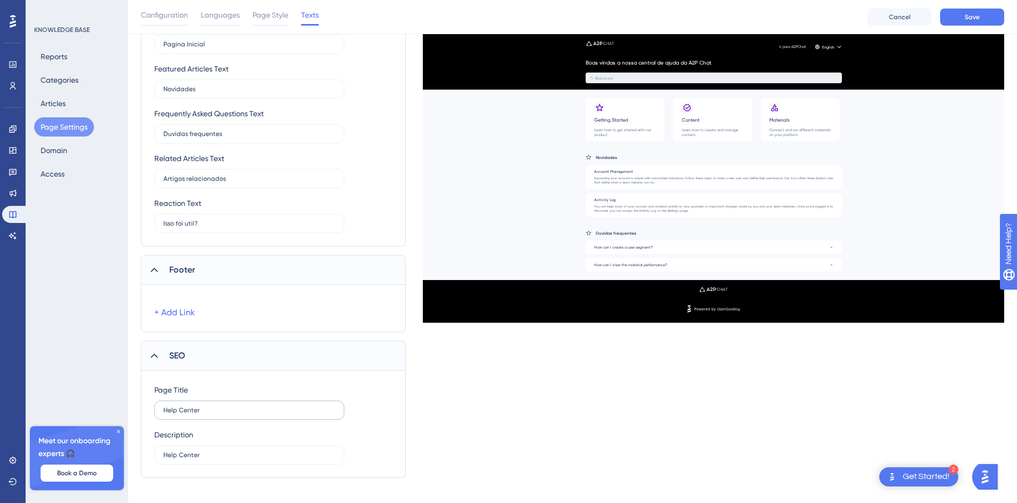
scroll to position [596, 0]
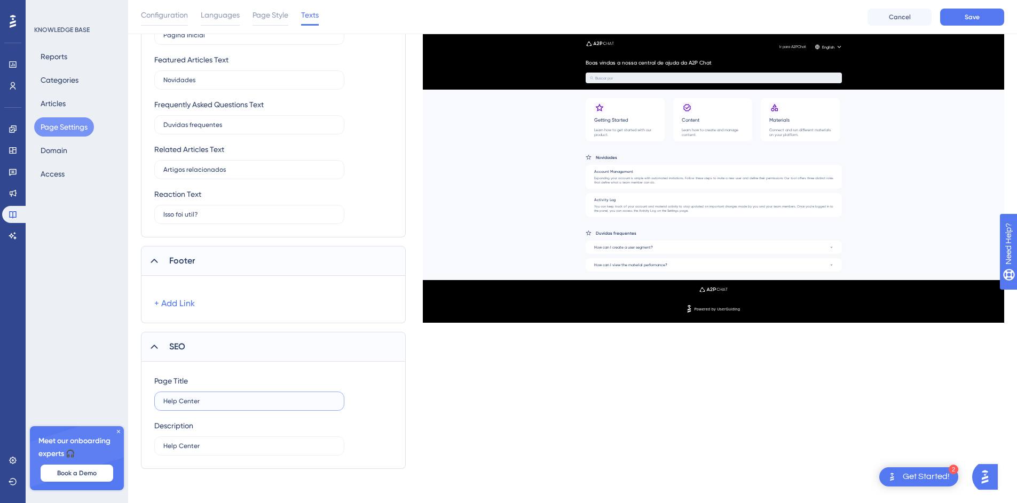
click at [227, 401] on input "Help Center" at bounding box center [249, 401] width 172 height 7
click at [232, 407] on label "Help Center" at bounding box center [249, 401] width 190 height 19
click at [232, 405] on input "Help Center" at bounding box center [249, 401] width 172 height 7
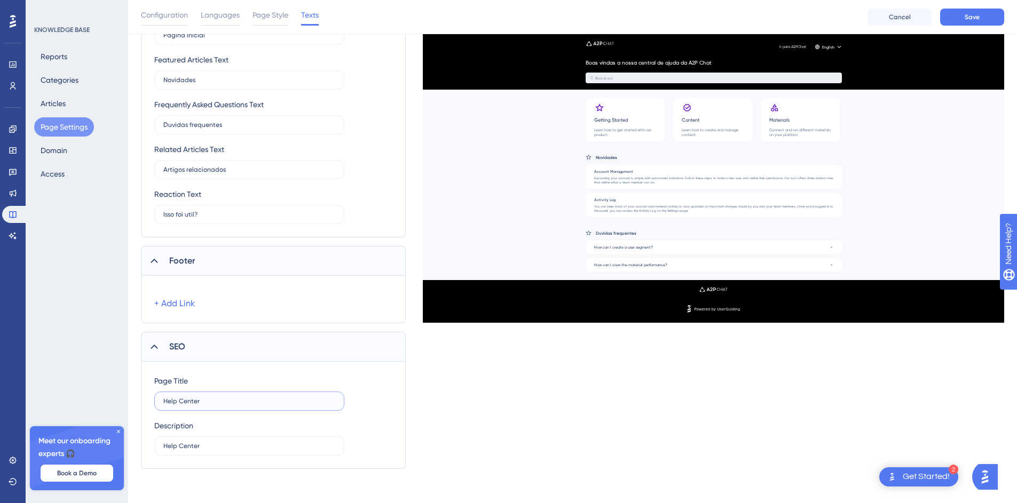
click at [230, 404] on input "Help Center" at bounding box center [249, 401] width 172 height 7
click at [217, 443] on input "Help Center" at bounding box center [249, 446] width 172 height 7
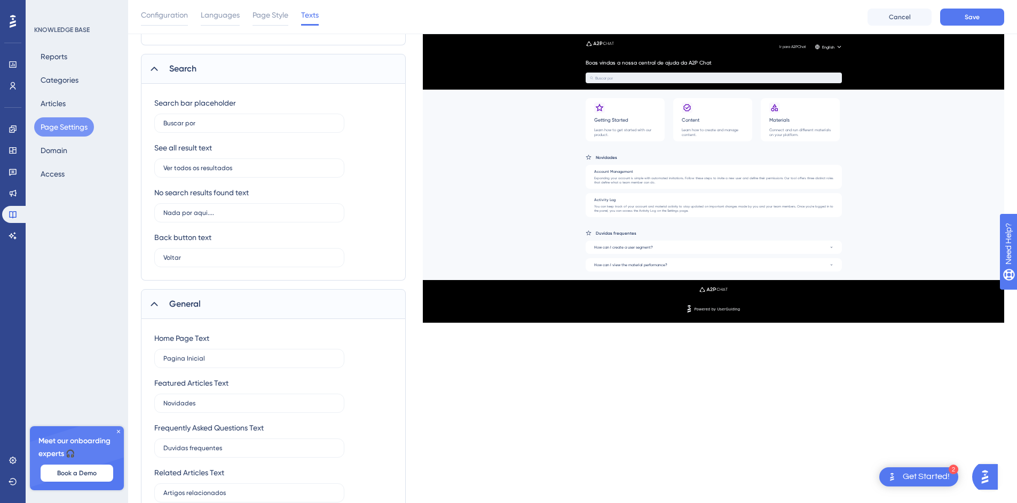
scroll to position [0, 0]
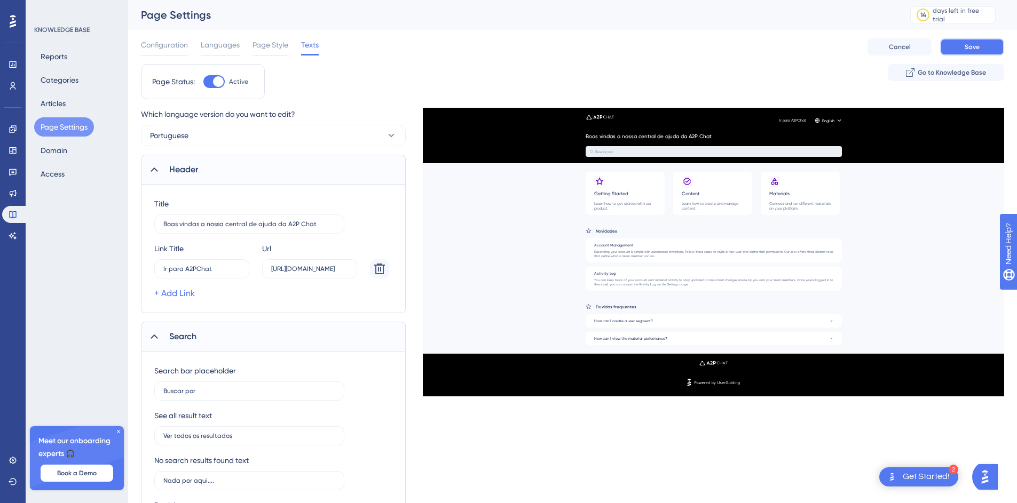
click at [972, 46] on span "Save" at bounding box center [972, 47] width 15 height 9
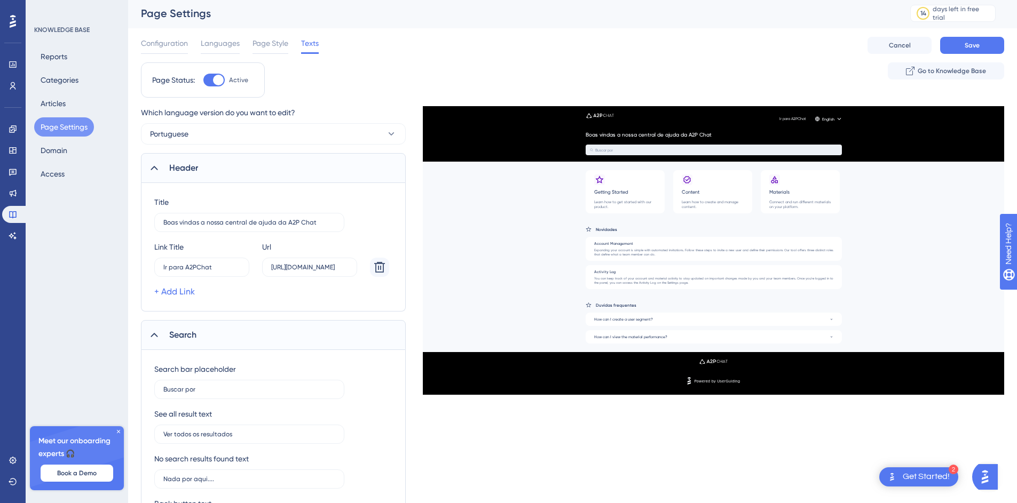
scroll to position [2, 0]
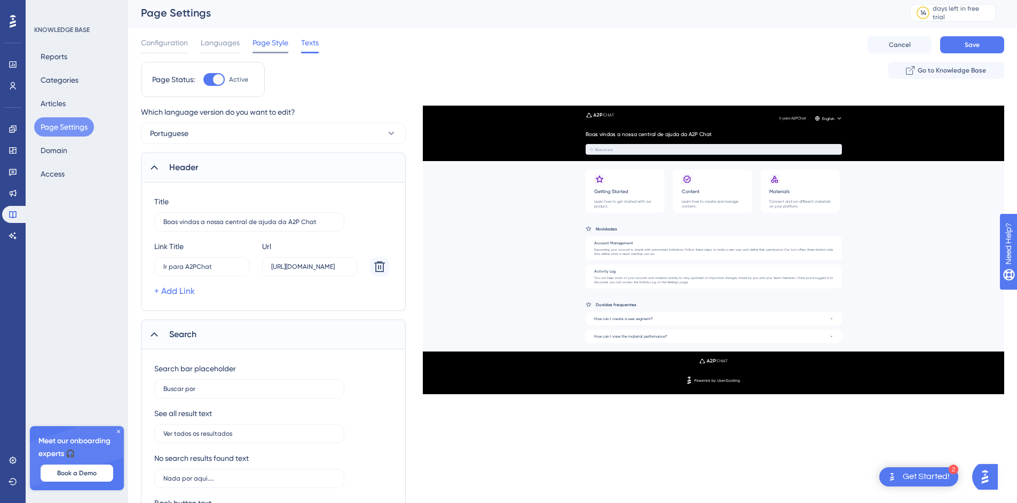
click at [276, 41] on span "Page Style" at bounding box center [271, 42] width 36 height 13
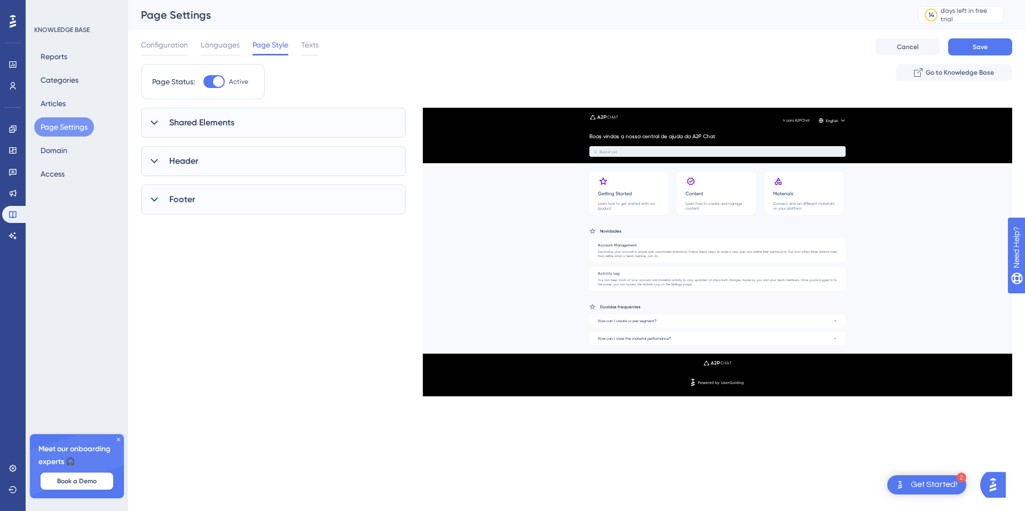
click at [227, 129] on div "Shared Elements" at bounding box center [273, 123] width 265 height 30
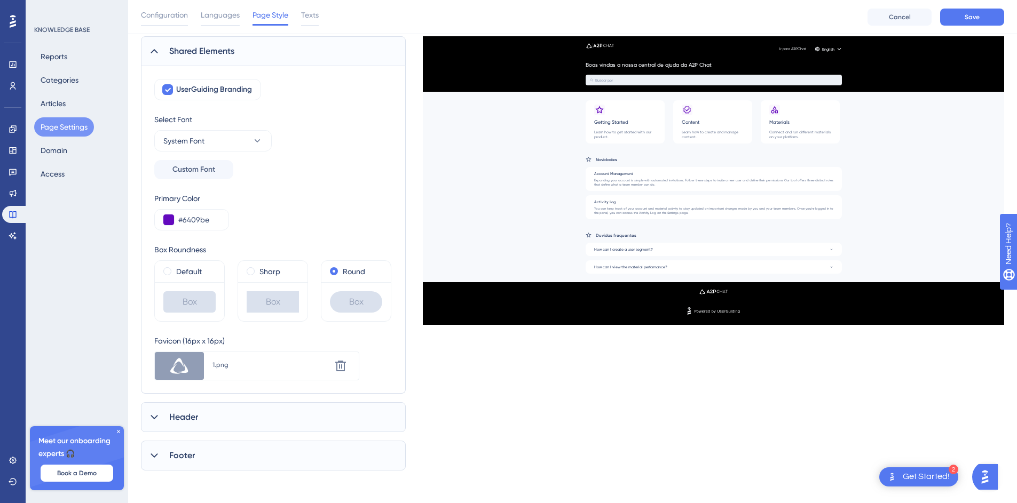
scroll to position [77, 0]
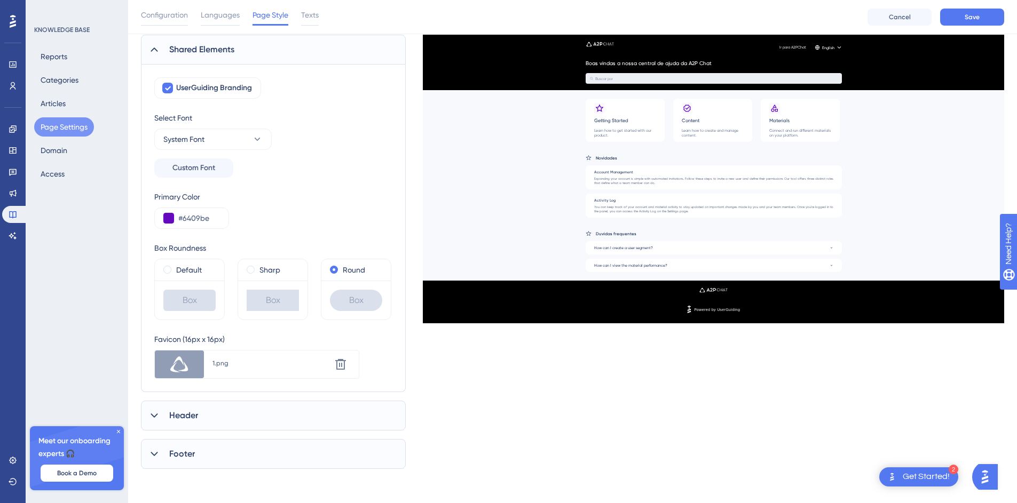
click at [214, 417] on div "Header" at bounding box center [273, 416] width 265 height 30
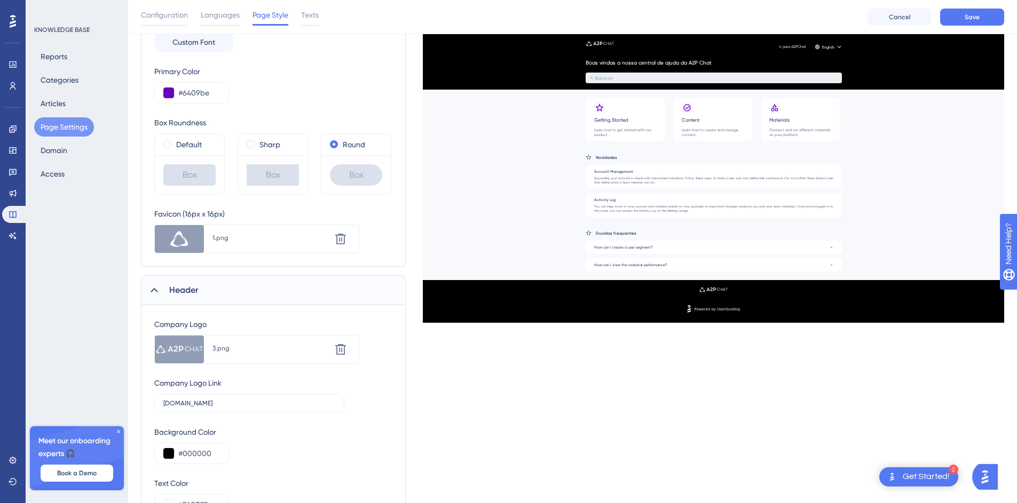
scroll to position [301, 0]
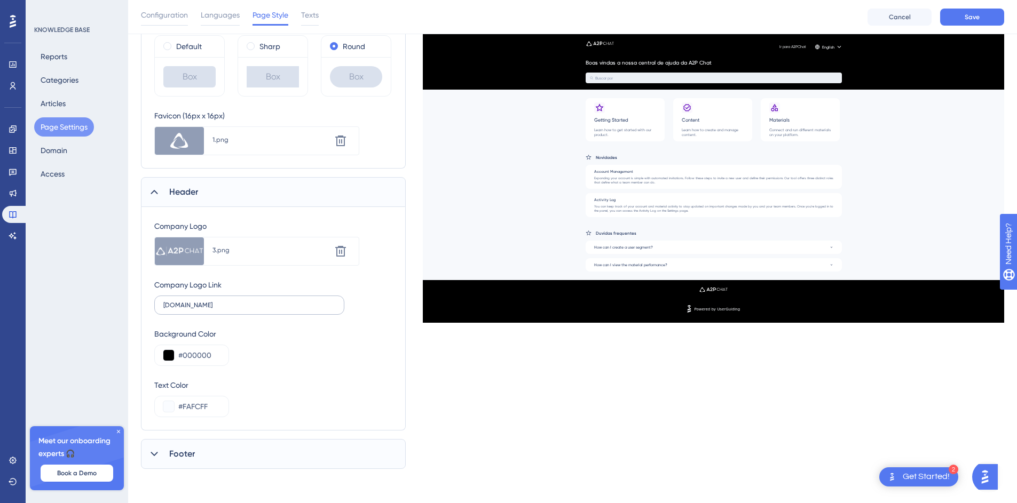
click at [161, 301] on label "[DOMAIN_NAME]" at bounding box center [249, 305] width 190 height 19
click at [163, 302] on input "[DOMAIN_NAME]" at bounding box center [249, 305] width 172 height 7
click at [164, 302] on input "[DOMAIN_NAME]" at bounding box center [249, 305] width 172 height 7
click at [460, 393] on div "Shared Elements UserGuiding Branding Select Font System Font Custom Font Primar…" at bounding box center [572, 140] width 863 height 658
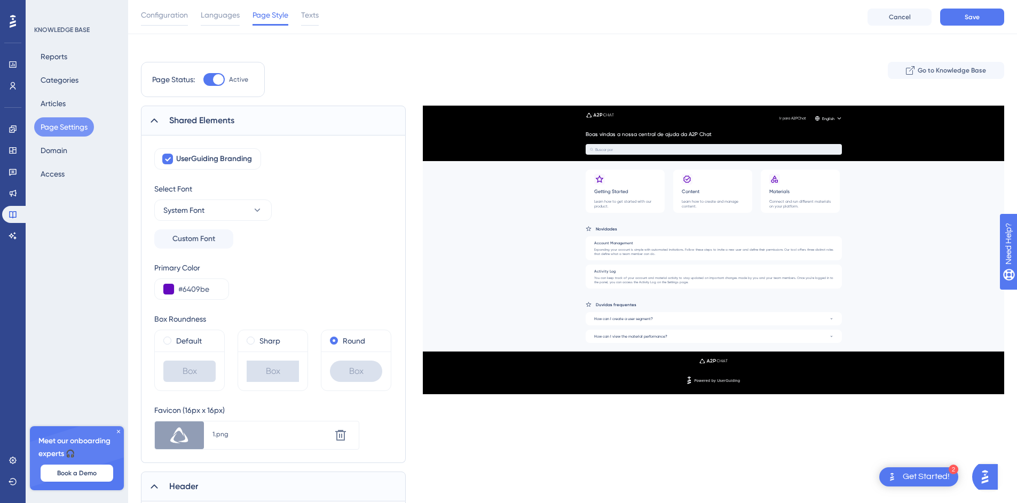
scroll to position [0, 0]
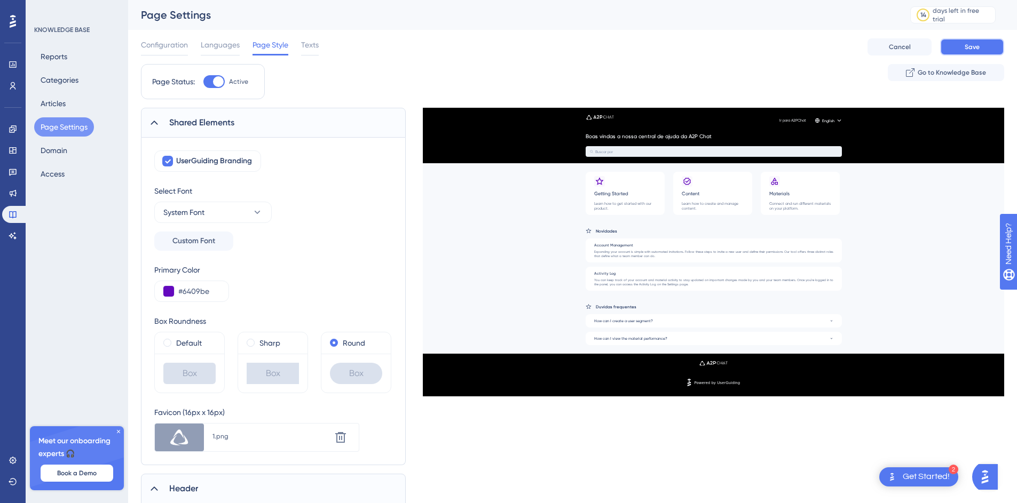
click at [969, 42] on button "Save" at bounding box center [972, 46] width 64 height 17
click at [613, 57] on div "Configuration Languages Page Style Texts Cancel Save" at bounding box center [572, 47] width 863 height 34
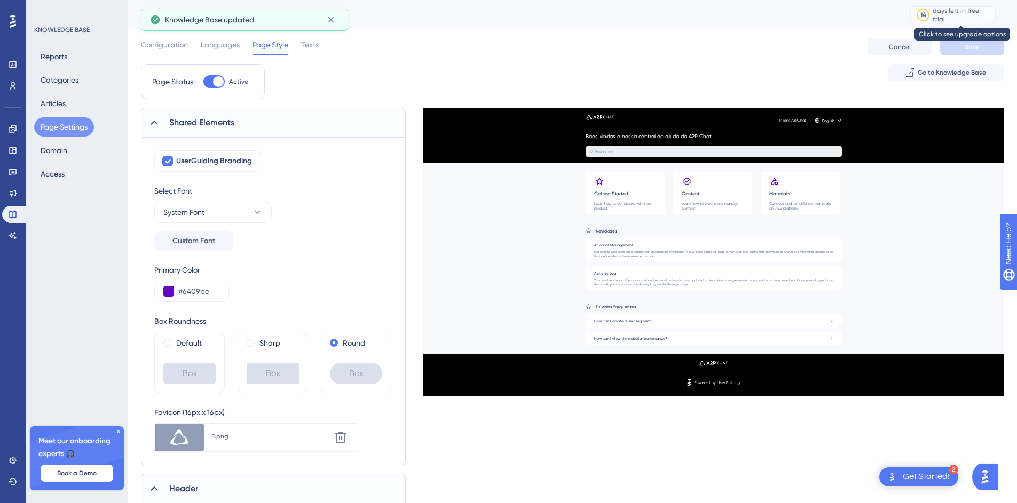
click at [951, 13] on div "days left in free trial" at bounding box center [962, 14] width 59 height 17
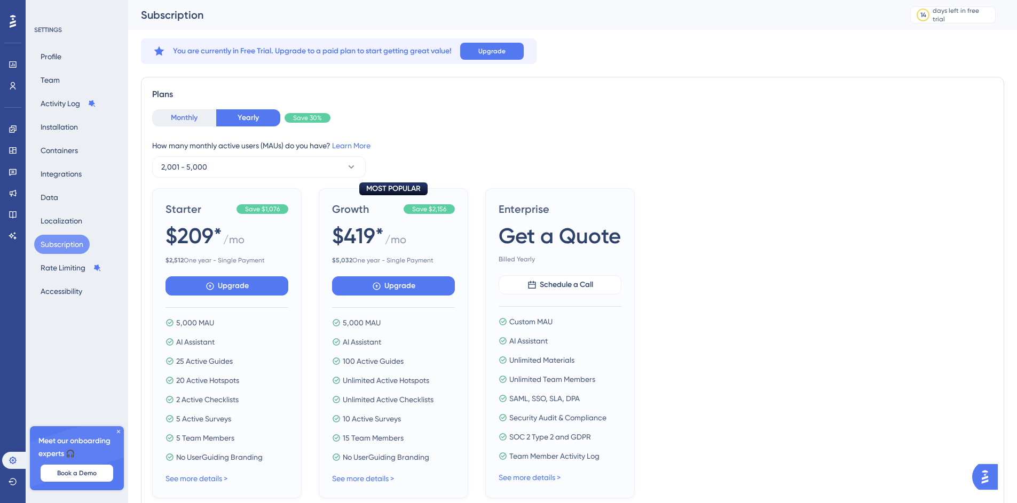
click at [185, 118] on button "Monthly" at bounding box center [184, 117] width 64 height 17
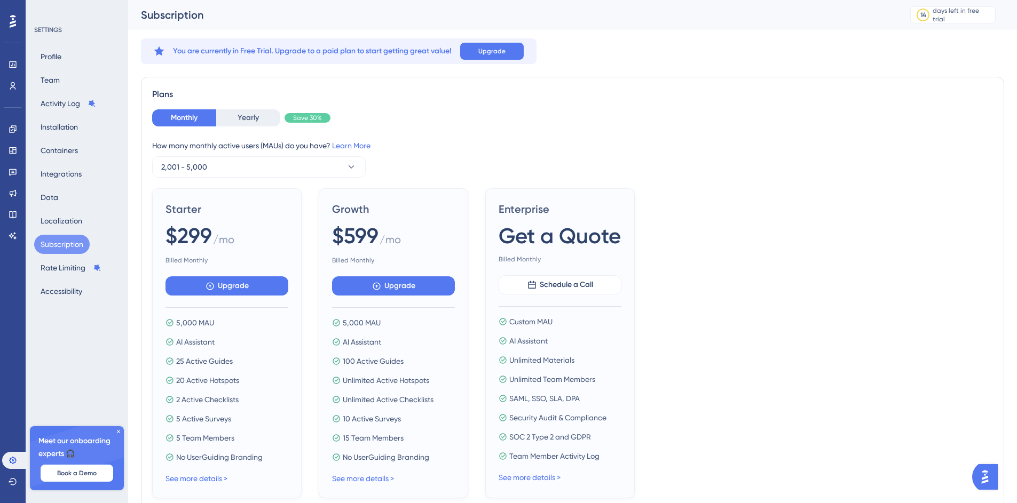
click at [545, 112] on div "Monthly Yearly Save 30%" at bounding box center [572, 117] width 841 height 17
click at [464, 132] on div "Monthly Yearly Save 30% How many monthly active users ([PERSON_NAME]) do you ha…" at bounding box center [572, 143] width 841 height 68
click at [342, 161] on button "2,001 - 5,000" at bounding box center [259, 166] width 214 height 21
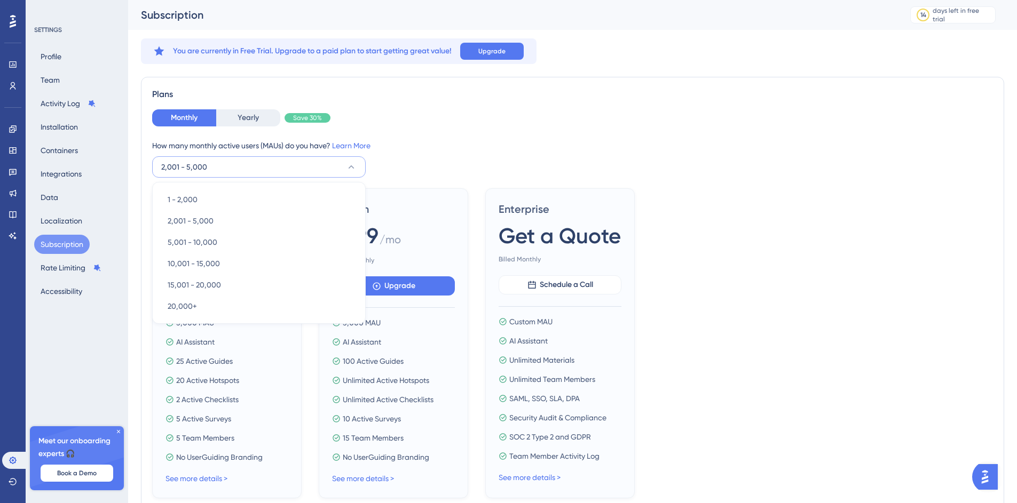
click at [440, 140] on div "How many monthly active users (MAUs) do you have? Learn More" at bounding box center [572, 145] width 841 height 13
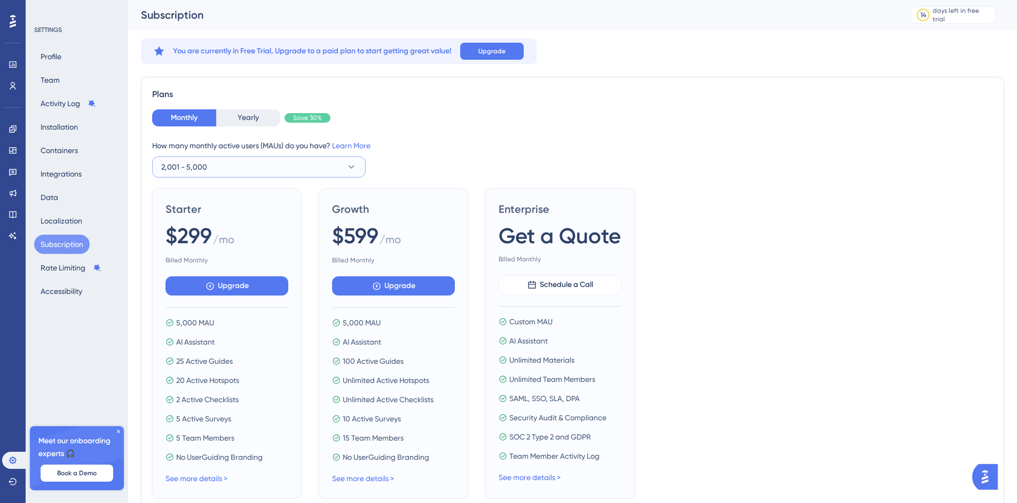
click at [326, 156] on button "2,001 - 5,000" at bounding box center [259, 166] width 214 height 21
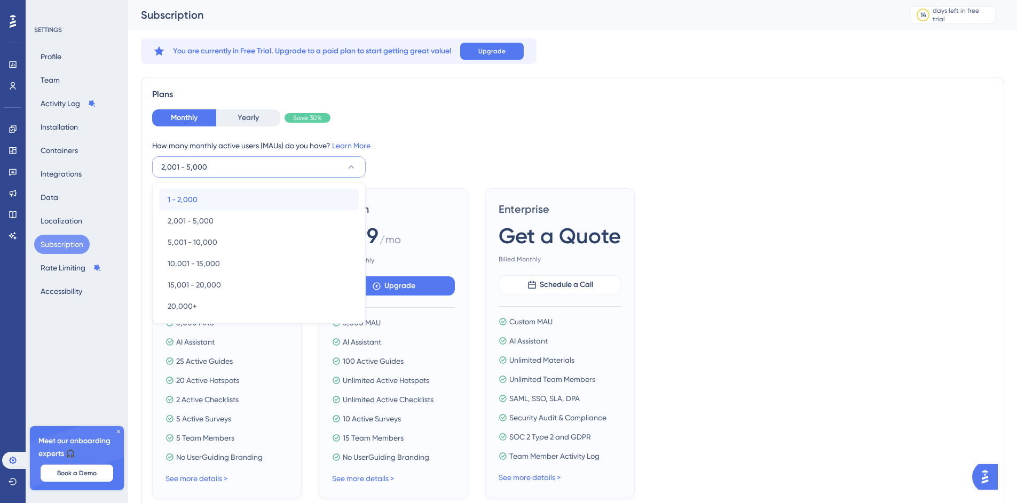
click at [254, 191] on div "1 - 2,000 1 - 2,000" at bounding box center [259, 199] width 183 height 21
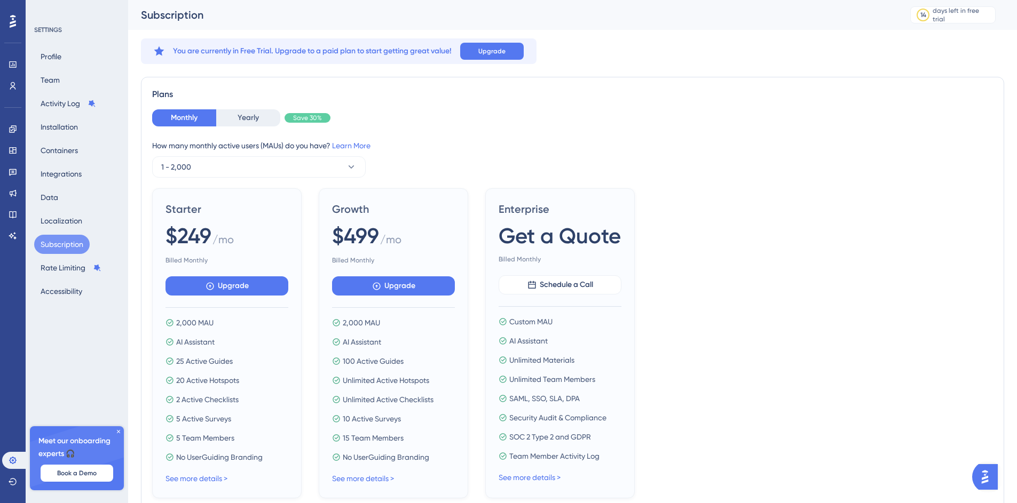
click at [477, 130] on div "Monthly Yearly Save 30% How many monthly active users ([PERSON_NAME]) do you ha…" at bounding box center [572, 143] width 841 height 68
click at [556, 148] on div "How many monthly active users (MAUs) do you have? Learn More" at bounding box center [572, 145] width 841 height 13
click at [15, 213] on icon at bounding box center [13, 214] width 9 height 9
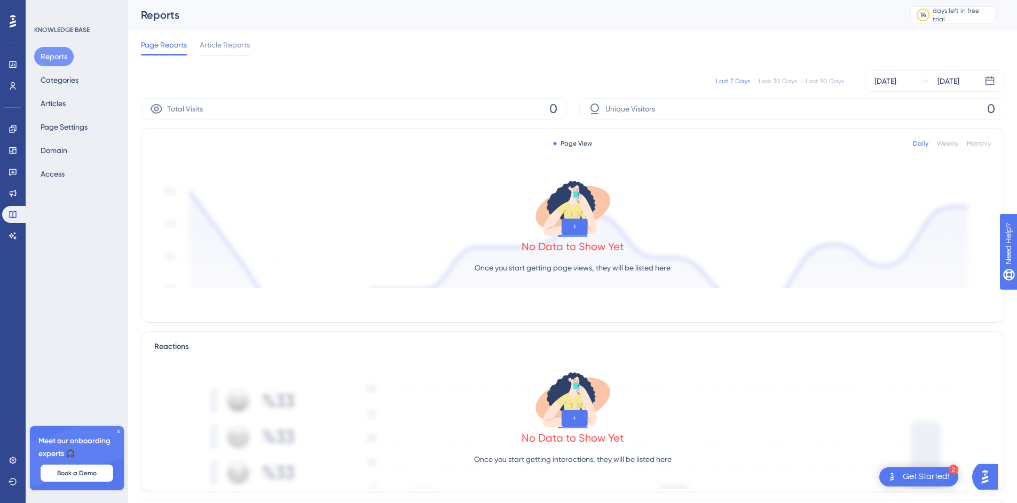
click at [5, 18] on div at bounding box center [12, 21] width 17 height 17
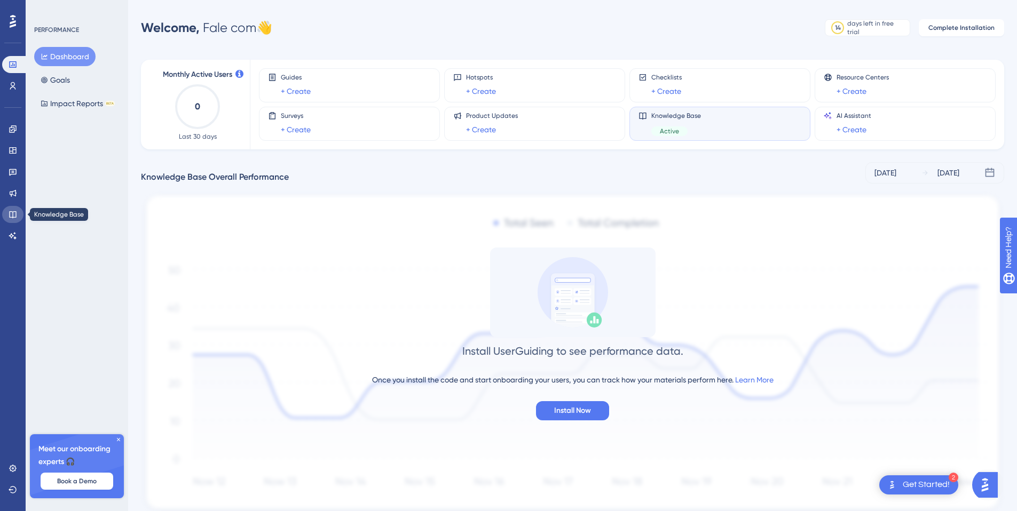
click at [9, 215] on icon at bounding box center [13, 214] width 9 height 9
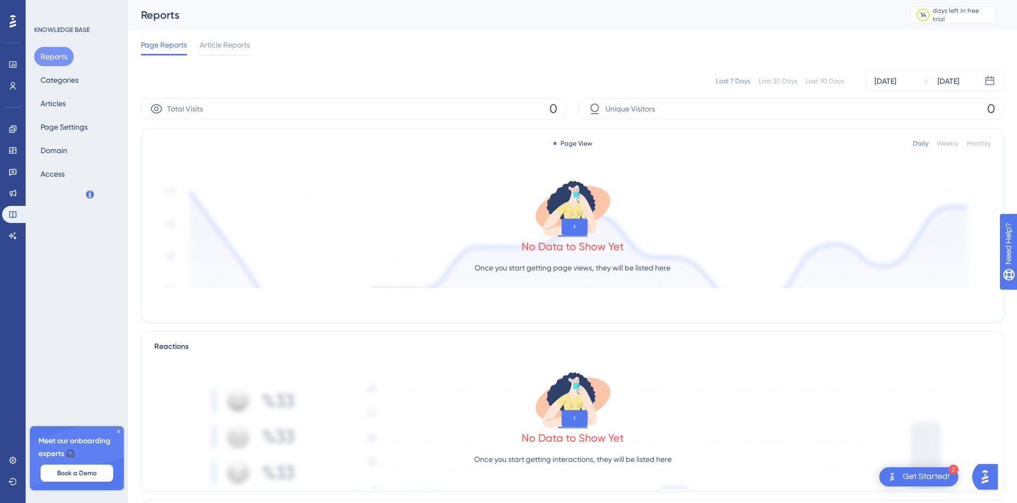
click at [296, 86] on div "Last 7 Days Last 30 Days Last 90 Days [DATE] [DATE]" at bounding box center [572, 80] width 863 height 21
click at [75, 77] on button "Categories" at bounding box center [59, 79] width 51 height 19
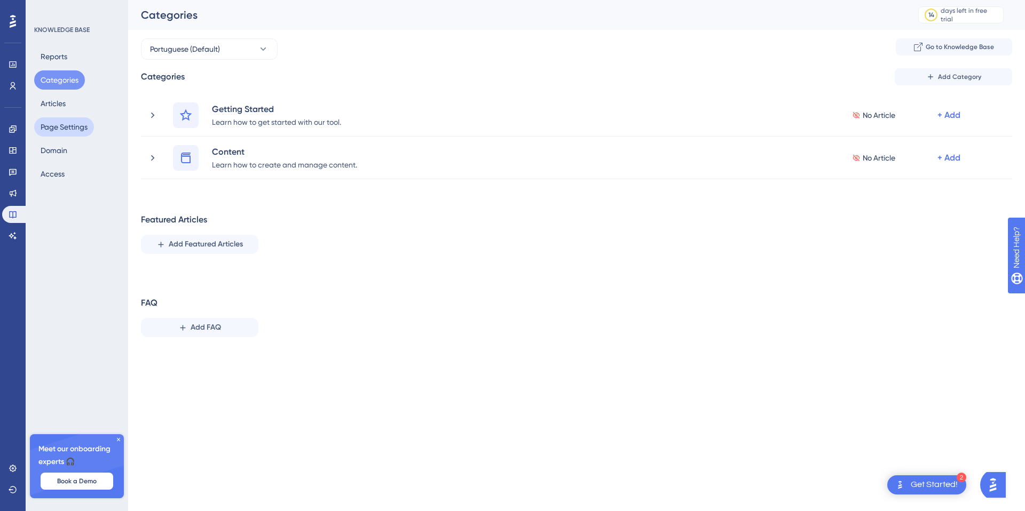
click at [74, 128] on button "Page Settings" at bounding box center [64, 126] width 60 height 19
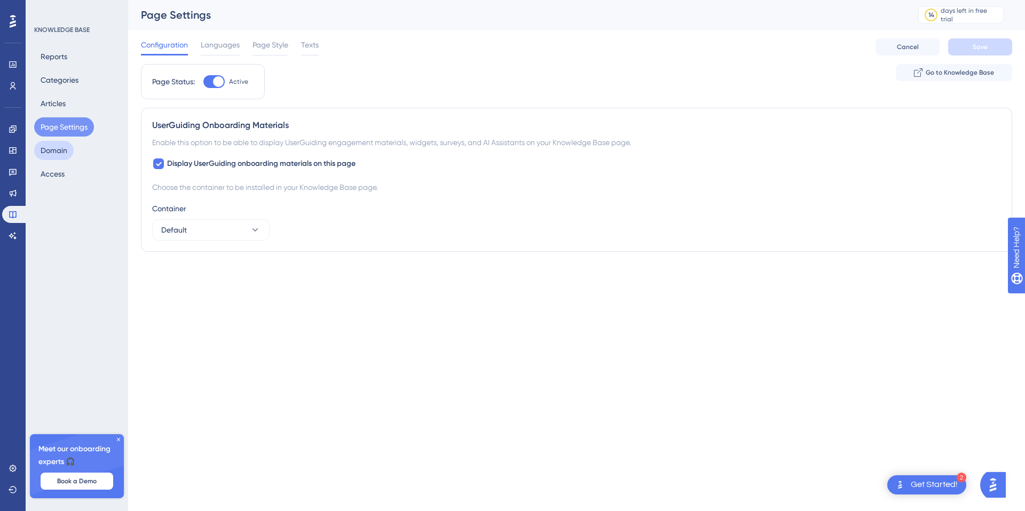
click at [66, 150] on button "Domain" at bounding box center [54, 150] width 40 height 19
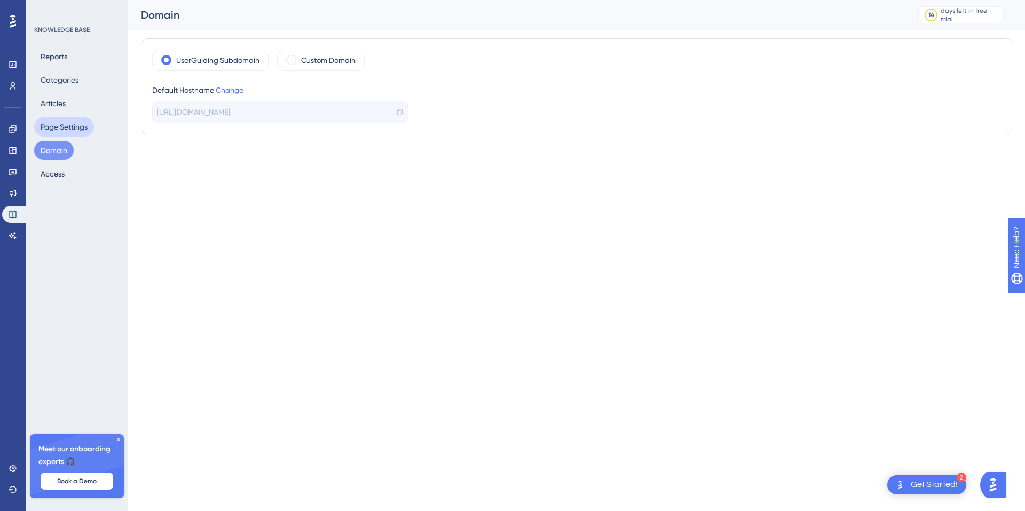
click at [74, 132] on button "Page Settings" at bounding box center [64, 126] width 60 height 19
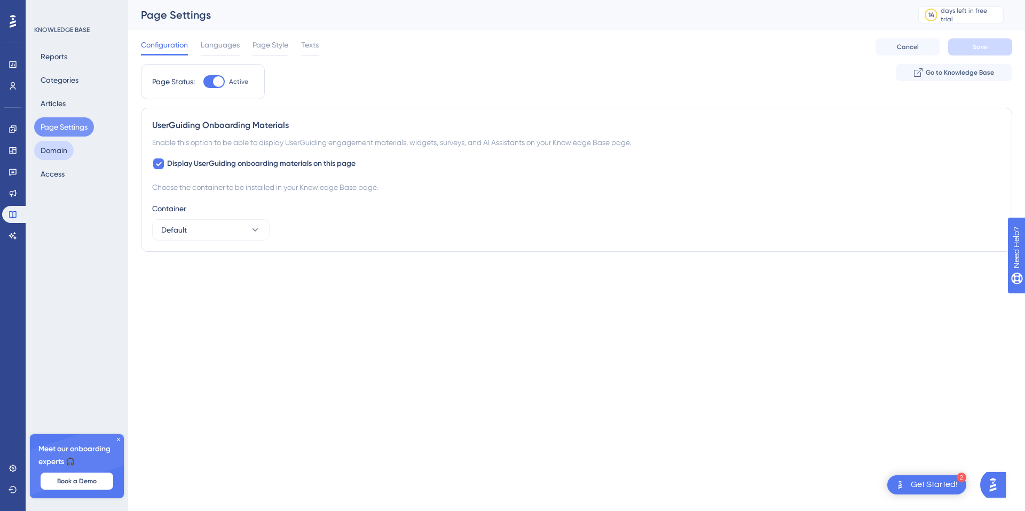
click at [61, 156] on button "Domain" at bounding box center [54, 150] width 40 height 19
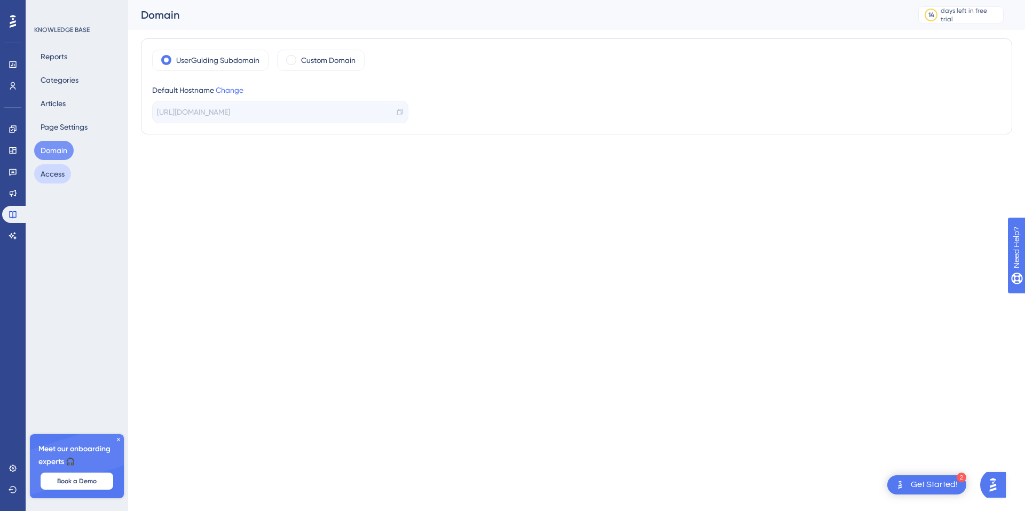
click at [53, 178] on button "Access" at bounding box center [52, 173] width 37 height 19
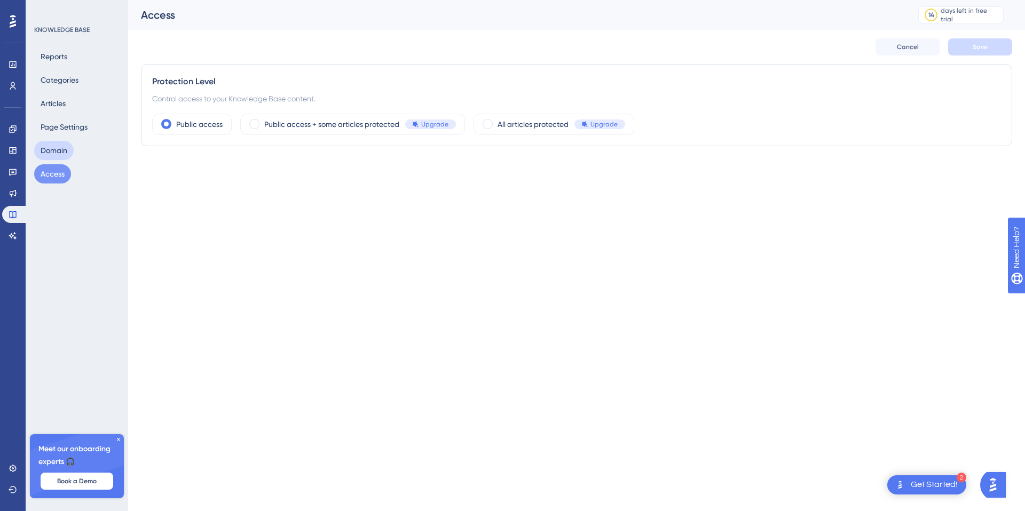
click at [58, 151] on button "Domain" at bounding box center [54, 150] width 40 height 19
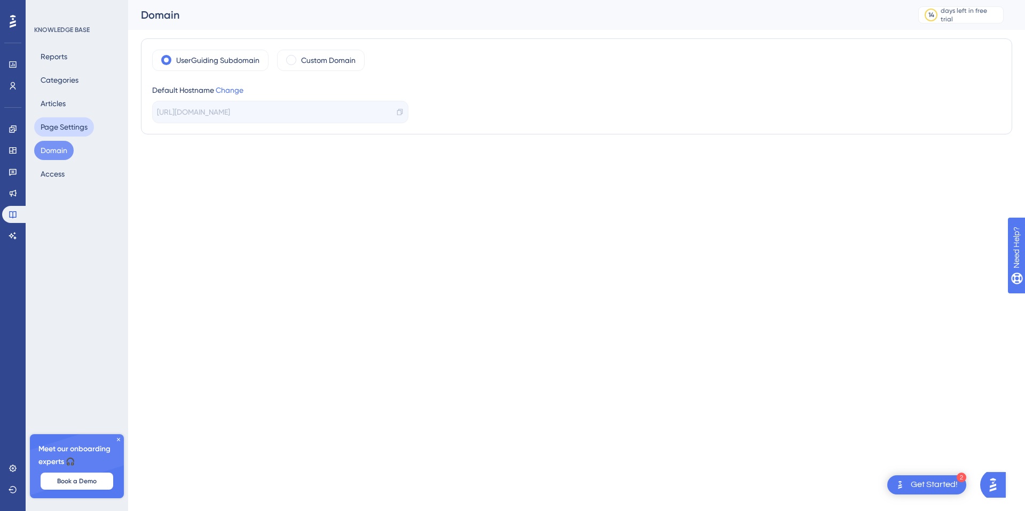
click at [57, 128] on button "Page Settings" at bounding box center [64, 126] width 60 height 19
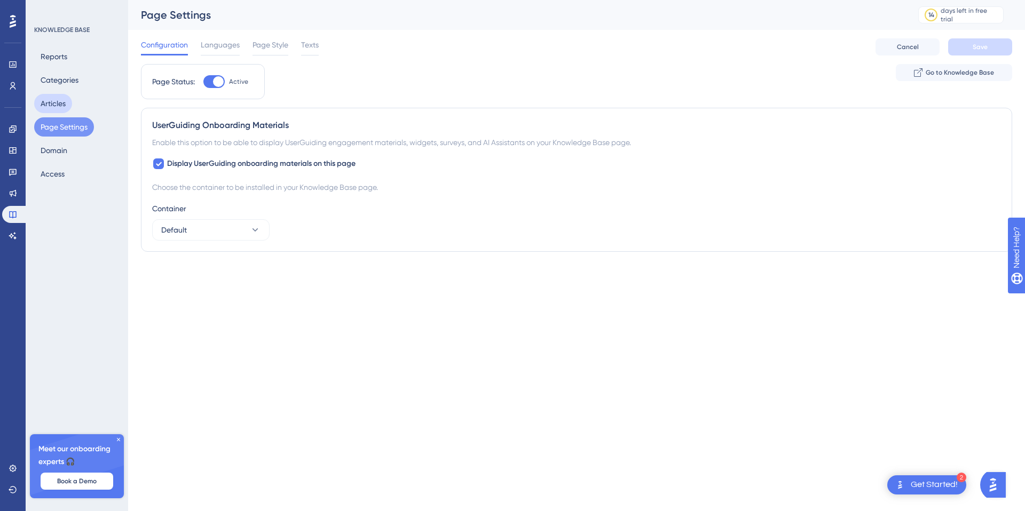
click at [56, 109] on button "Articles" at bounding box center [53, 103] width 38 height 19
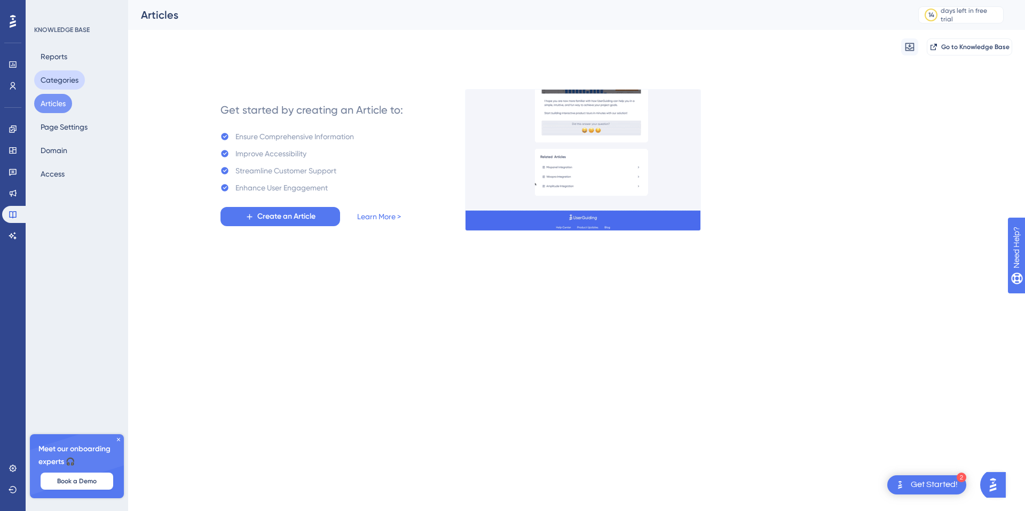
click at [59, 76] on button "Categories" at bounding box center [59, 79] width 51 height 19
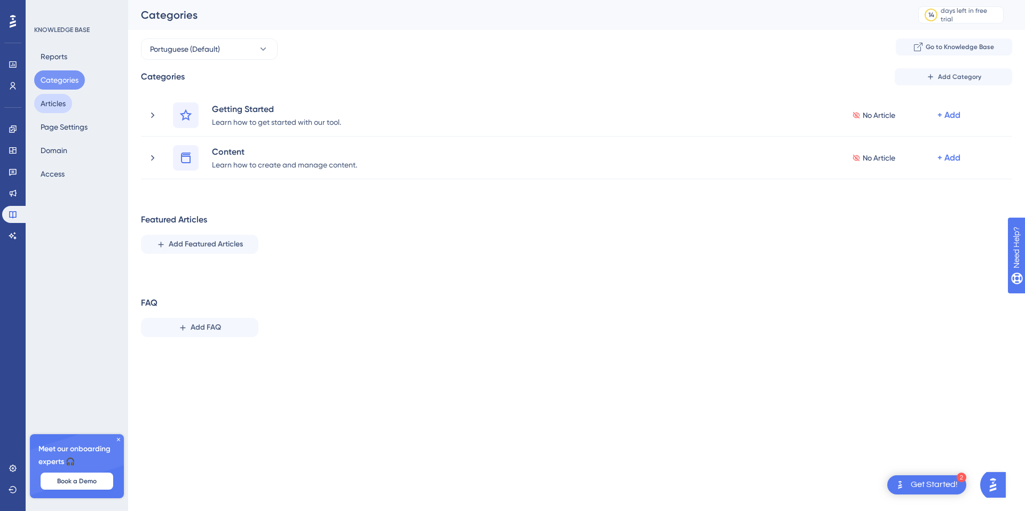
click at [57, 104] on button "Articles" at bounding box center [53, 103] width 38 height 19
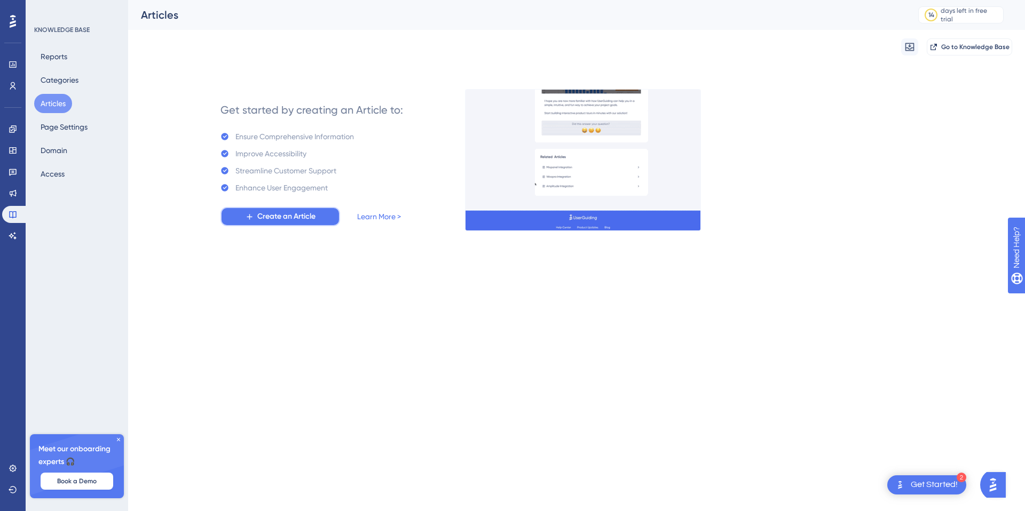
click at [264, 214] on span "Create an Article" at bounding box center [286, 216] width 58 height 13
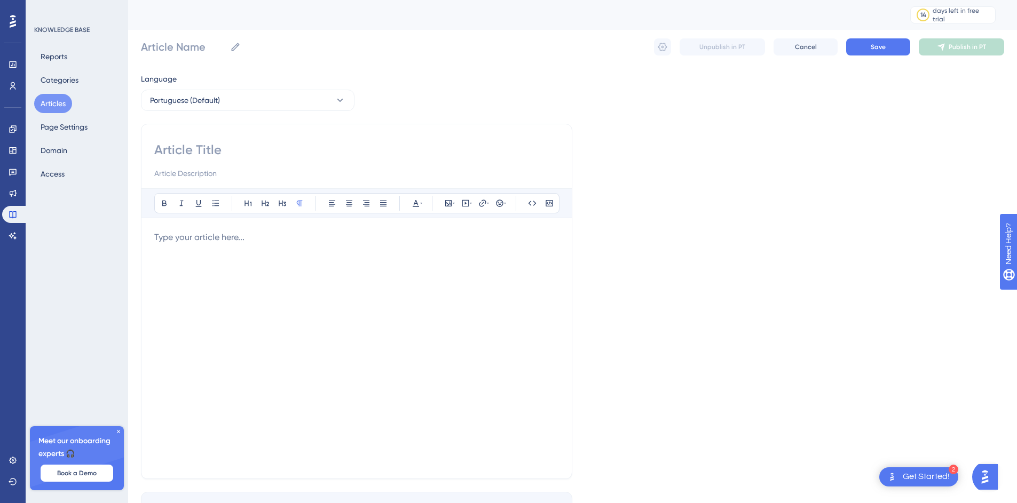
click at [242, 156] on input at bounding box center [356, 149] width 405 height 17
click at [370, 239] on p at bounding box center [356, 237] width 405 height 13
click at [288, 164] on div at bounding box center [356, 160] width 405 height 38
click at [217, 138] on div "Bold Italic Underline Bullet Point Heading 1 Heading 2 Heading 3 Normal Align L…" at bounding box center [356, 302] width 431 height 356
click at [215, 146] on input at bounding box center [356, 149] width 405 height 17
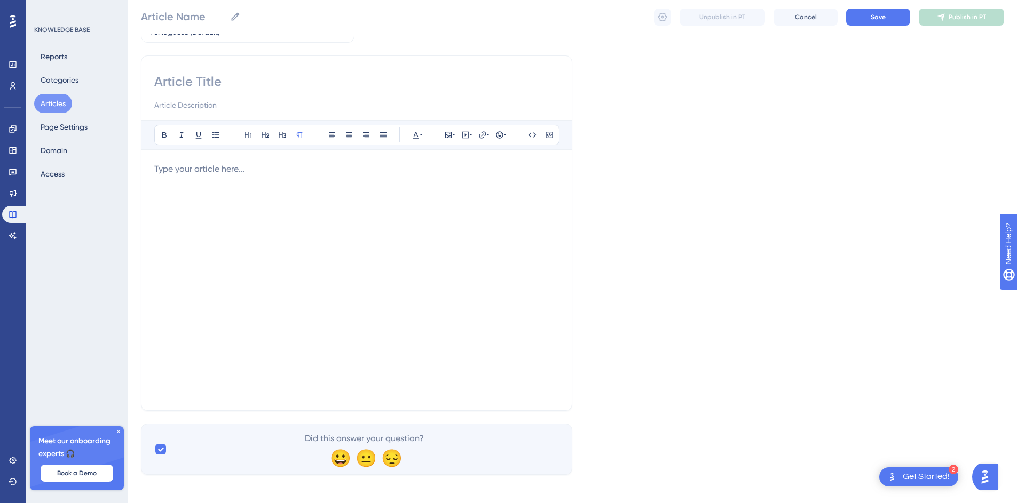
scroll to position [70, 0]
click at [233, 200] on div at bounding box center [356, 274] width 405 height 235
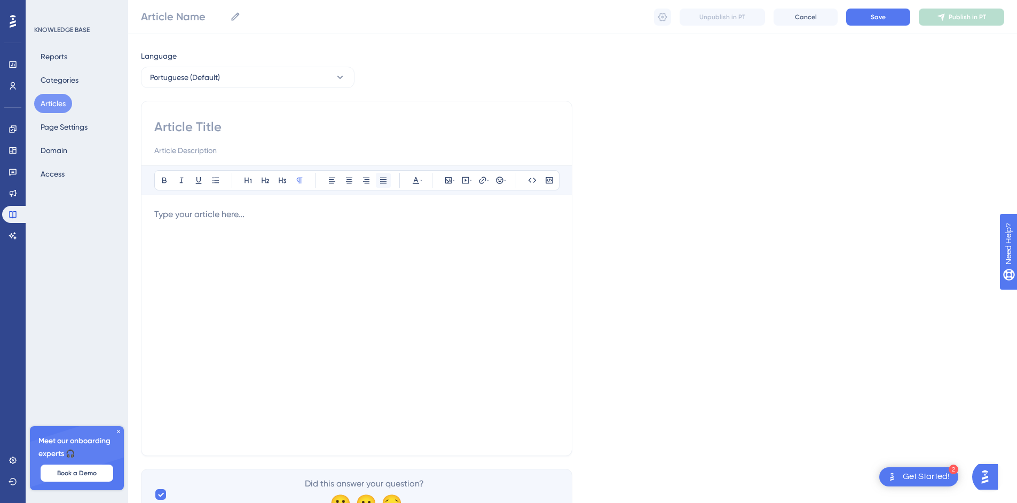
scroll to position [0, 0]
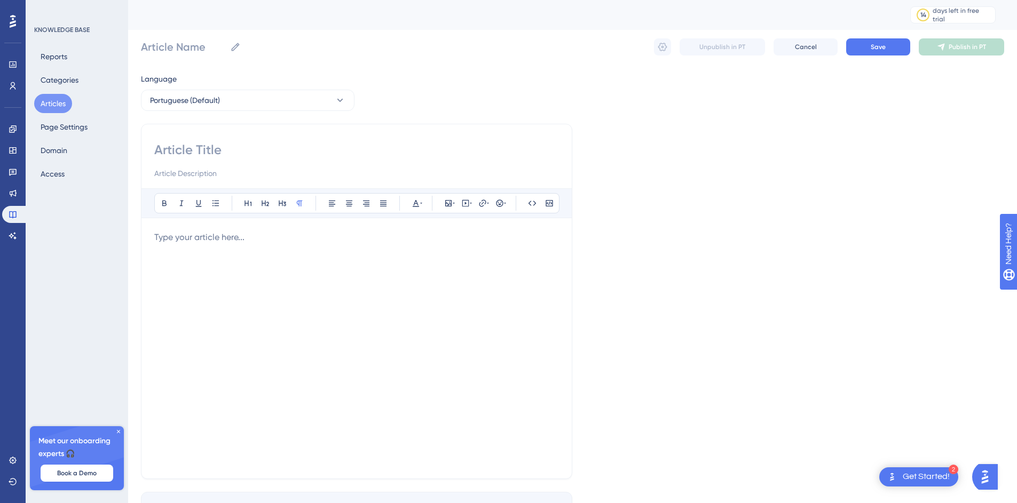
click at [256, 246] on div at bounding box center [356, 348] width 405 height 235
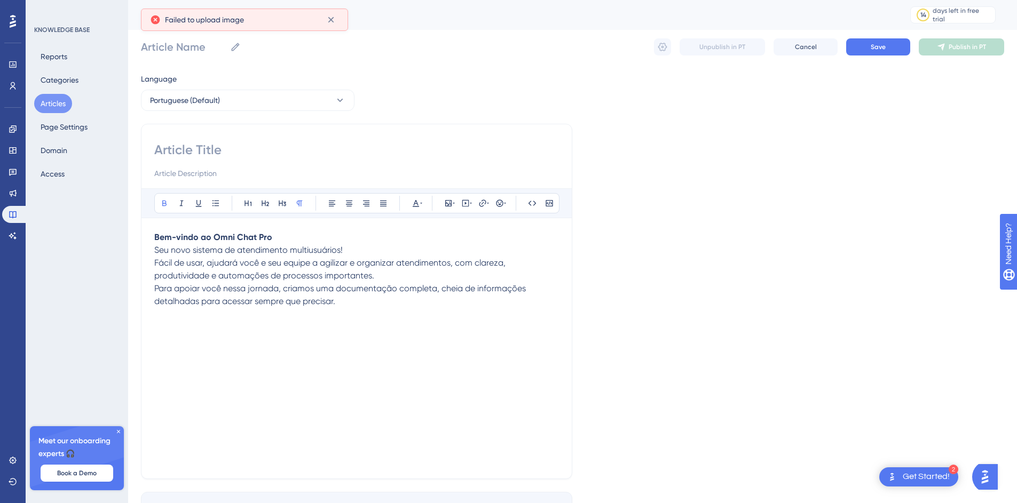
click at [281, 236] on p "Bem-vindo ao Omni Chat Pro" at bounding box center [356, 237] width 405 height 13
drag, startPoint x: 279, startPoint y: 236, endPoint x: 155, endPoint y: 239, distance: 123.9
click at [155, 239] on p "Bem-vindo ao Omni Chat Pro" at bounding box center [356, 237] width 405 height 13
click at [157, 251] on span "Seu novo sistema de atendimento multiusuários!" at bounding box center [248, 250] width 188 height 10
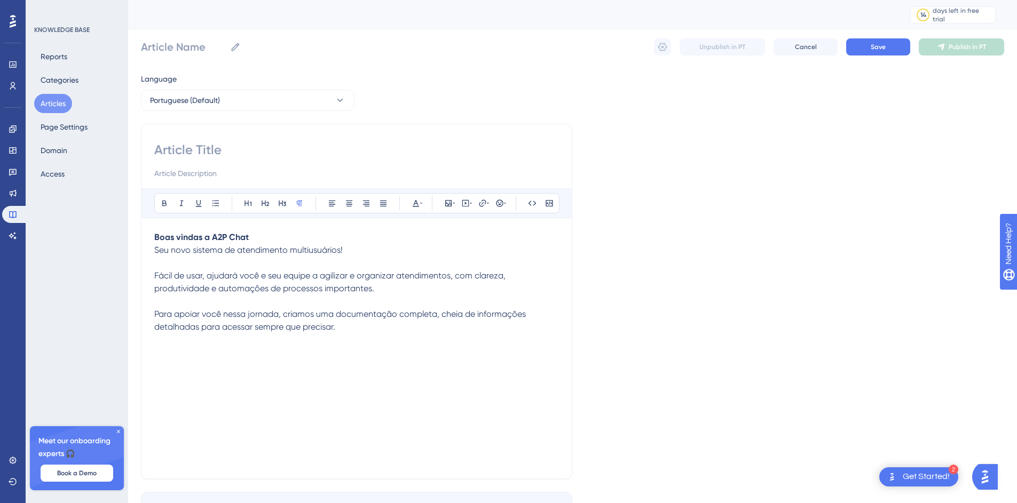
click at [309, 262] on p at bounding box center [356, 263] width 405 height 13
click at [237, 245] on span "Seu novo sistema de atendimento multiusuários!" at bounding box center [248, 250] width 188 height 10
click at [234, 239] on strong "Boas vindas a A2P Chat" at bounding box center [201, 237] width 94 height 10
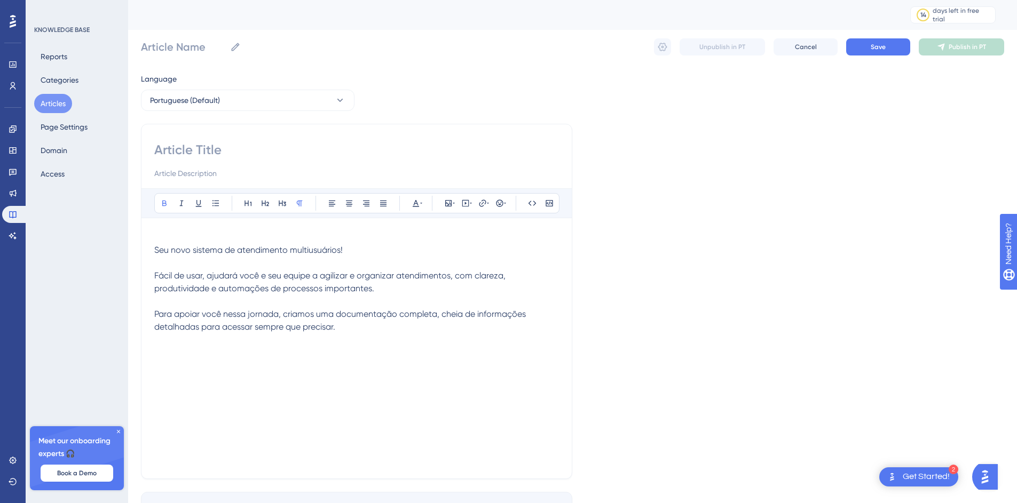
click at [214, 153] on input at bounding box center [356, 149] width 405 height 17
paste input "Boas vindas a A2P Chat"
click at [259, 246] on span "Seu novo sistema de atendimento multiusuários!" at bounding box center [248, 250] width 188 height 10
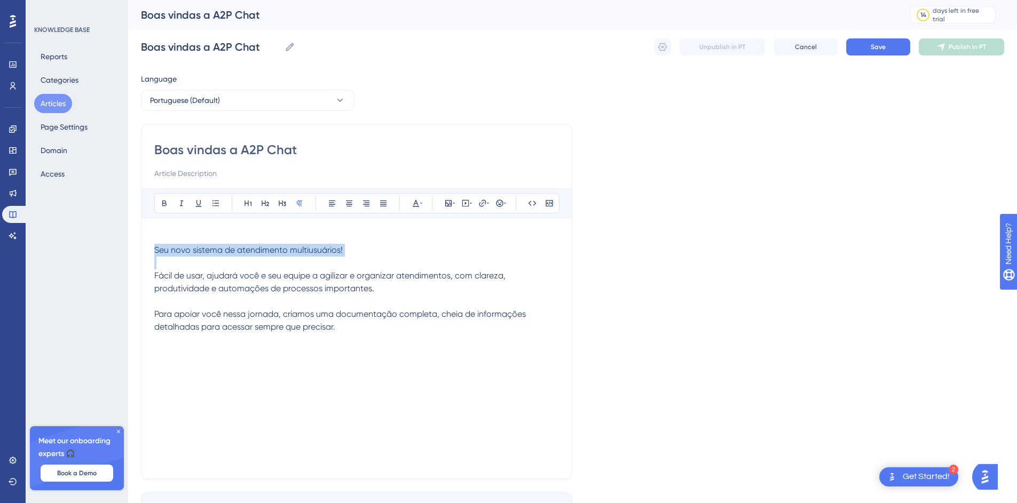
click at [259, 246] on span "Seu novo sistema de atendimento multiusuários!" at bounding box center [248, 250] width 188 height 10
click at [217, 176] on input at bounding box center [356, 173] width 405 height 13
paste input "Seu novo sistema de atendimento multiusuários!"
click at [152, 275] on div "Boas vindas a A2P Chat Seu novo sistema de atendimento multiusuários! Bold Ital…" at bounding box center [356, 302] width 431 height 356
drag, startPoint x: 153, startPoint y: 252, endPoint x: 153, endPoint y: 271, distance: 19.2
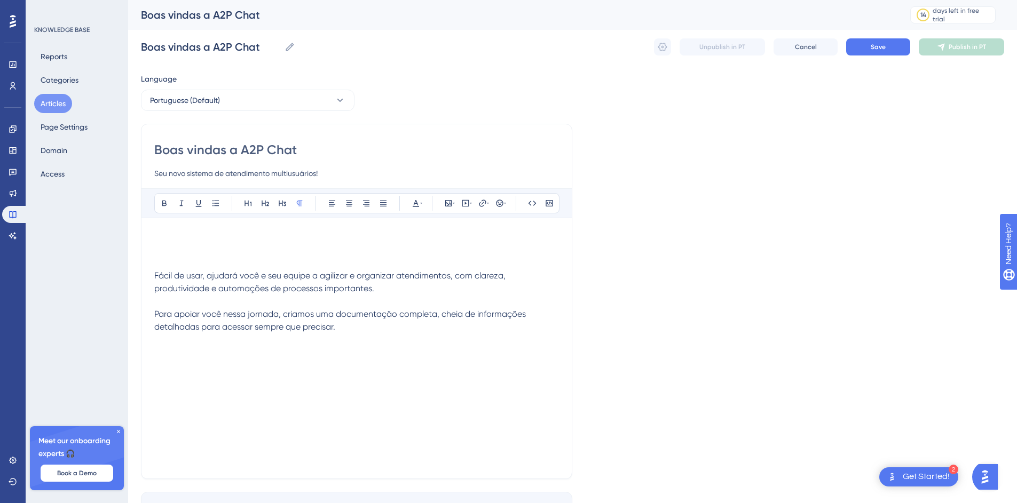
click at [153, 252] on div "Boas vindas a A2P Chat Seu novo sistema de atendimento multiusuários! Bold Ital…" at bounding box center [356, 302] width 431 height 356
click at [154, 275] on span "Fácil de usar, ajudará você e seu equipe a agilizar e organizar atendimentos, c…" at bounding box center [330, 282] width 353 height 23
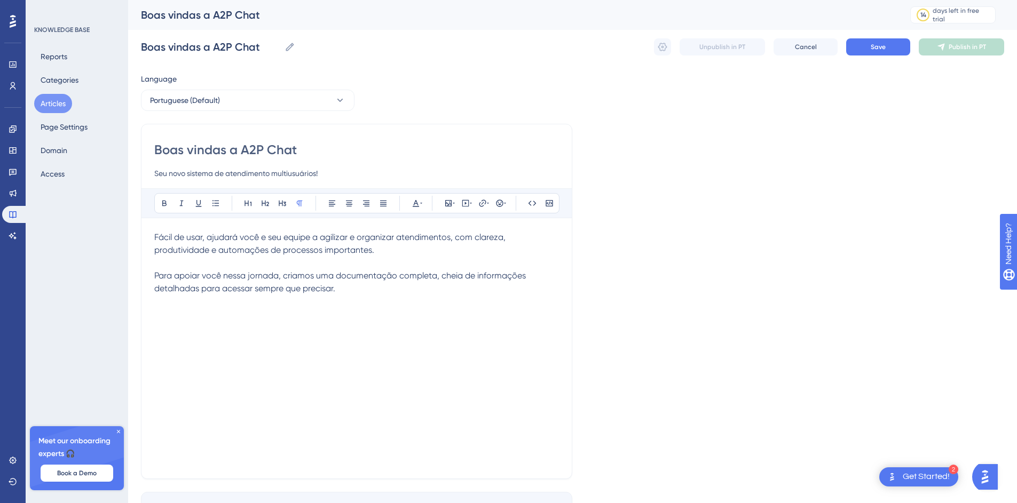
click at [264, 336] on div "Fácil de usar, ajudará você e seu equipe a agilizar e organizar atendimentos, c…" at bounding box center [356, 348] width 405 height 235
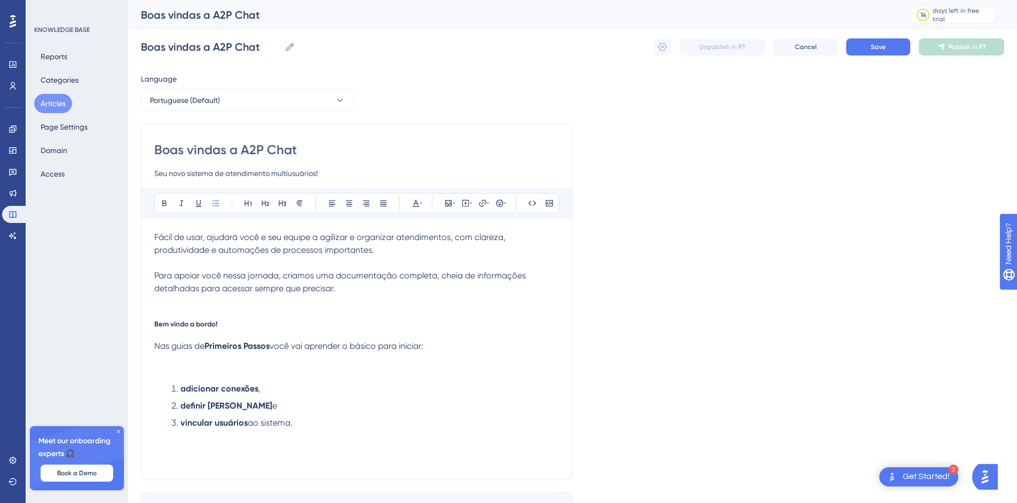
click at [264, 366] on p "Nas guias de Primeiros Passos você vai aprender o básico para iniciar:" at bounding box center [356, 359] width 405 height 38
click at [241, 322] on h5 "Bem vindo a bordo!" at bounding box center [356, 324] width 405 height 9
click at [260, 320] on h5 "Bem vindo a bordo!" at bounding box center [356, 324] width 405 height 9
click at [192, 347] on span "Nas guias de" at bounding box center [179, 346] width 50 height 10
click at [263, 367] on li "adicionar conexões ," at bounding box center [363, 363] width 392 height 13
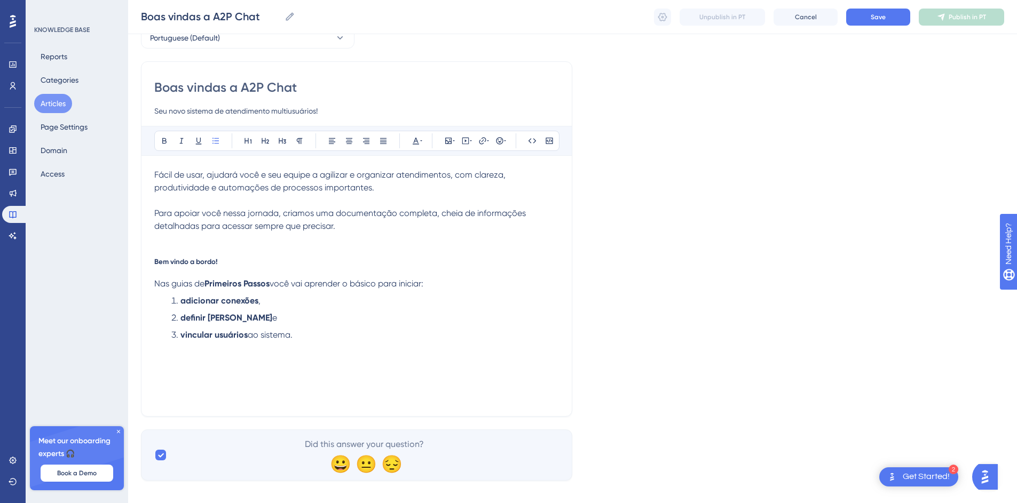
scroll to position [59, 0]
click at [377, 337] on li "vincular usuários ao sistema." at bounding box center [363, 334] width 392 height 13
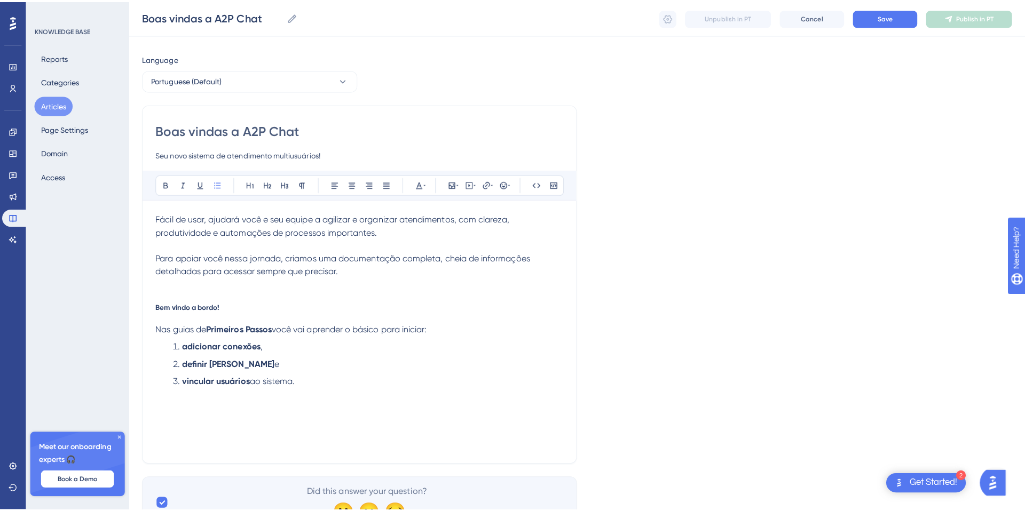
scroll to position [0, 0]
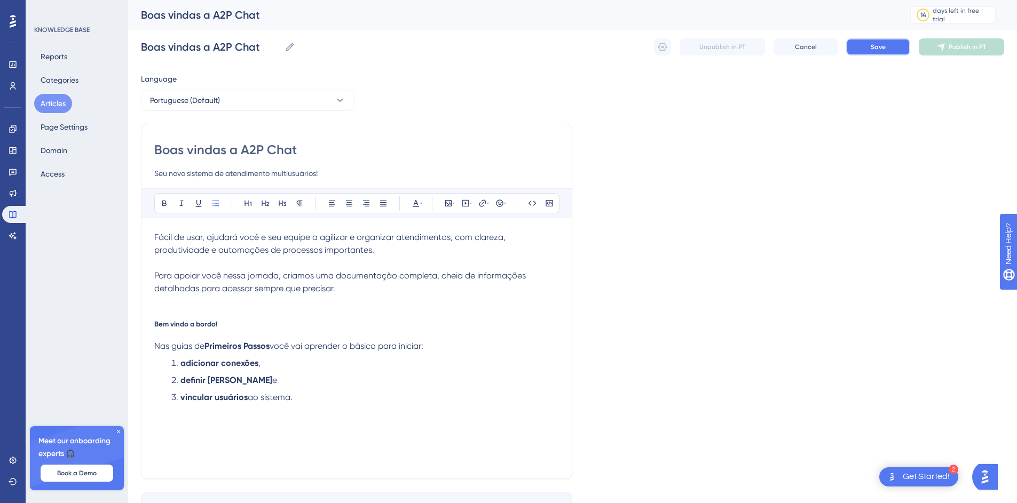
click at [887, 44] on button "Save" at bounding box center [878, 46] width 64 height 17
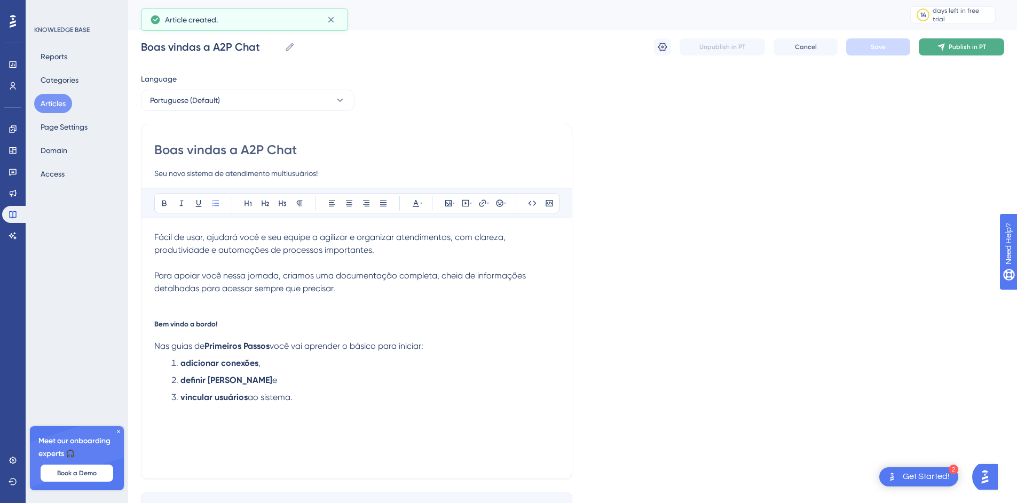
click at [969, 48] on span "Publish in PT" at bounding box center [967, 47] width 37 height 9
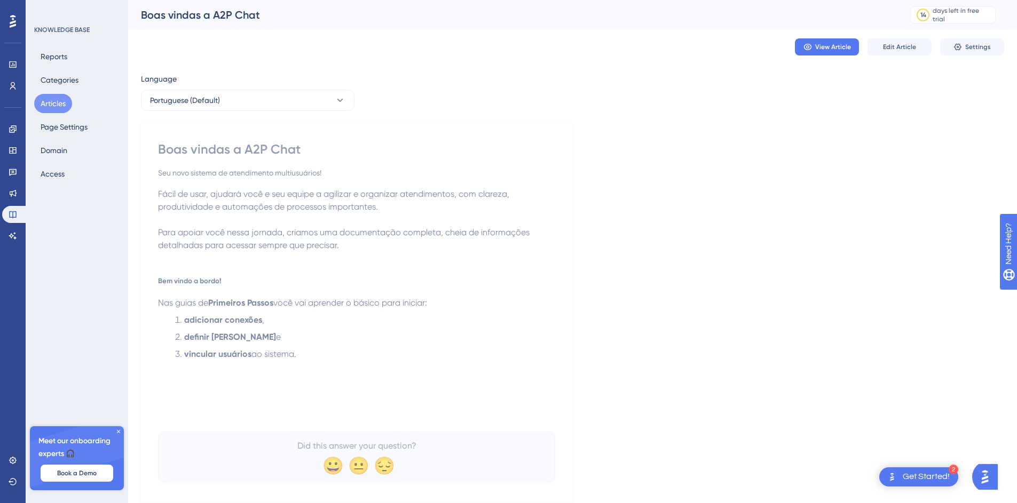
click at [285, 226] on p "Para apoiar você nessa jornada, criamos uma documentação completa, cheia de inf…" at bounding box center [356, 239] width 397 height 26
click at [974, 45] on span "Settings" at bounding box center [978, 47] width 26 height 9
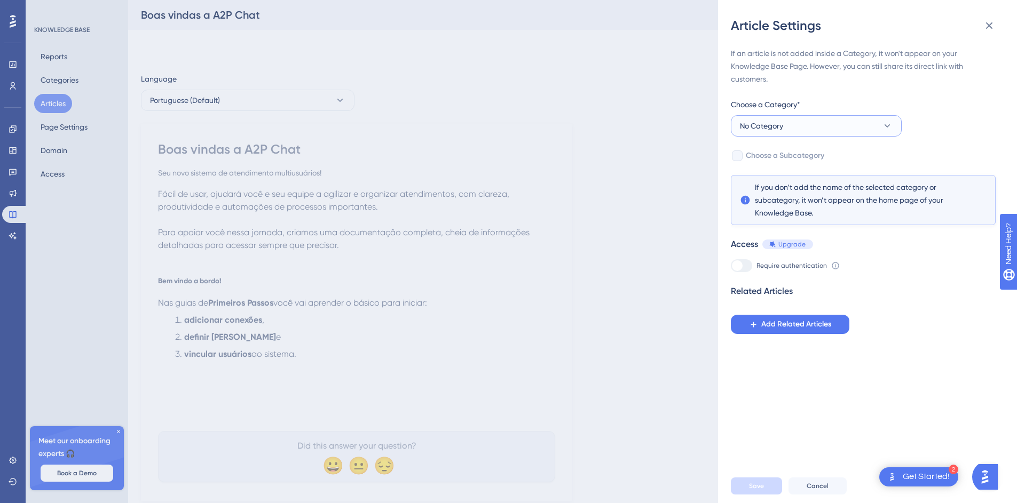
click at [789, 131] on button "No Category" at bounding box center [816, 125] width 171 height 21
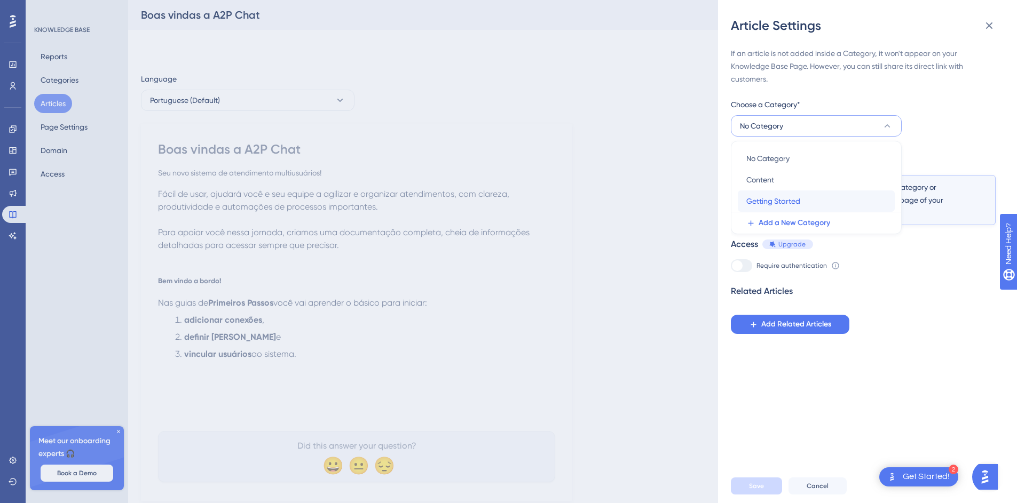
click at [792, 200] on span "Getting Started" at bounding box center [773, 201] width 54 height 13
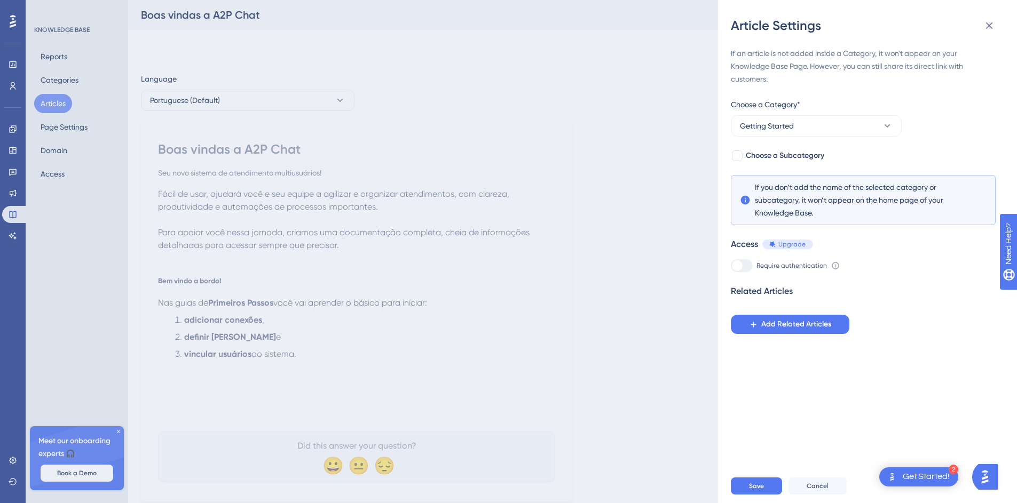
click at [929, 143] on div "If an article is not added inside a Category, it won't appear on your Knowledge…" at bounding box center [863, 190] width 265 height 287
click at [794, 155] on span "Choose a Subcategory" at bounding box center [785, 155] width 78 height 13
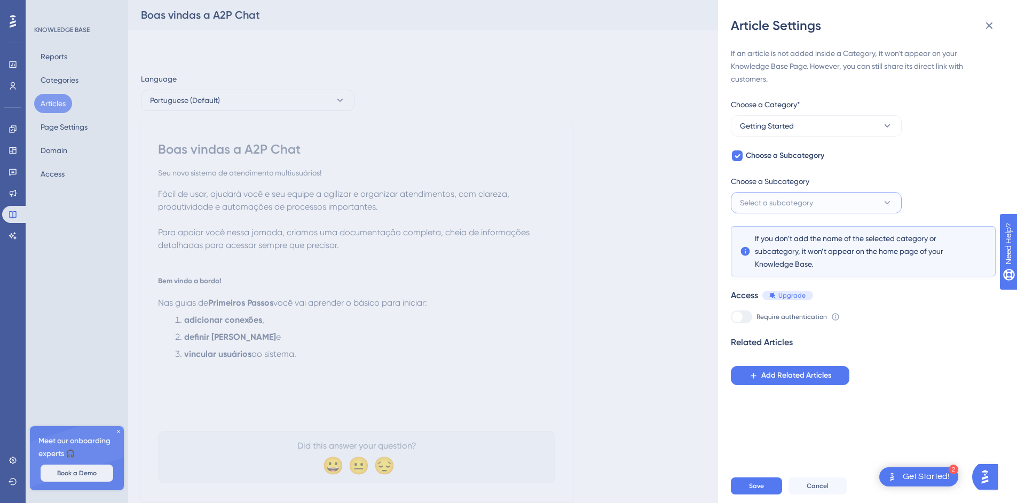
click at [807, 205] on span "Select a subcategory" at bounding box center [776, 202] width 73 height 13
click at [895, 169] on div "If an article is not added inside a Category, it won't appear on your Knowledge…" at bounding box center [863, 216] width 265 height 338
click at [738, 154] on icon at bounding box center [737, 156] width 6 height 9
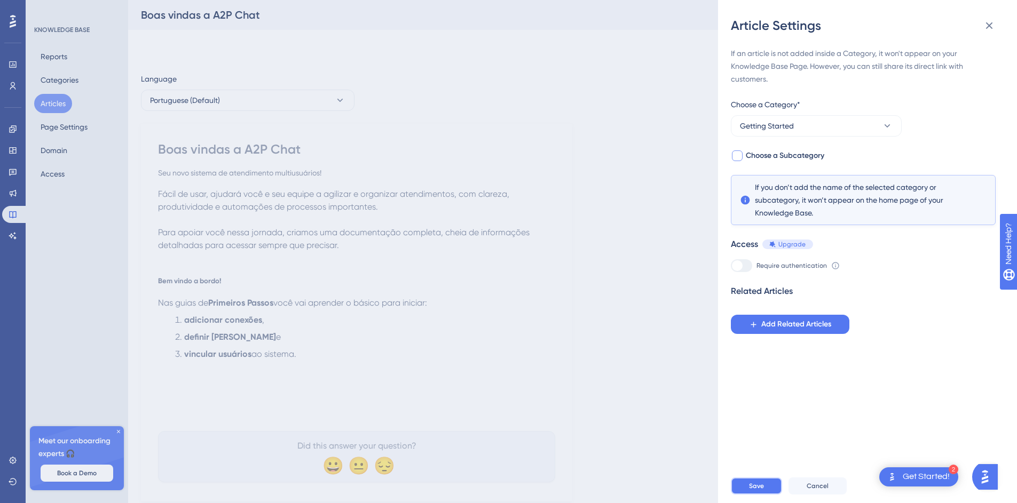
click at [759, 491] on span "Save" at bounding box center [756, 486] width 15 height 9
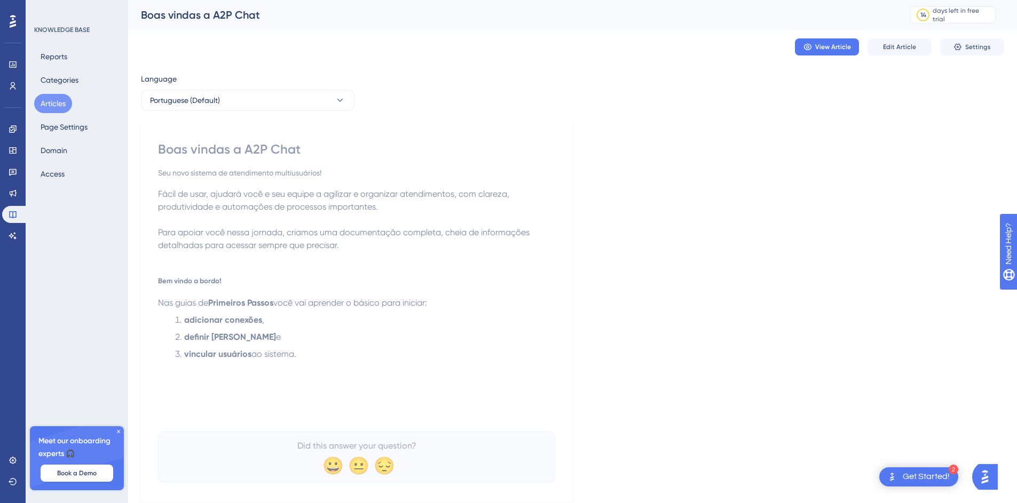
click at [243, 181] on div "Boas vindas a A2P Chat Seu novo sistema de atendimento multiusuários! Fácil de …" at bounding box center [356, 312] width 397 height 342
click at [967, 46] on span "Settings" at bounding box center [978, 47] width 26 height 9
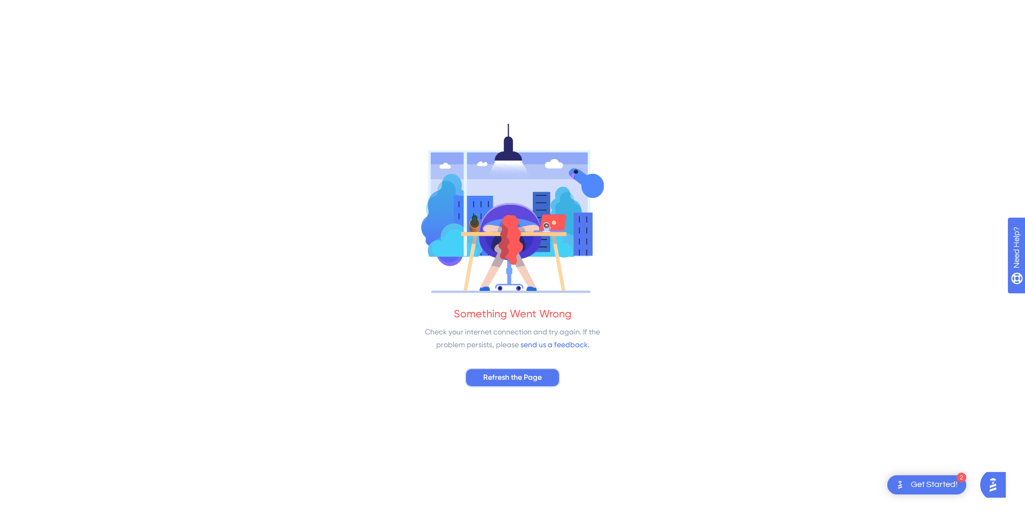
click at [521, 374] on span "Refresh the Page" at bounding box center [512, 378] width 59 height 13
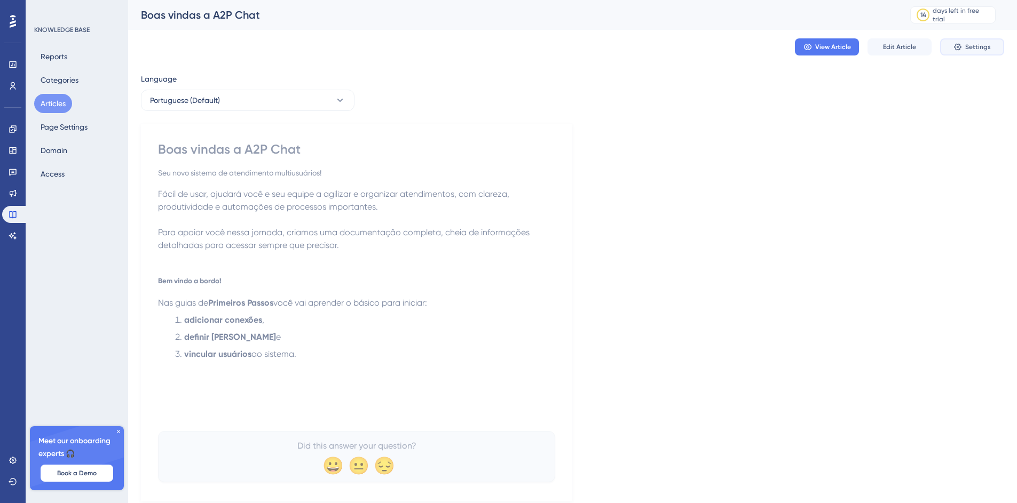
click at [964, 53] on button "Settings" at bounding box center [972, 46] width 64 height 17
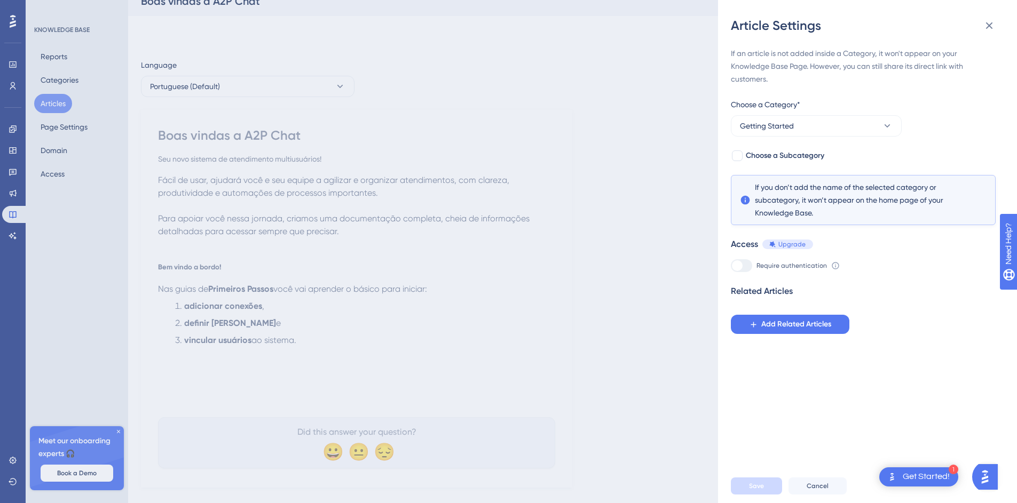
scroll to position [33, 0]
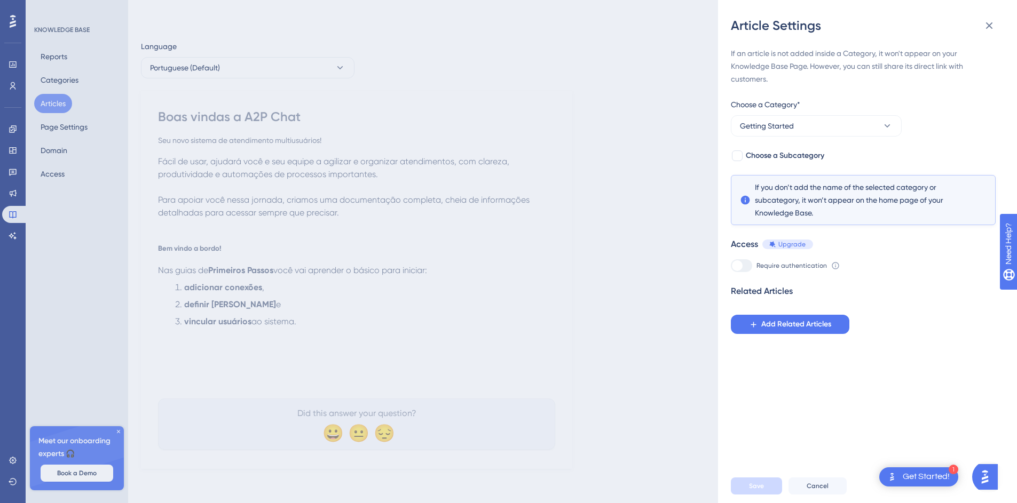
click at [630, 218] on div "Article Settings If an article is not added inside a Category, it won't appear …" at bounding box center [508, 251] width 1017 height 503
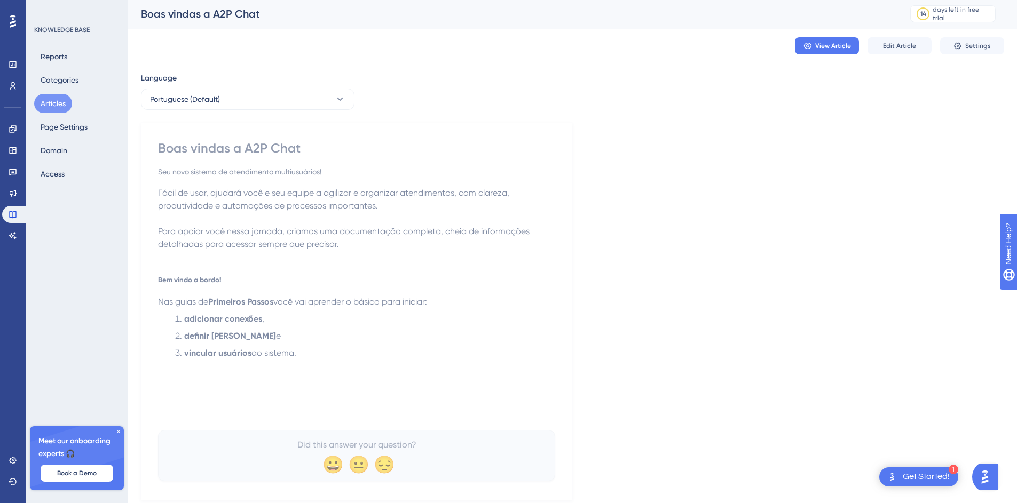
scroll to position [0, 0]
click at [887, 48] on span "Edit Article" at bounding box center [899, 47] width 33 height 9
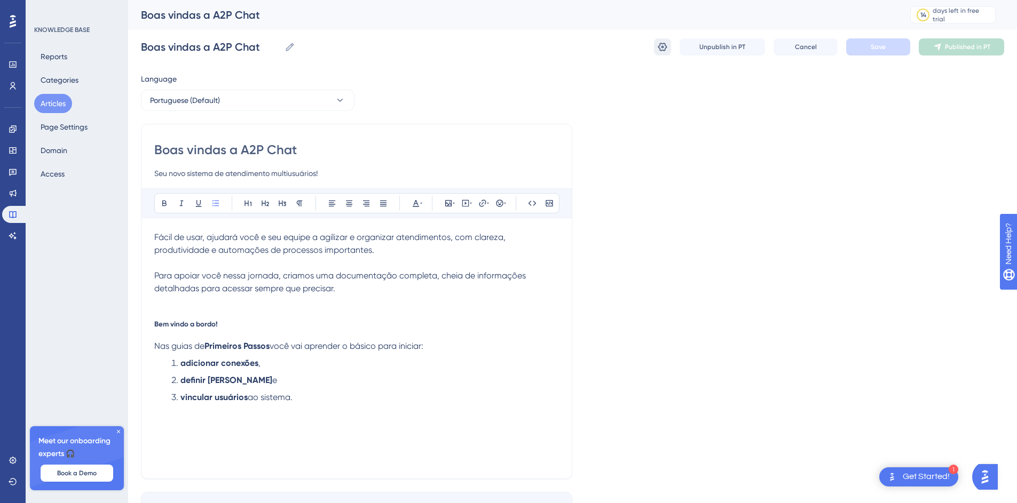
click at [665, 48] on icon at bounding box center [662, 47] width 11 height 11
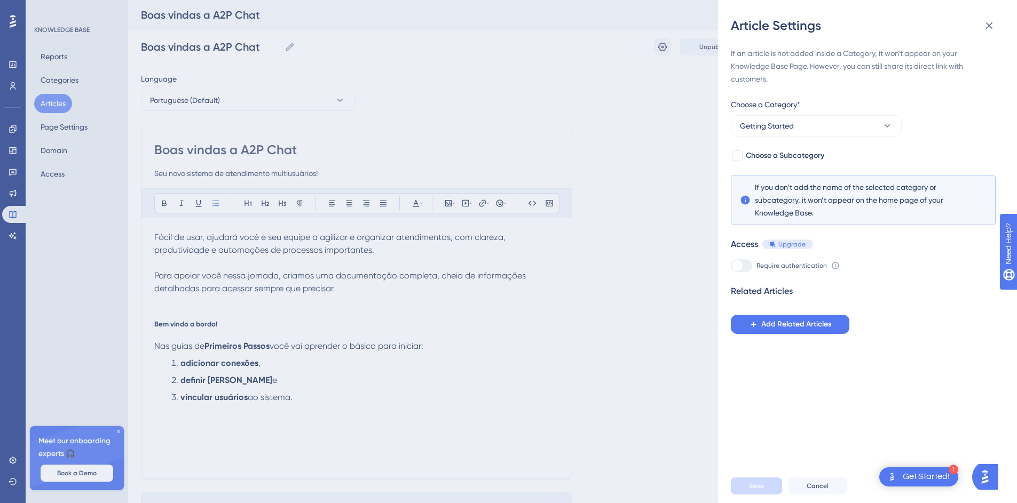
click at [600, 74] on div "Article Settings If an article is not added inside a Category, it won't appear …" at bounding box center [508, 251] width 1017 height 503
